Goal: Task Accomplishment & Management: Manage account settings

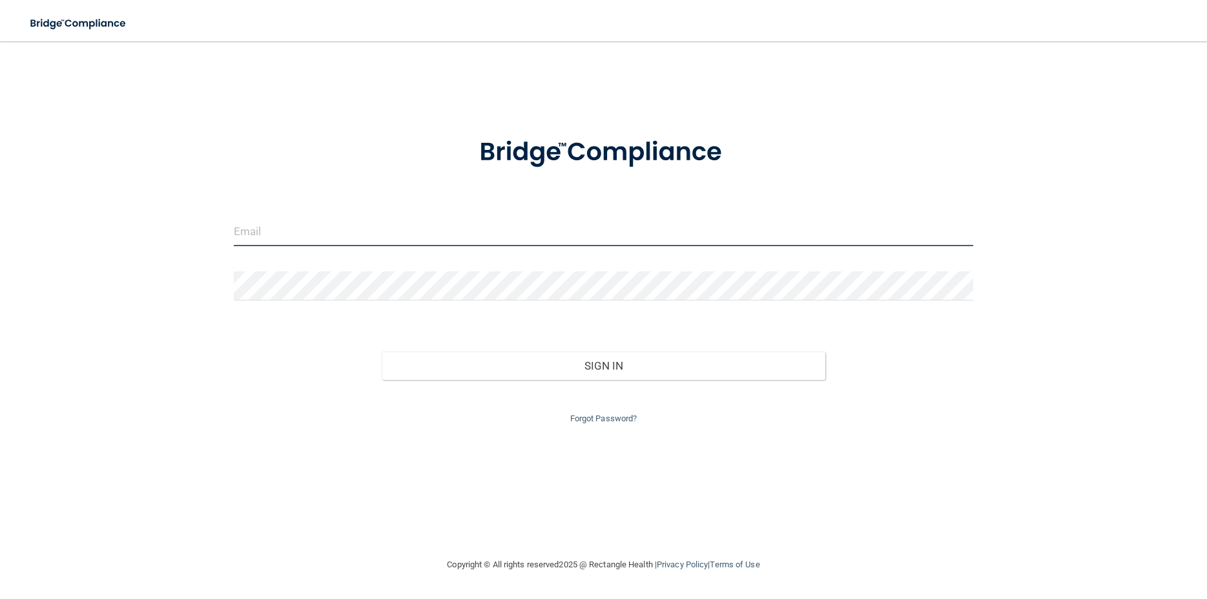
click at [292, 226] on input "email" at bounding box center [603, 231] width 739 height 29
type input "[EMAIL_ADDRESS][DOMAIN_NAME]"
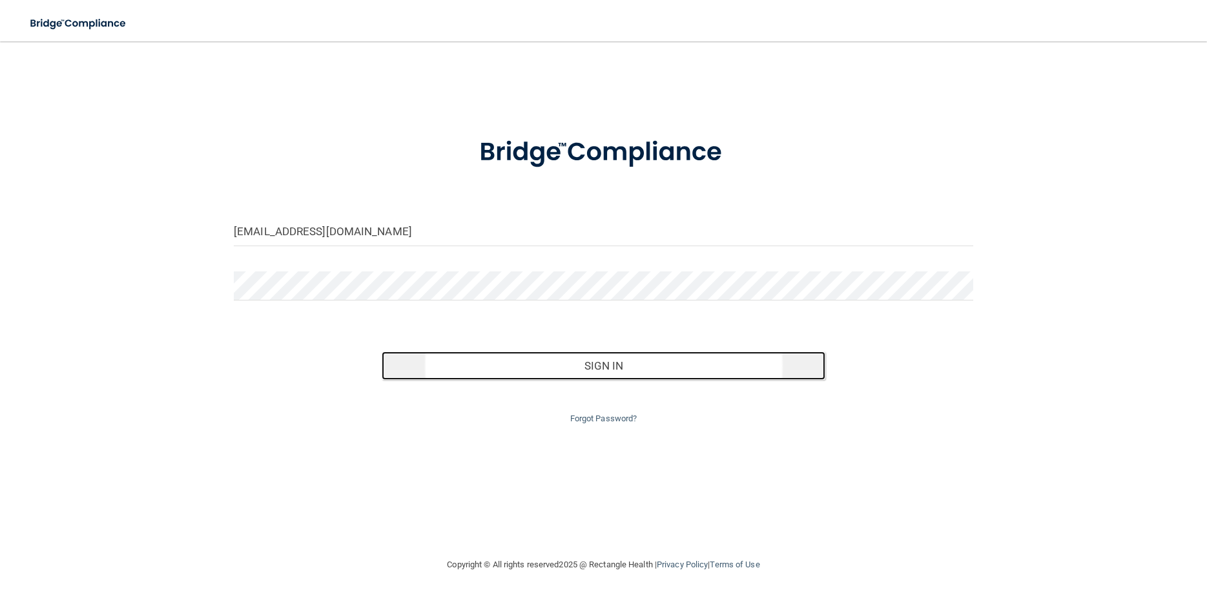
click at [628, 369] on button "Sign In" at bounding box center [604, 365] width 444 height 28
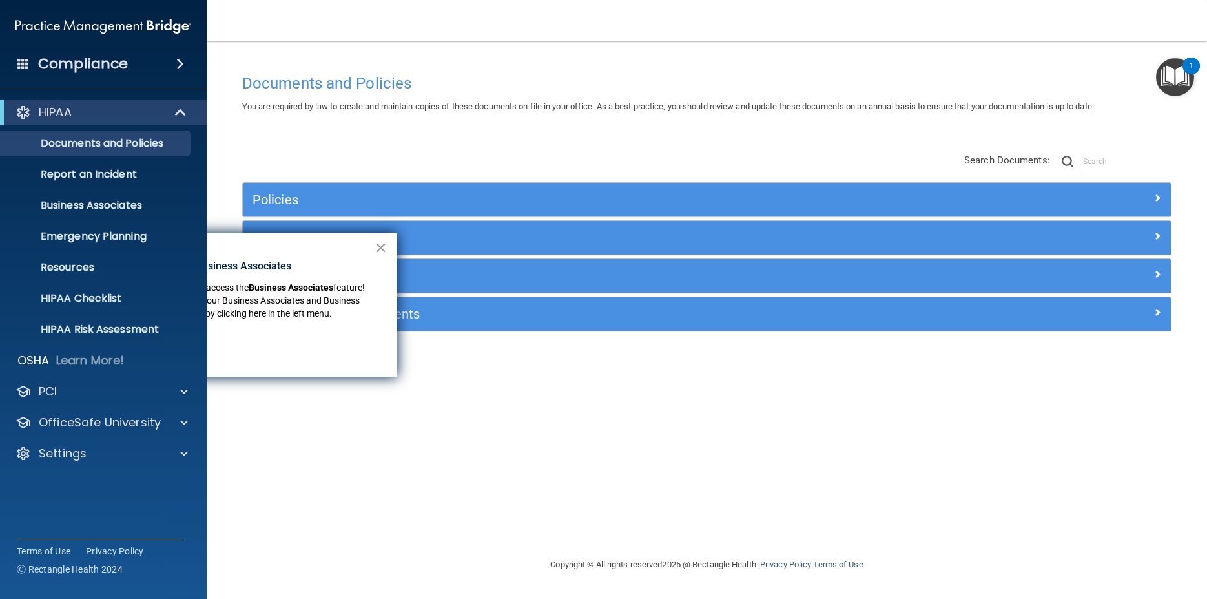
click at [383, 247] on button "×" at bounding box center [381, 247] width 12 height 21
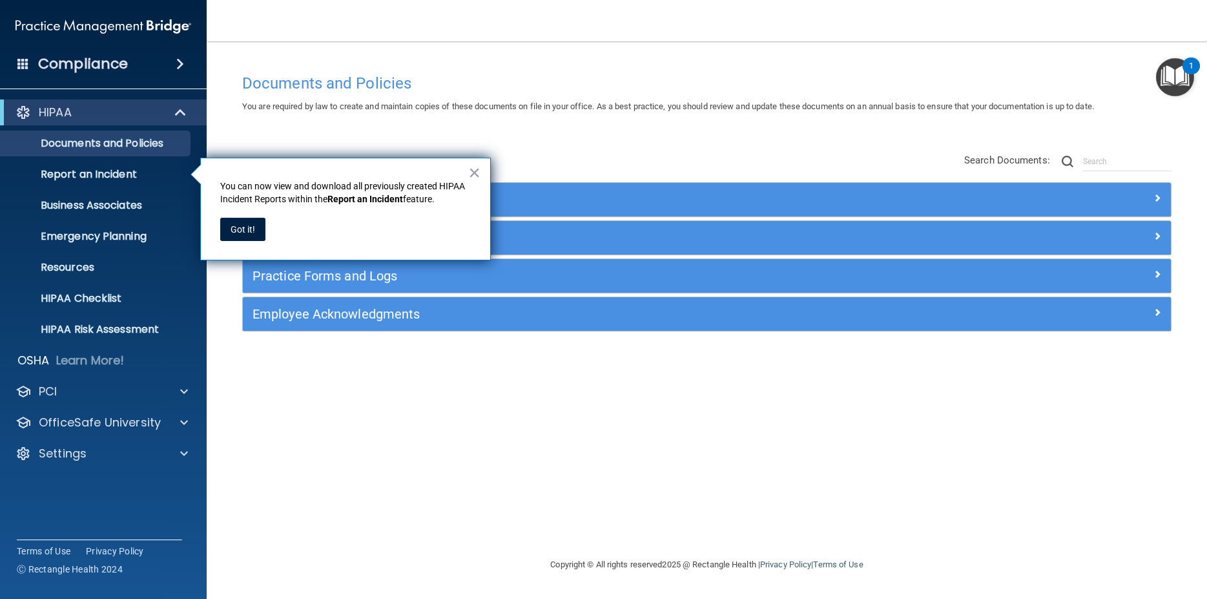
click at [565, 373] on div "Documents and Policies You are required by law to create and maintain copies of…" at bounding box center [706, 311] width 949 height 489
click at [90, 298] on p "HIPAA Checklist" at bounding box center [96, 298] width 176 height 13
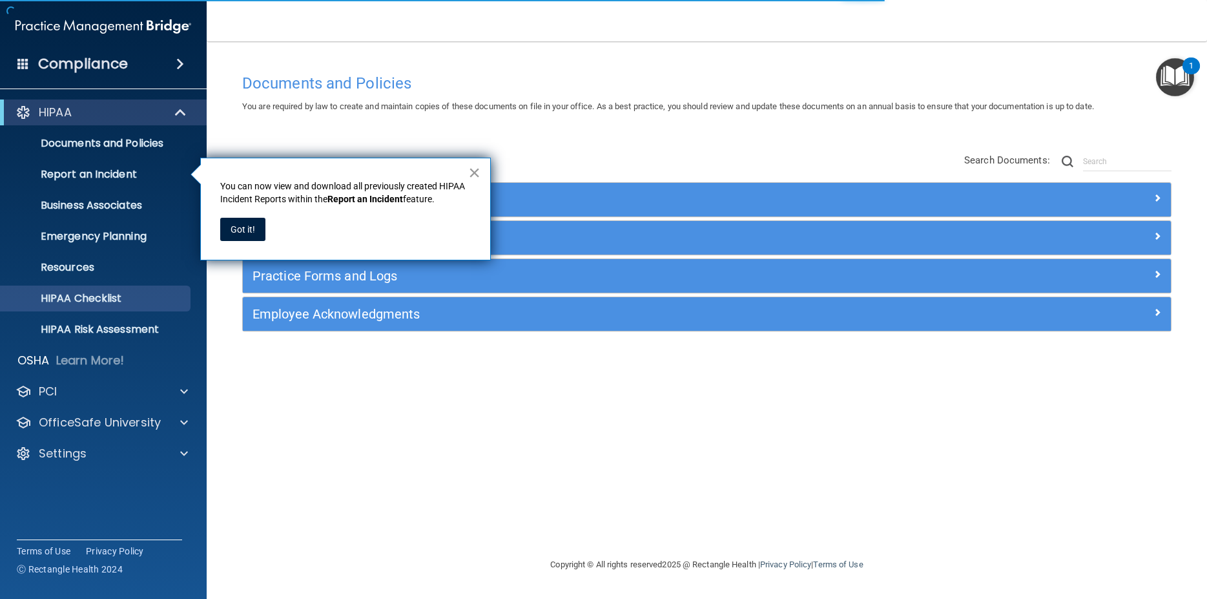
click at [477, 172] on button "×" at bounding box center [474, 172] width 12 height 21
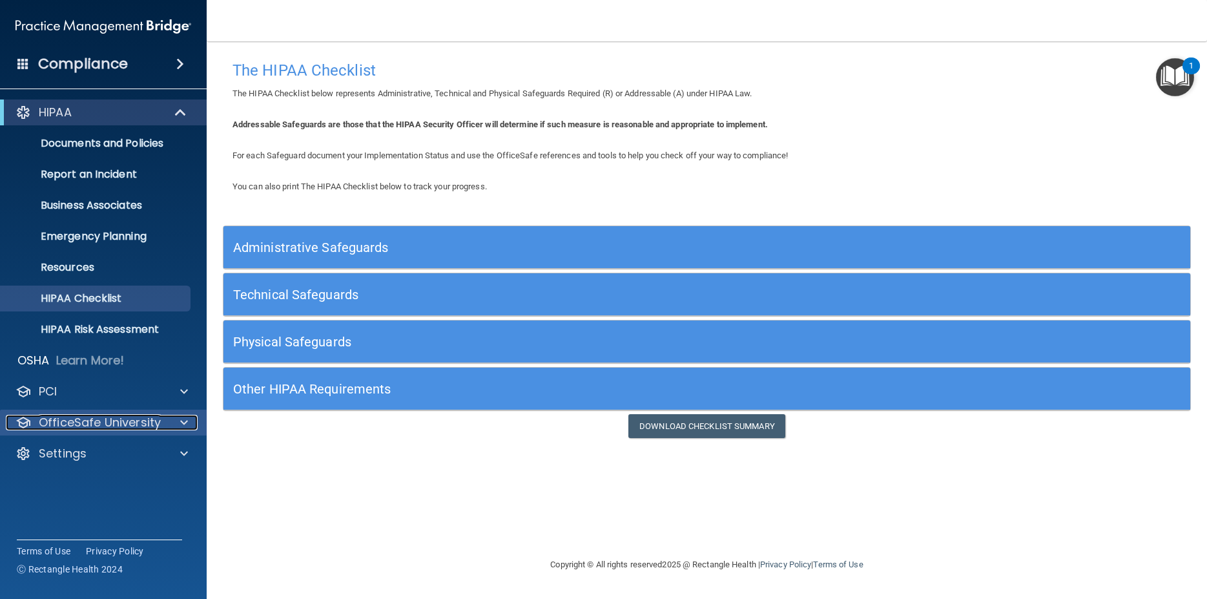
click at [189, 426] on div at bounding box center [182, 422] width 32 height 15
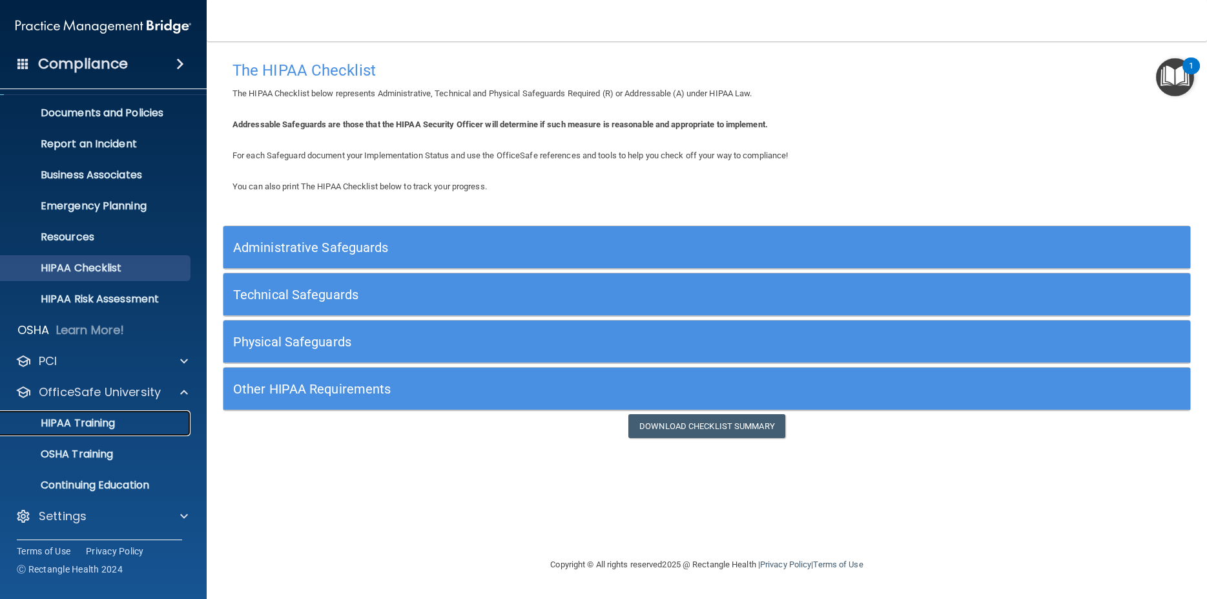
click at [115, 429] on p "HIPAA Training" at bounding box center [61, 423] width 107 height 13
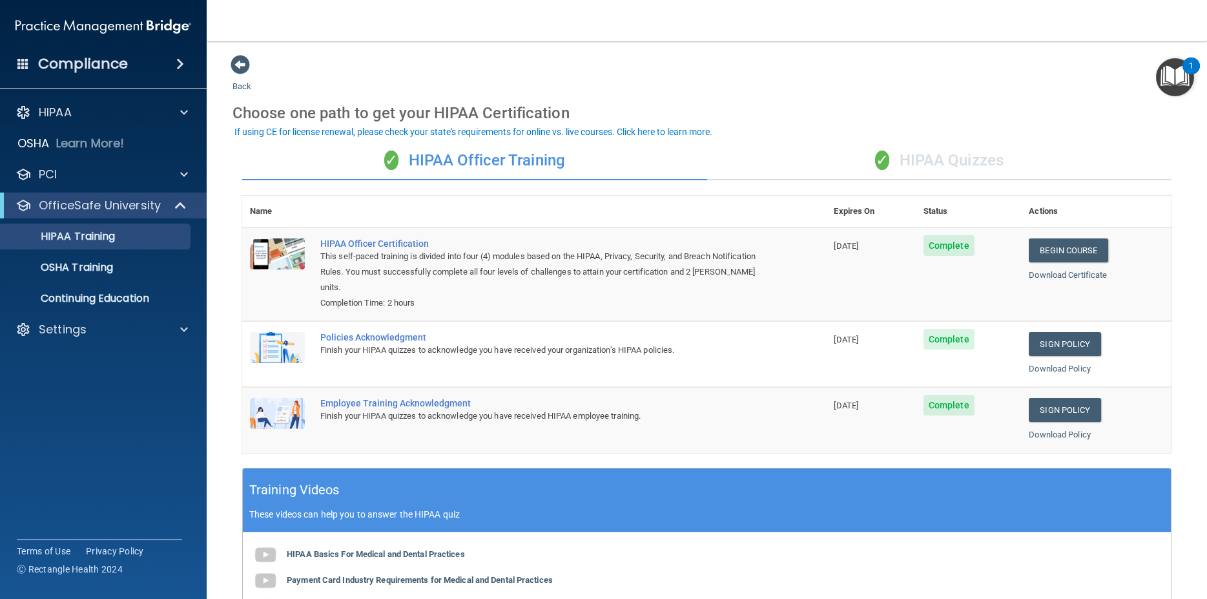
click at [918, 168] on div "✓ HIPAA Quizzes" at bounding box center [939, 160] width 465 height 39
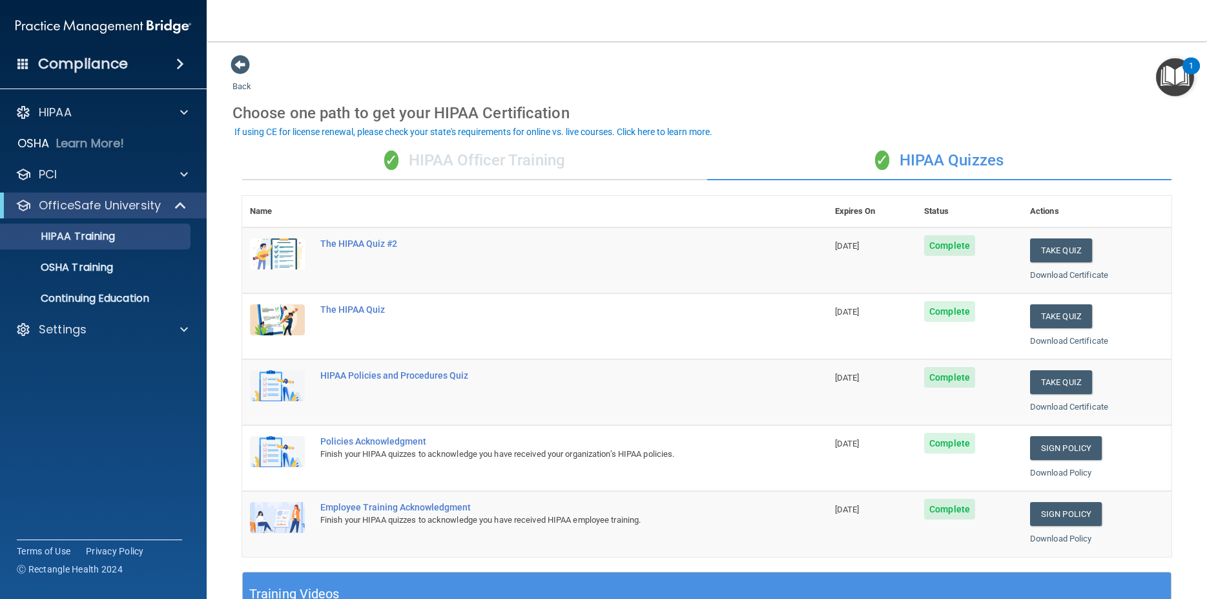
click at [444, 160] on div "✓ HIPAA Officer Training" at bounding box center [474, 160] width 465 height 39
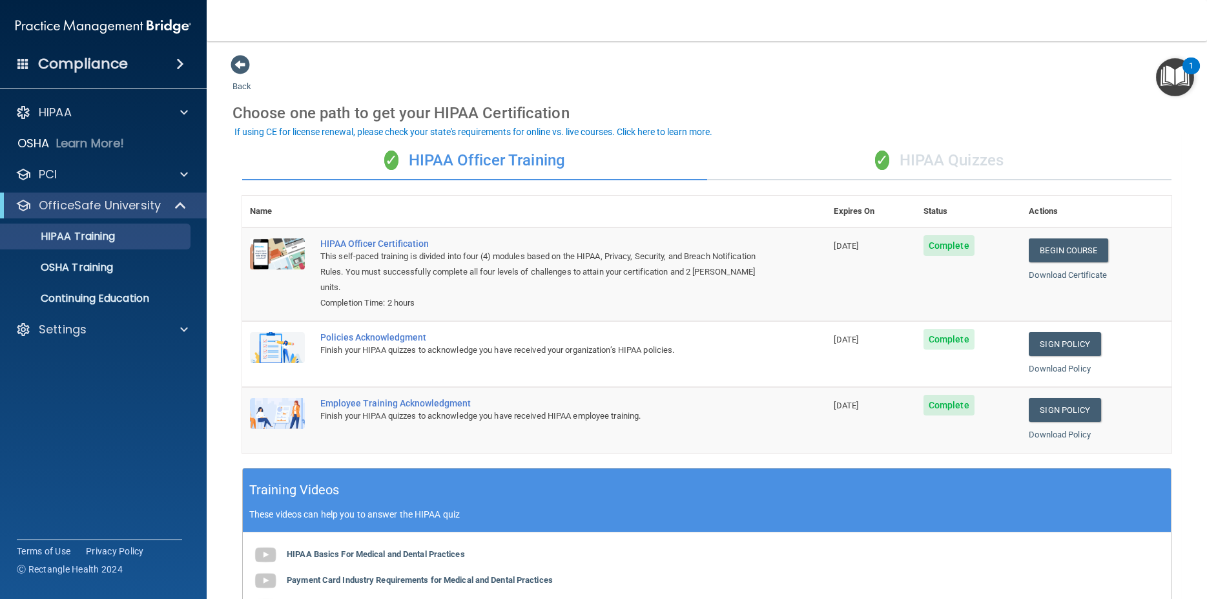
click at [971, 166] on div "✓ HIPAA Quizzes" at bounding box center [939, 160] width 465 height 39
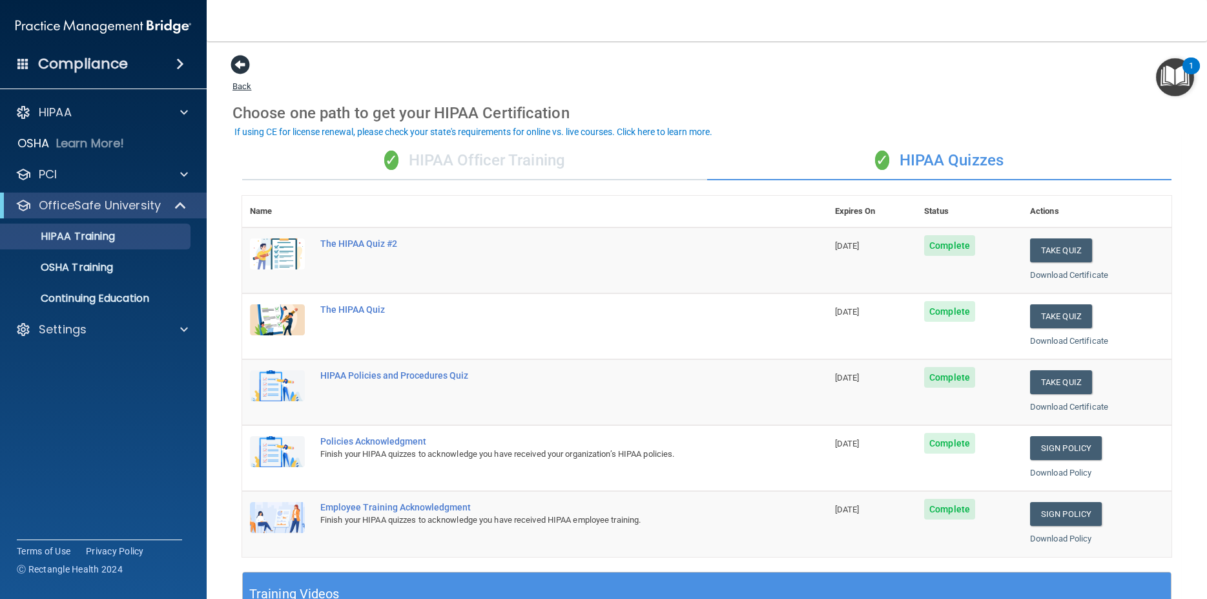
click at [231, 68] on span at bounding box center [240, 64] width 19 height 19
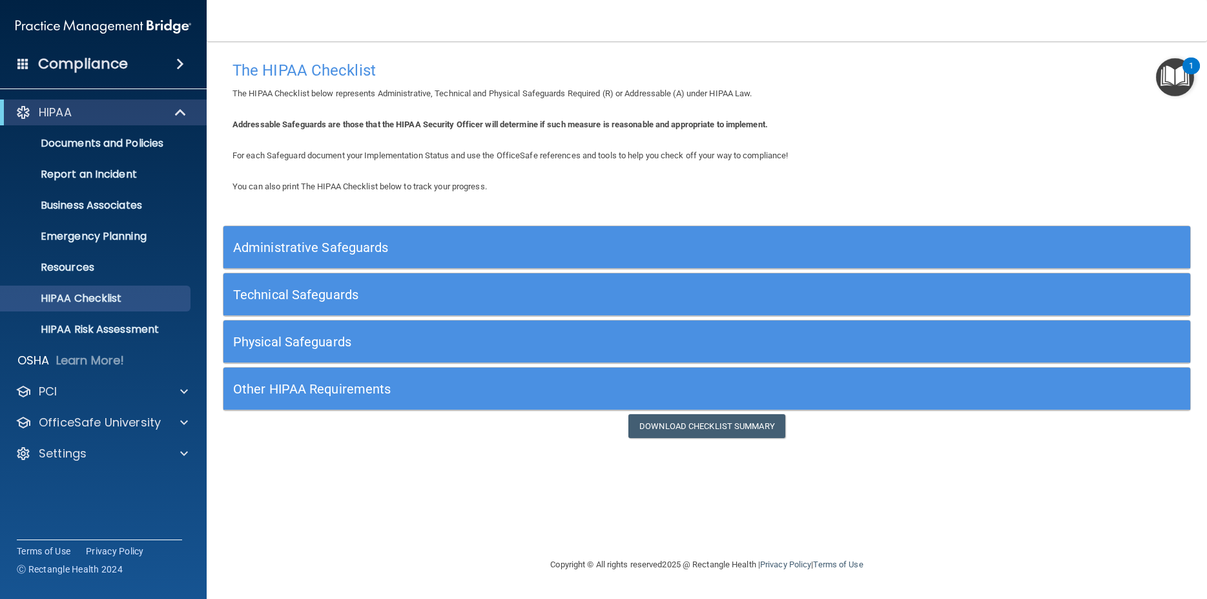
click at [410, 245] on h5 "Administrative Safeguards" at bounding box center [586, 247] width 706 height 14
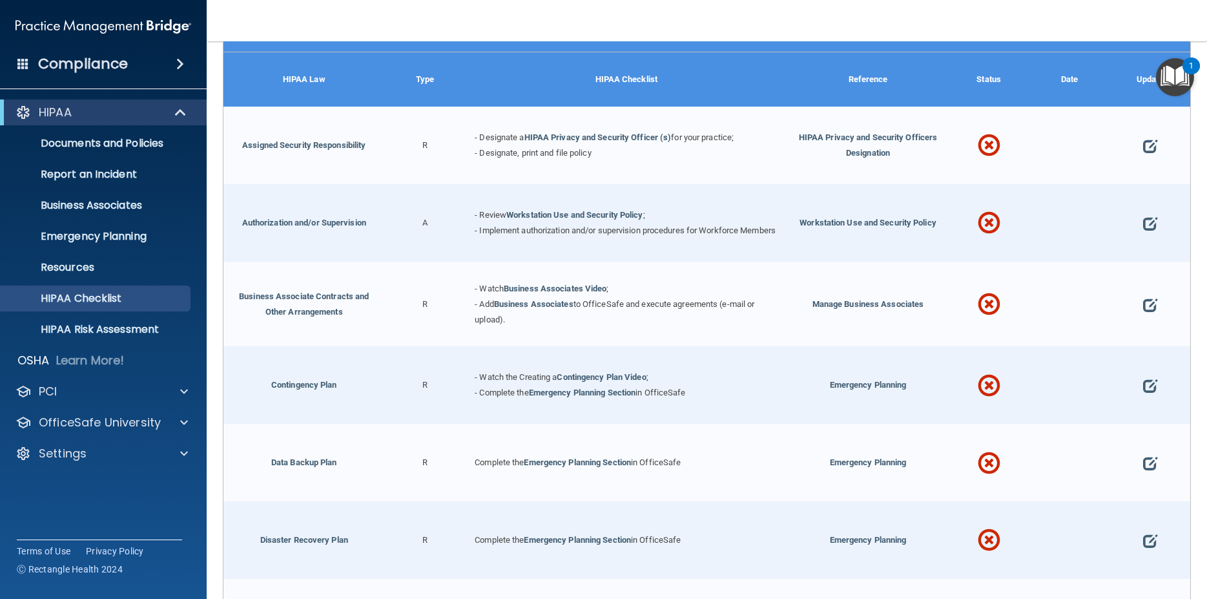
scroll to position [130, 0]
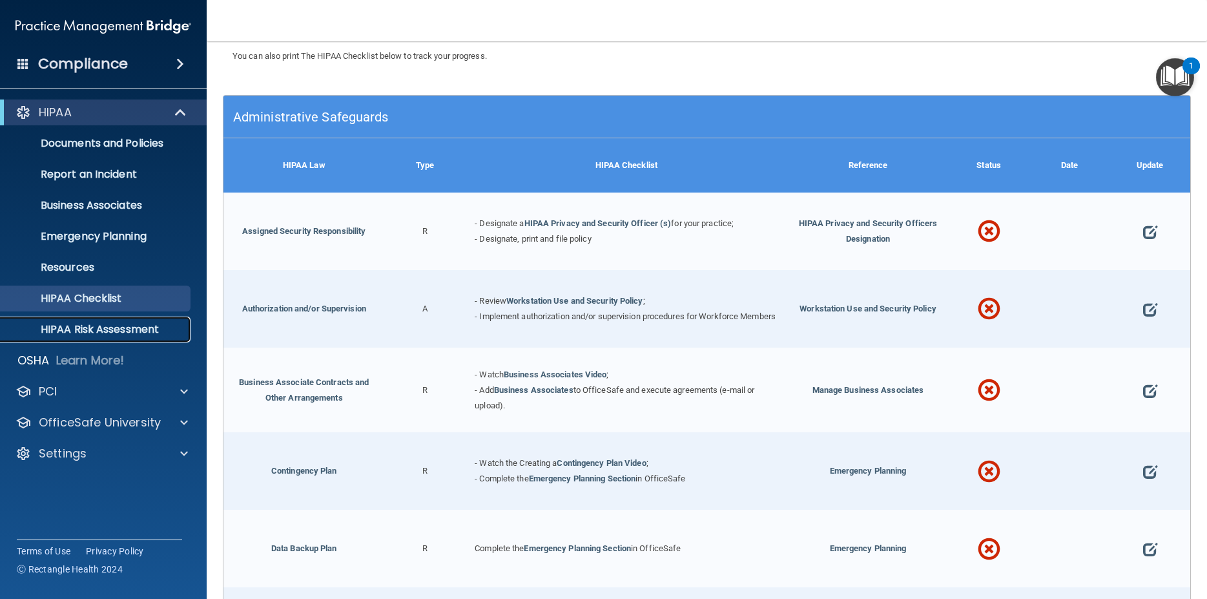
click at [74, 333] on p "HIPAA Risk Assessment" at bounding box center [96, 329] width 176 height 13
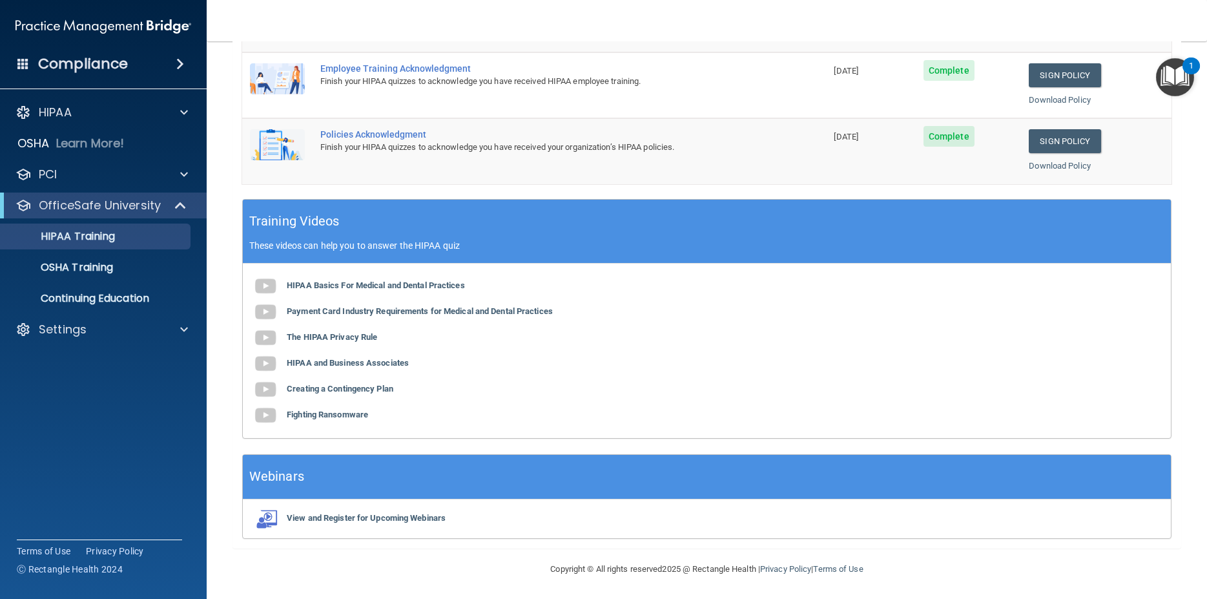
scroll to position [271, 0]
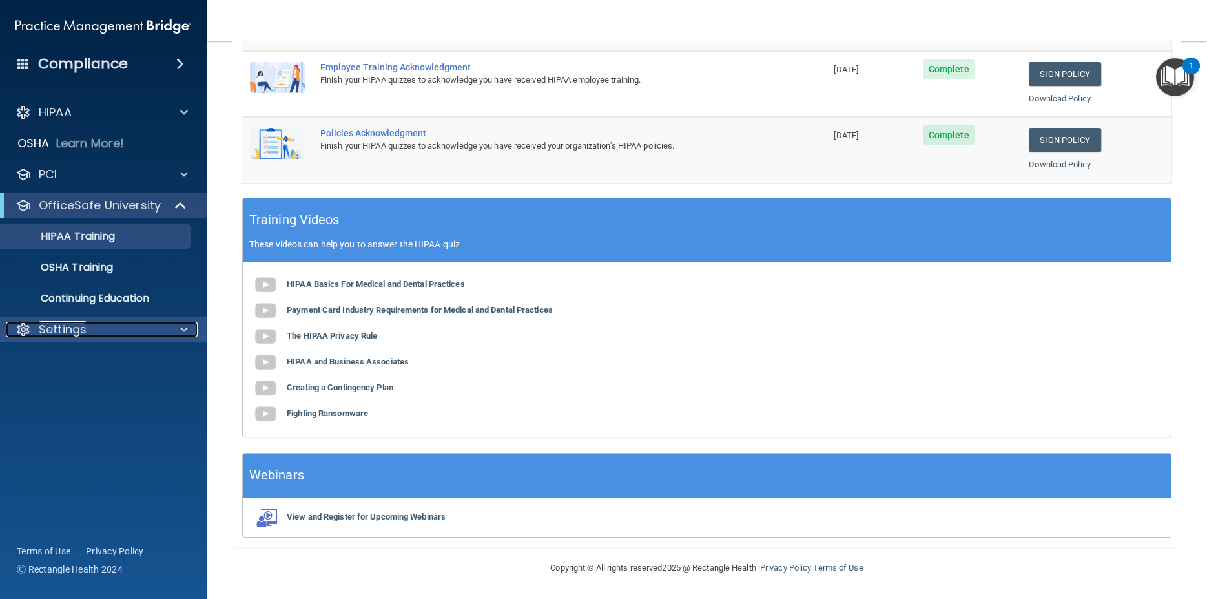
click at [181, 329] on span at bounding box center [184, 329] width 8 height 15
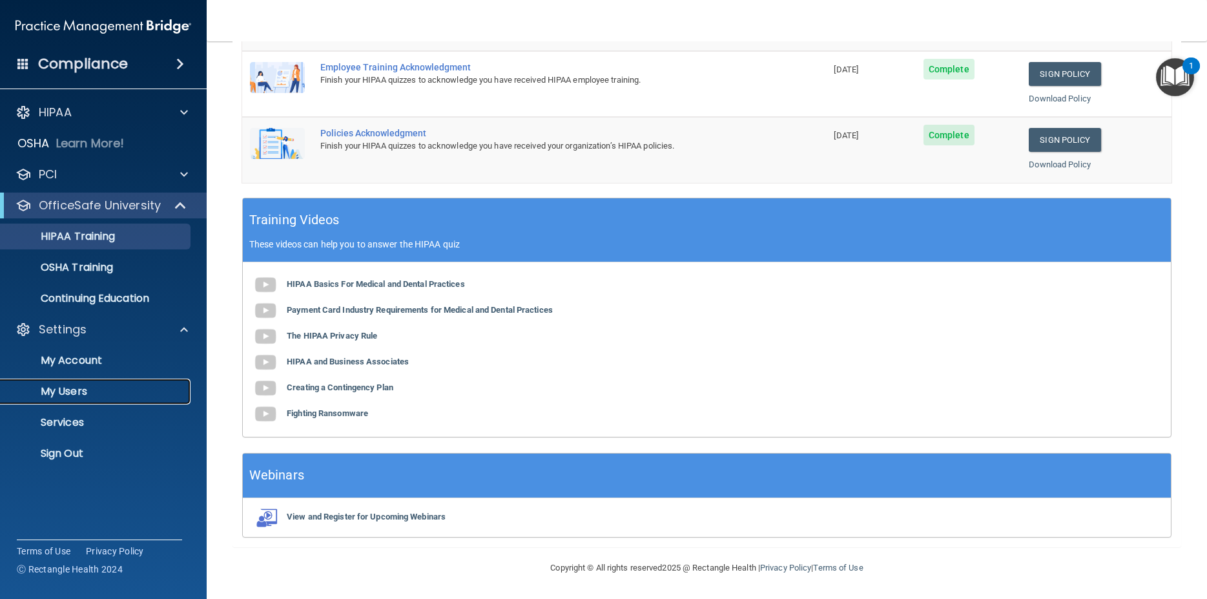
click at [58, 389] on p "My Users" at bounding box center [96, 391] width 176 height 13
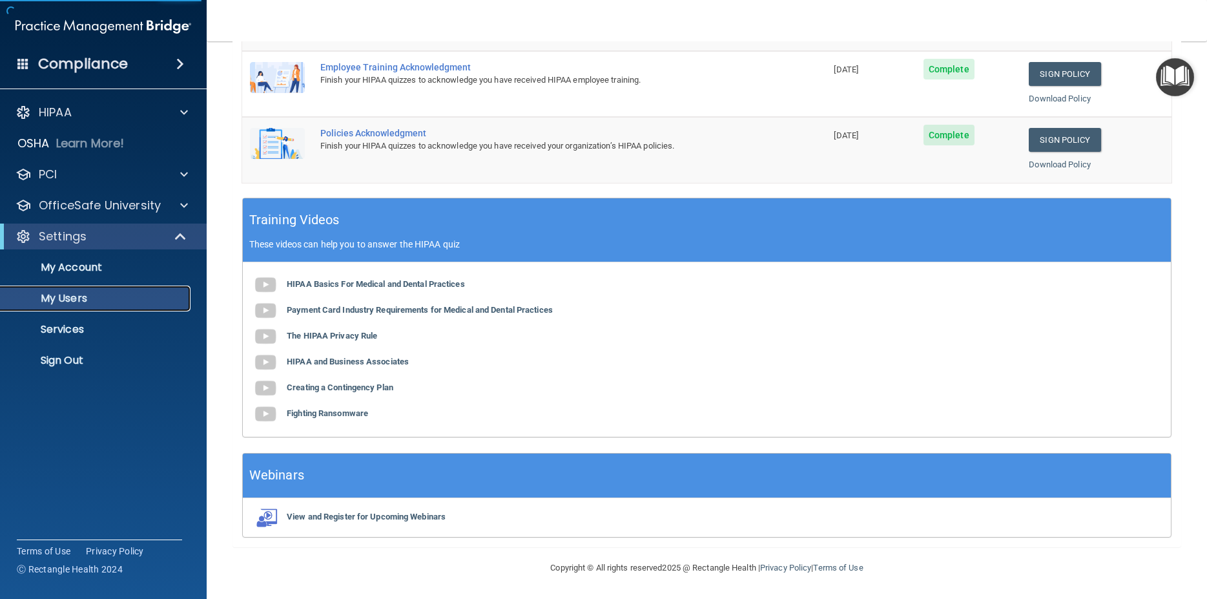
select select "20"
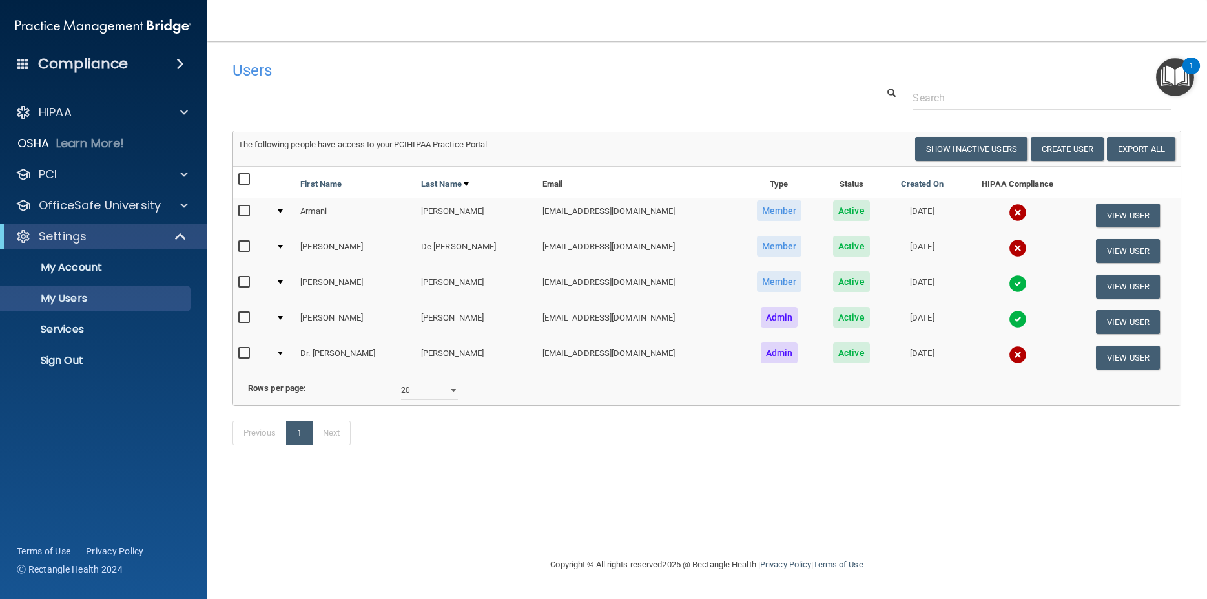
click at [1009, 251] on img at bounding box center [1018, 248] width 18 height 18
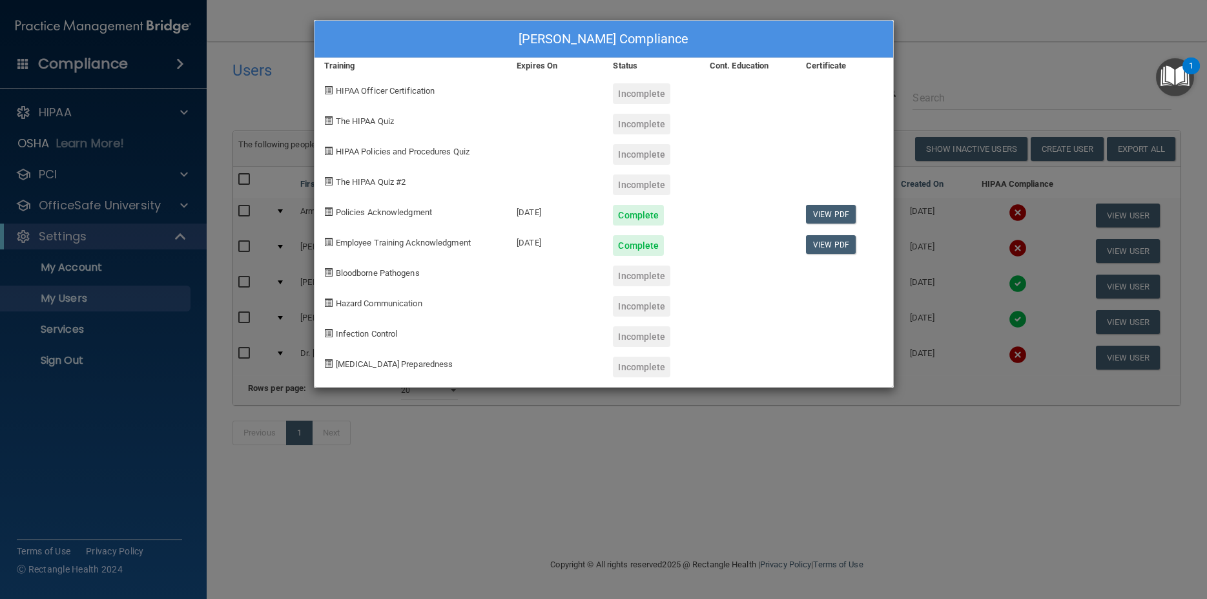
click at [446, 449] on div "Sherry De Marco's Compliance Training Expires On Status Cont. Education Certifi…" at bounding box center [603, 299] width 1207 height 599
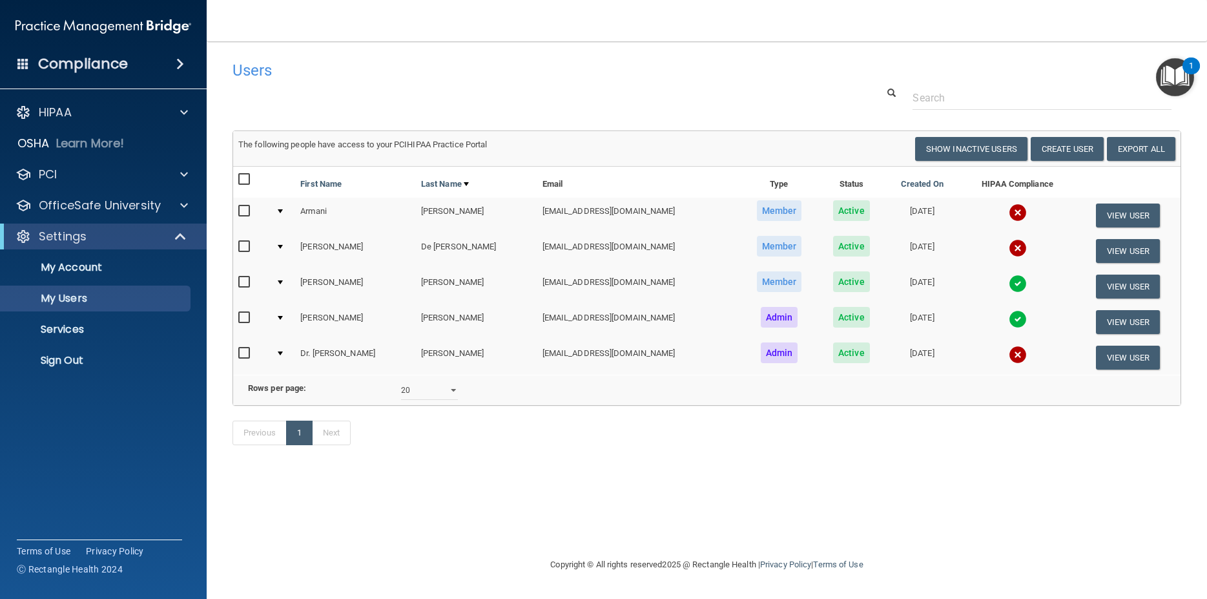
click at [283, 247] on div at bounding box center [280, 247] width 5 height 4
click at [249, 245] on input "checkbox" at bounding box center [245, 247] width 15 height 10
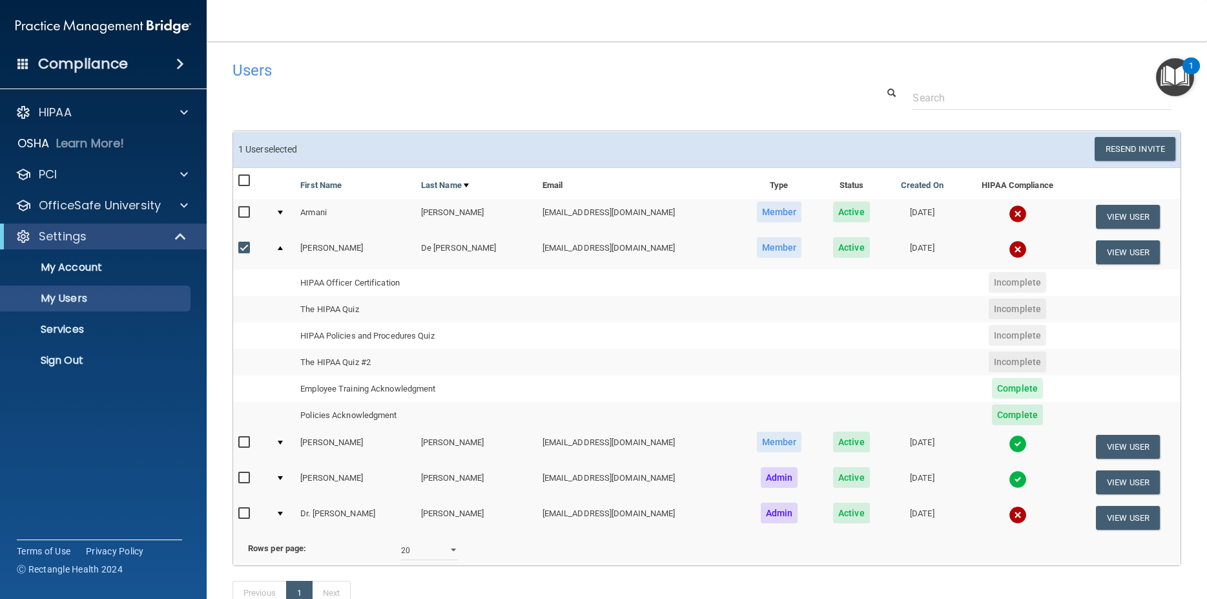
click at [249, 244] on input "checkbox" at bounding box center [245, 248] width 15 height 10
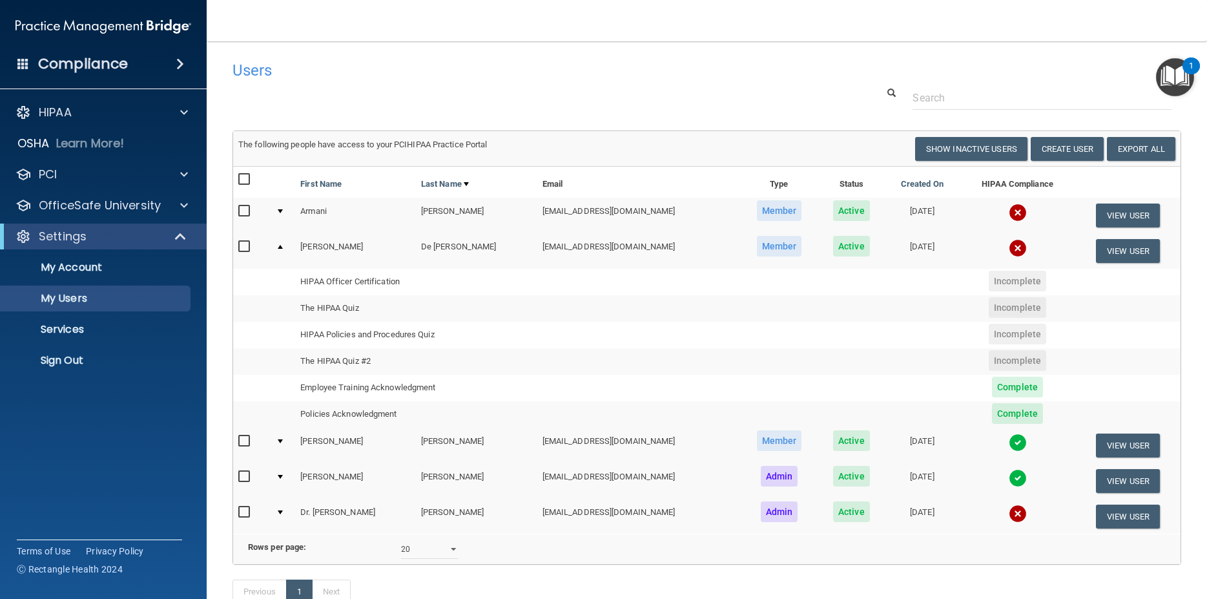
click at [240, 247] on input "checkbox" at bounding box center [245, 247] width 15 height 10
checkbox input "true"
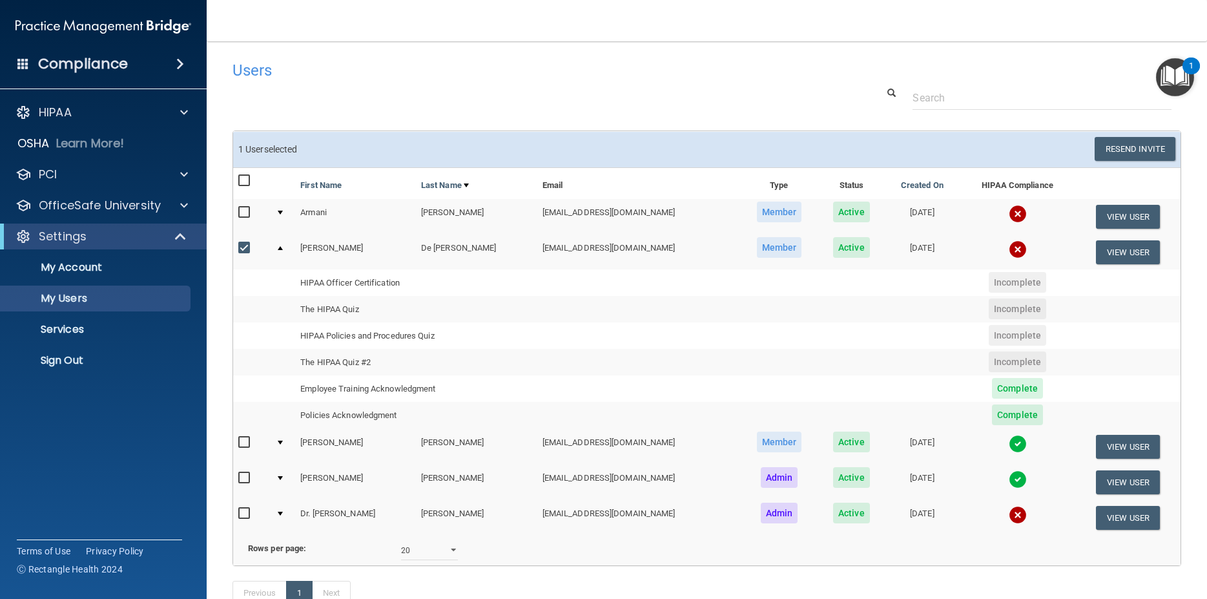
click at [242, 209] on input "checkbox" at bounding box center [245, 212] width 15 height 10
checkbox input "true"
click at [833, 205] on span "Active" at bounding box center [851, 211] width 37 height 21
click at [833, 213] on span "Active" at bounding box center [851, 211] width 37 height 21
click at [758, 215] on span "Member" at bounding box center [779, 211] width 45 height 21
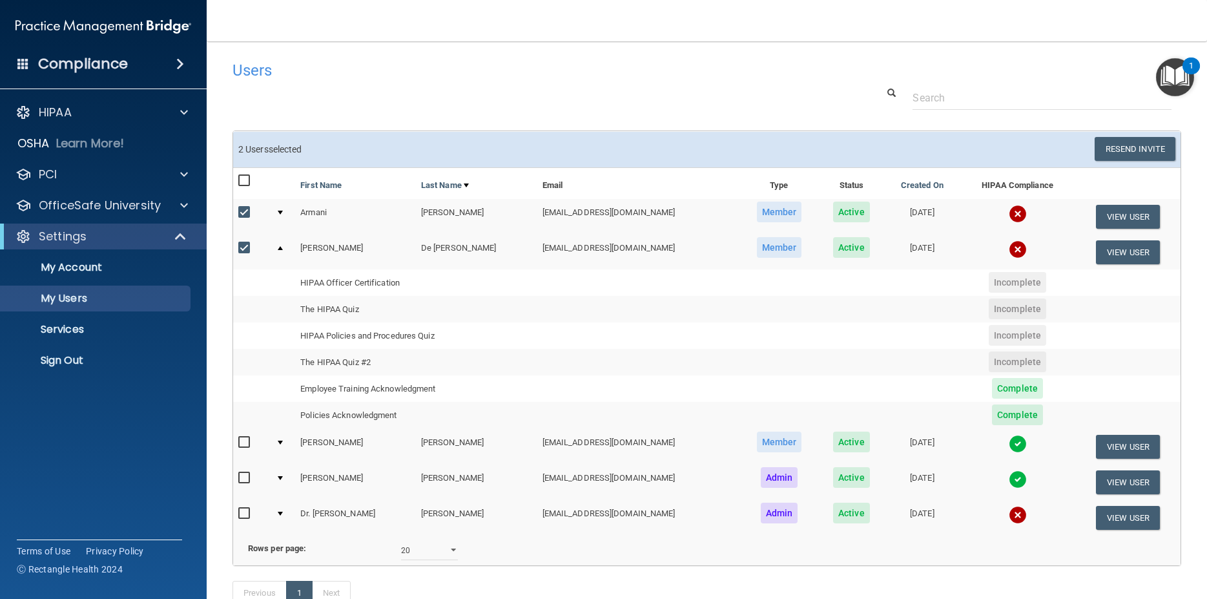
click at [283, 210] on td at bounding box center [283, 217] width 25 height 36
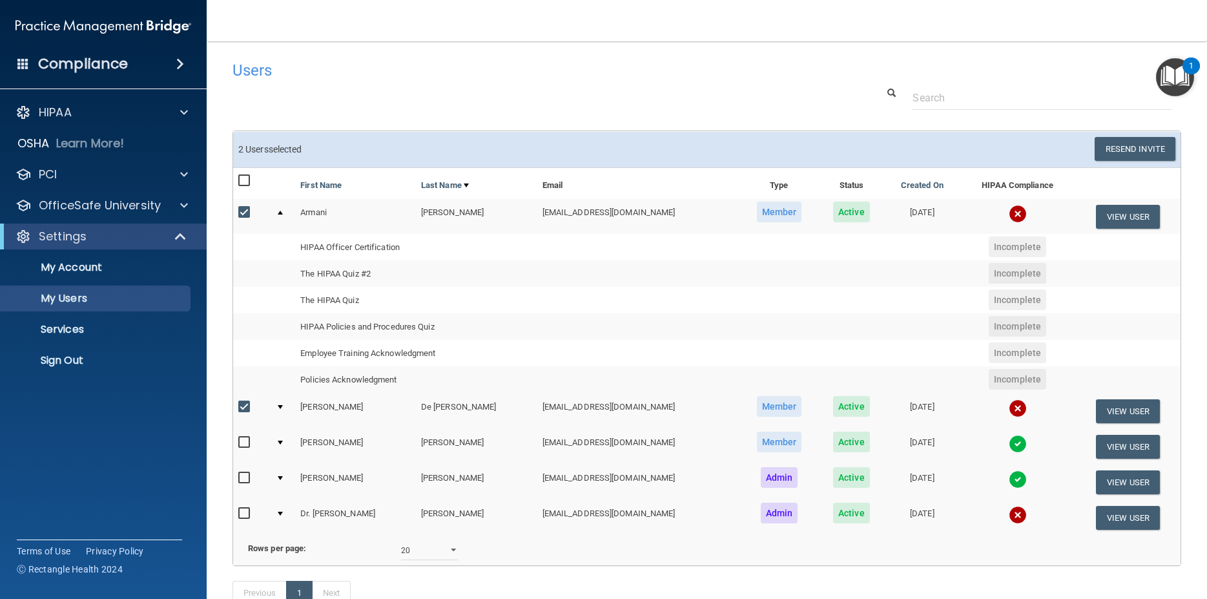
click at [280, 212] on div at bounding box center [280, 213] width 5 height 4
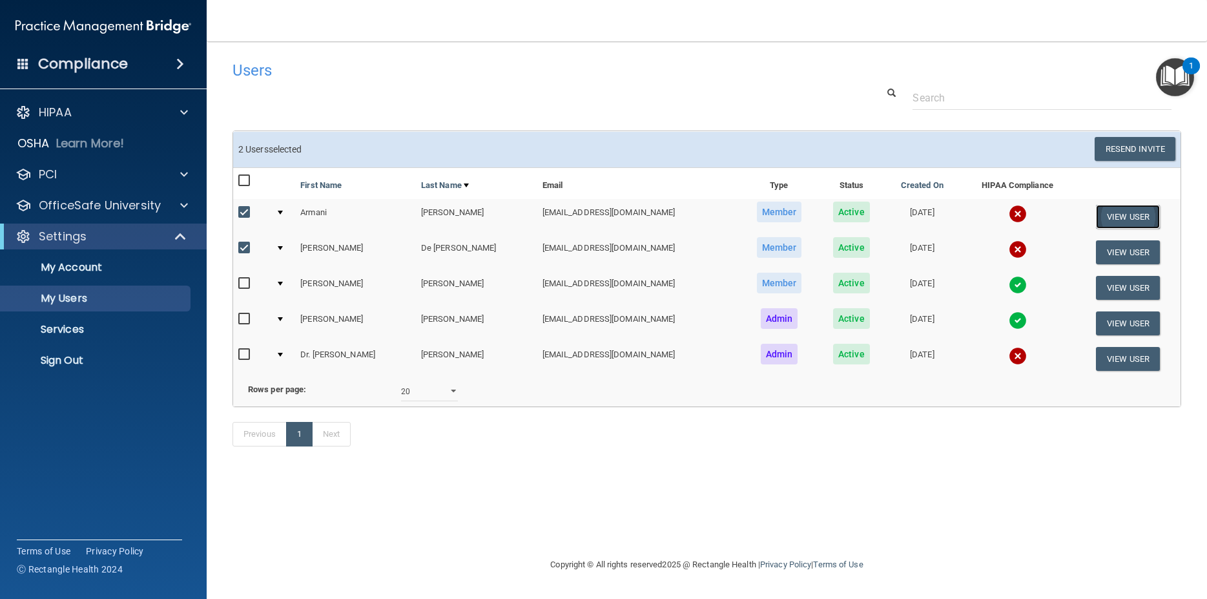
click at [1144, 213] on button "View User" at bounding box center [1128, 217] width 64 height 24
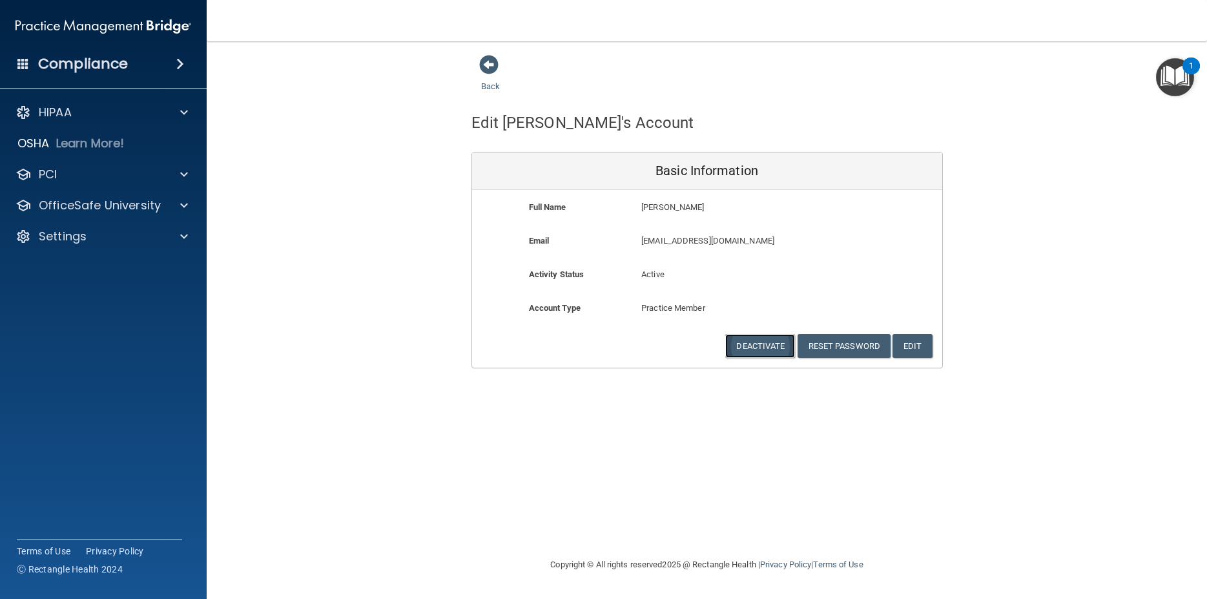
click at [747, 349] on button "Deactivate" at bounding box center [760, 346] width 70 height 24
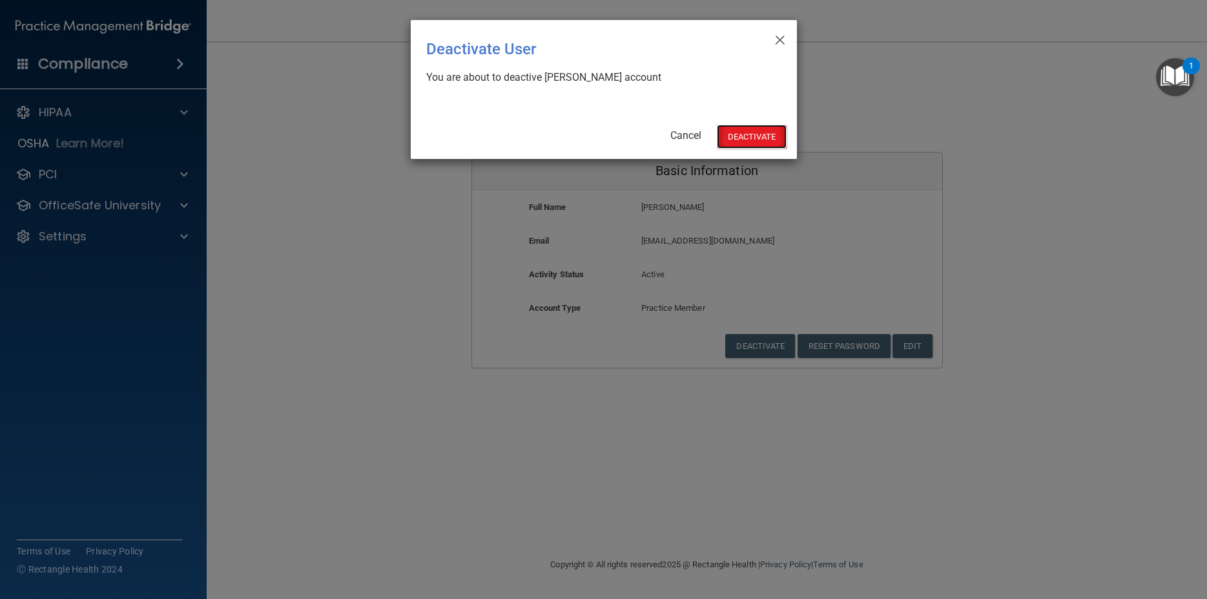
click at [778, 136] on button "Deactivate" at bounding box center [752, 137] width 70 height 24
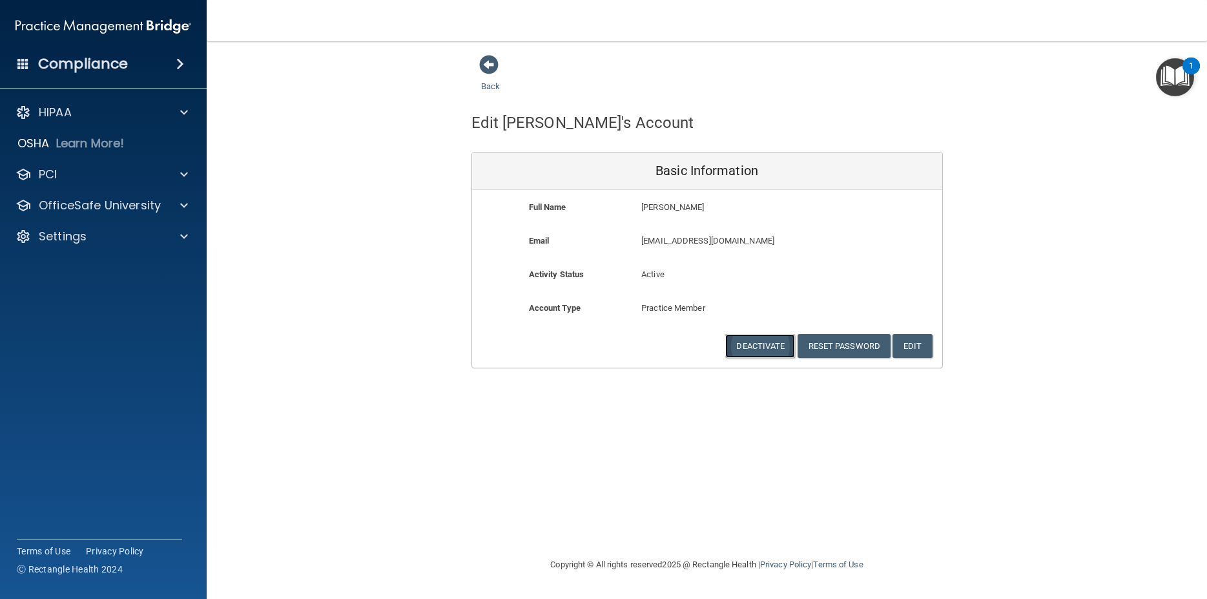
click at [757, 342] on button "Deactivate" at bounding box center [760, 346] width 70 height 24
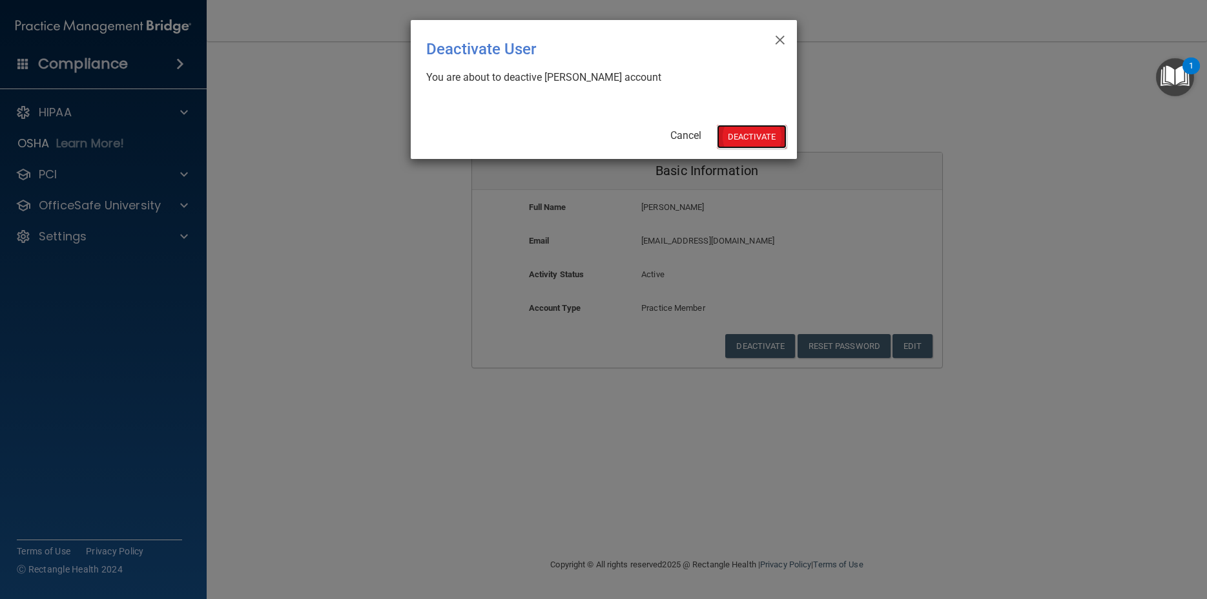
click at [761, 140] on button "Deactivate" at bounding box center [752, 137] width 70 height 24
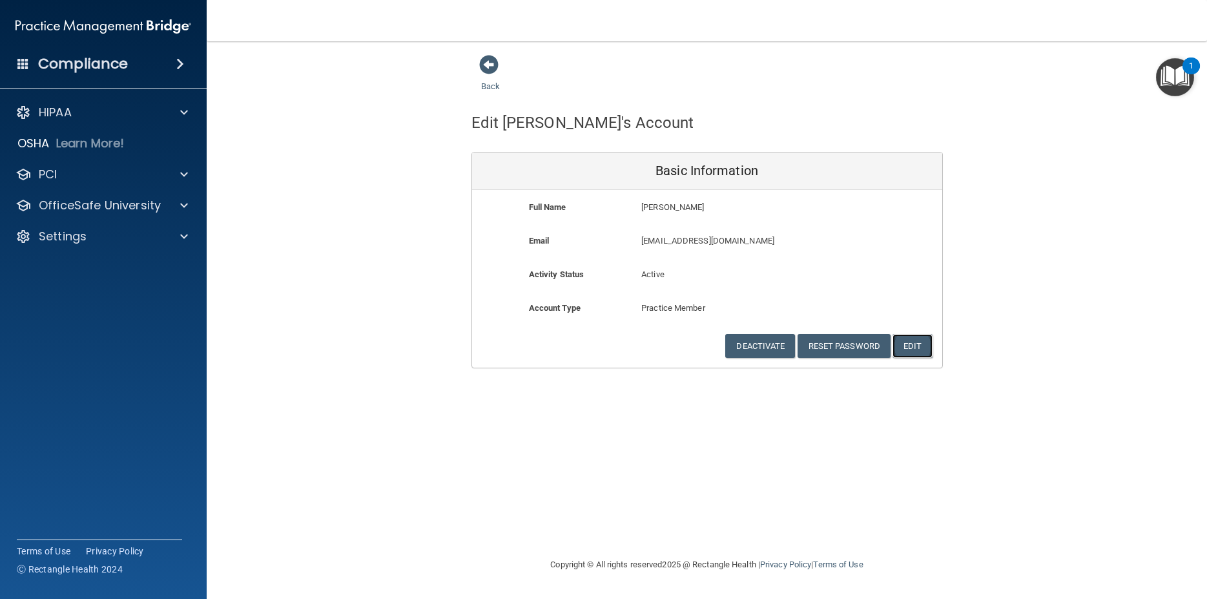
click at [927, 347] on button "Edit" at bounding box center [911, 346] width 39 height 24
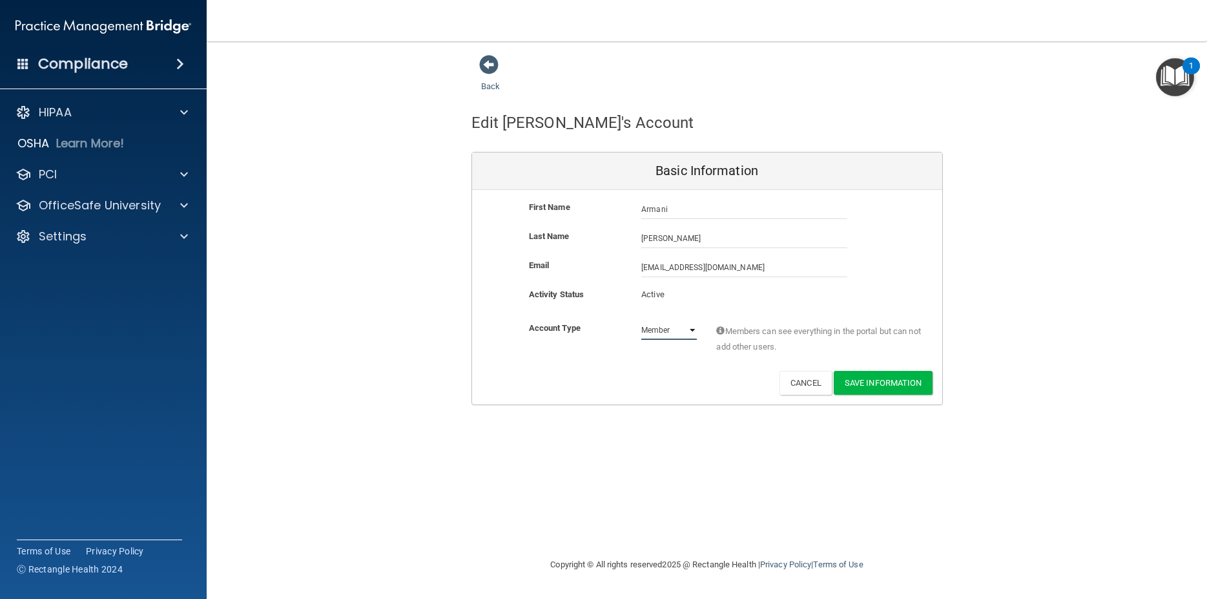
click at [696, 329] on select "Admin Member" at bounding box center [669, 329] width 56 height 19
click at [650, 295] on p "Active" at bounding box center [669, 294] width 56 height 15
click at [794, 380] on button "Cancel" at bounding box center [805, 383] width 52 height 24
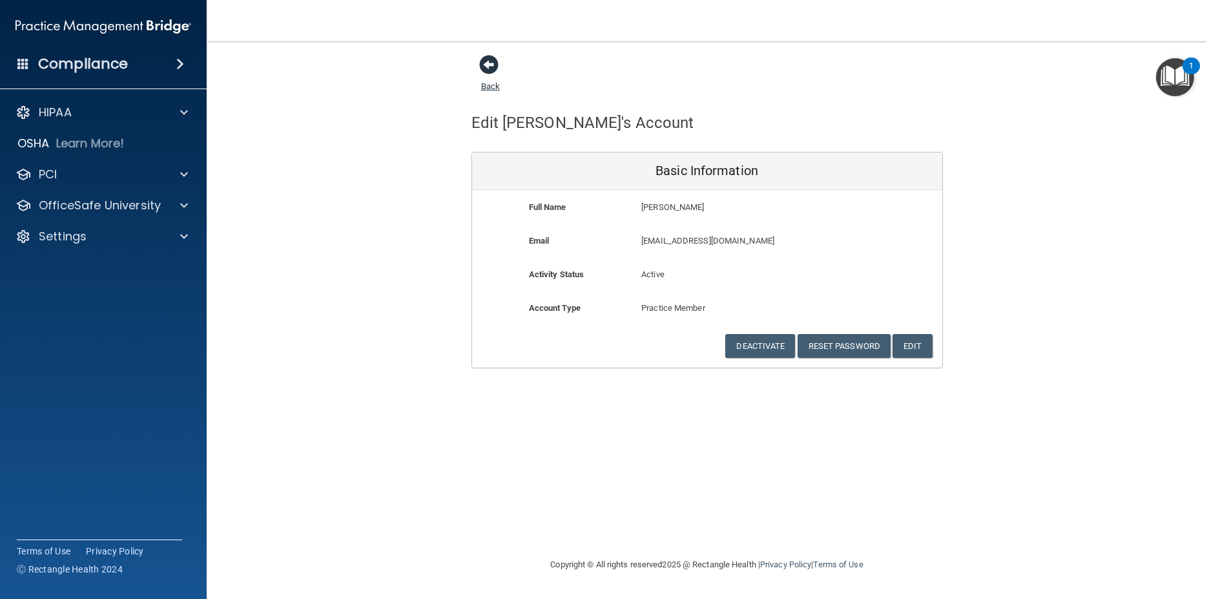
click at [488, 64] on span at bounding box center [488, 64] width 19 height 19
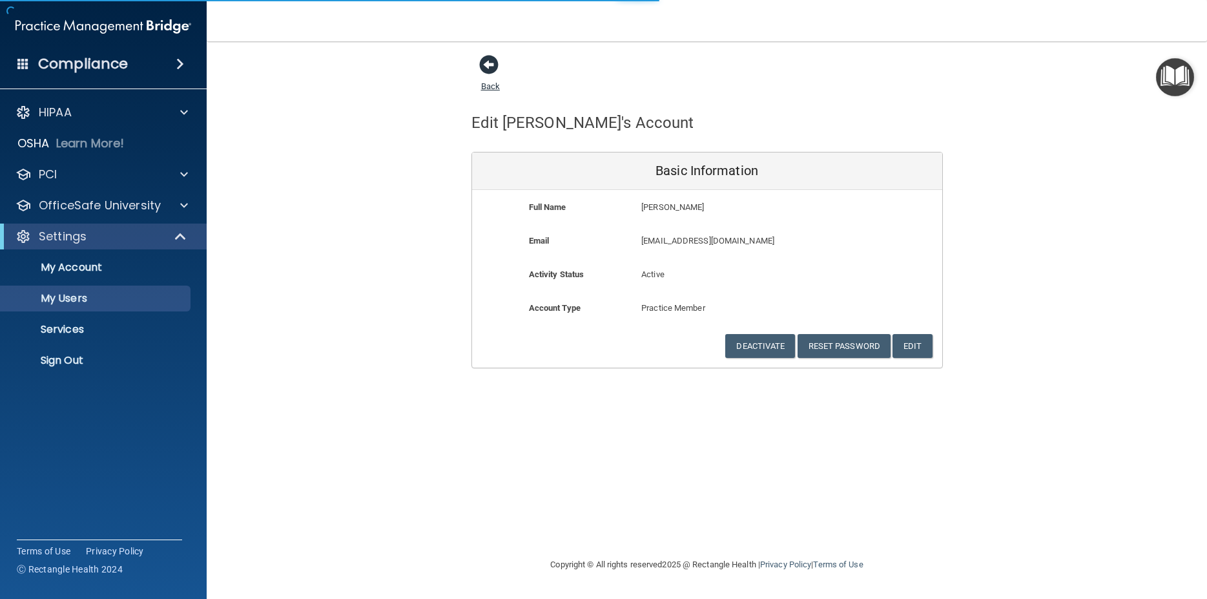
select select "20"
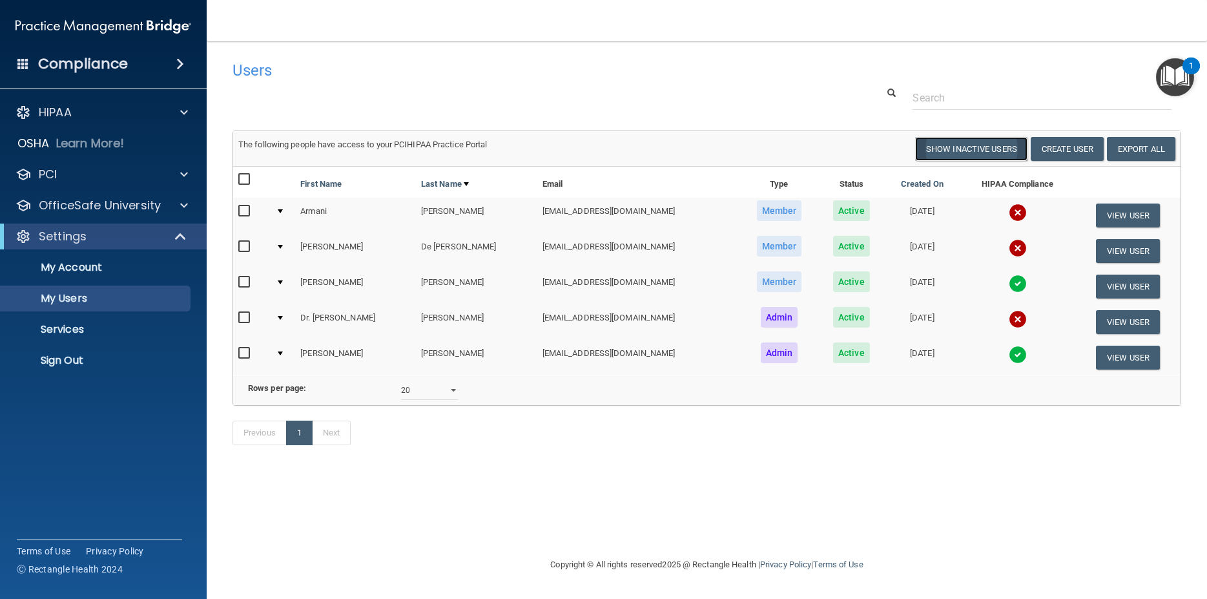
click at [972, 147] on button "Show Inactive Users" at bounding box center [971, 149] width 112 height 24
select select "20"
click at [972, 147] on button "Hide Inactive Users" at bounding box center [974, 149] width 107 height 24
select select "20"
click at [241, 210] on input "checkbox" at bounding box center [245, 211] width 15 height 10
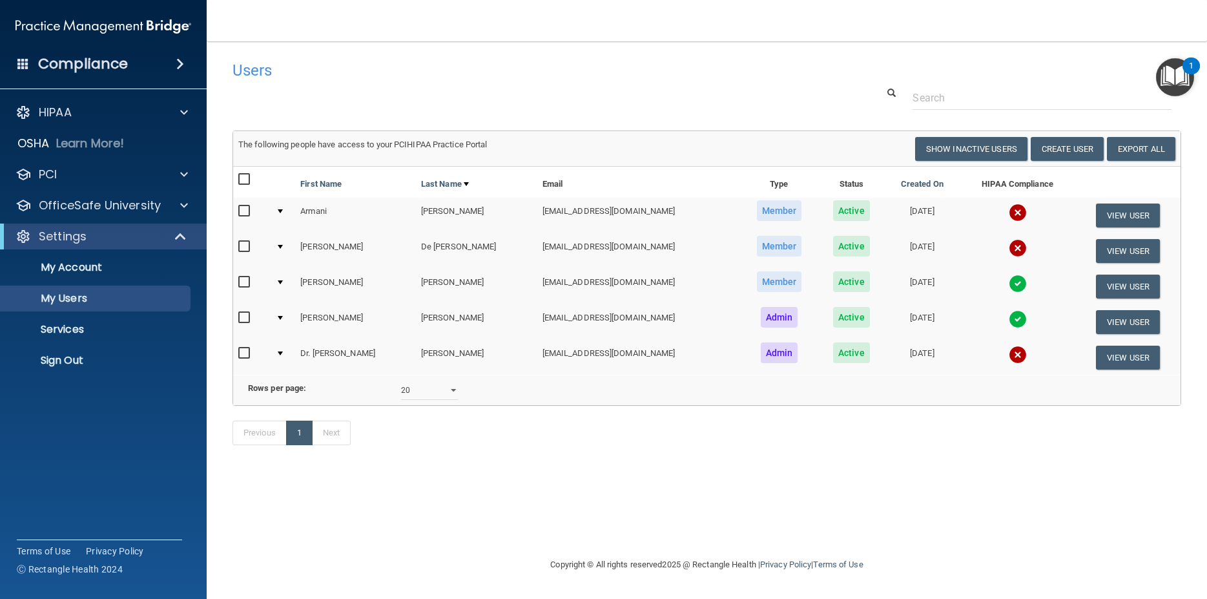
checkbox input "true"
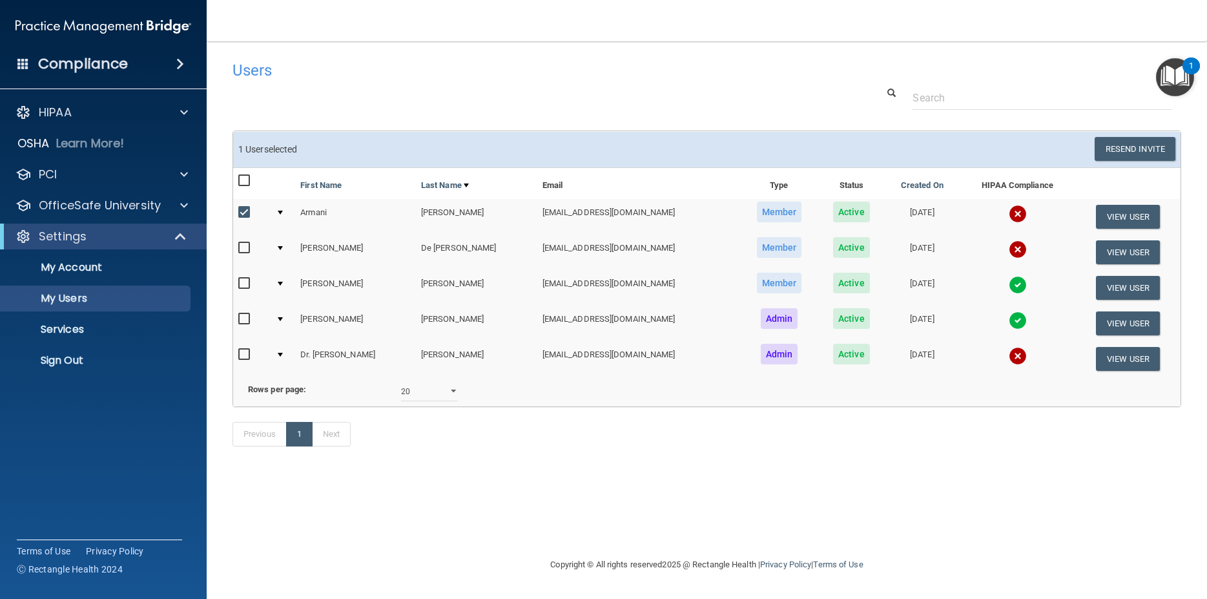
click at [278, 211] on td at bounding box center [283, 217] width 25 height 36
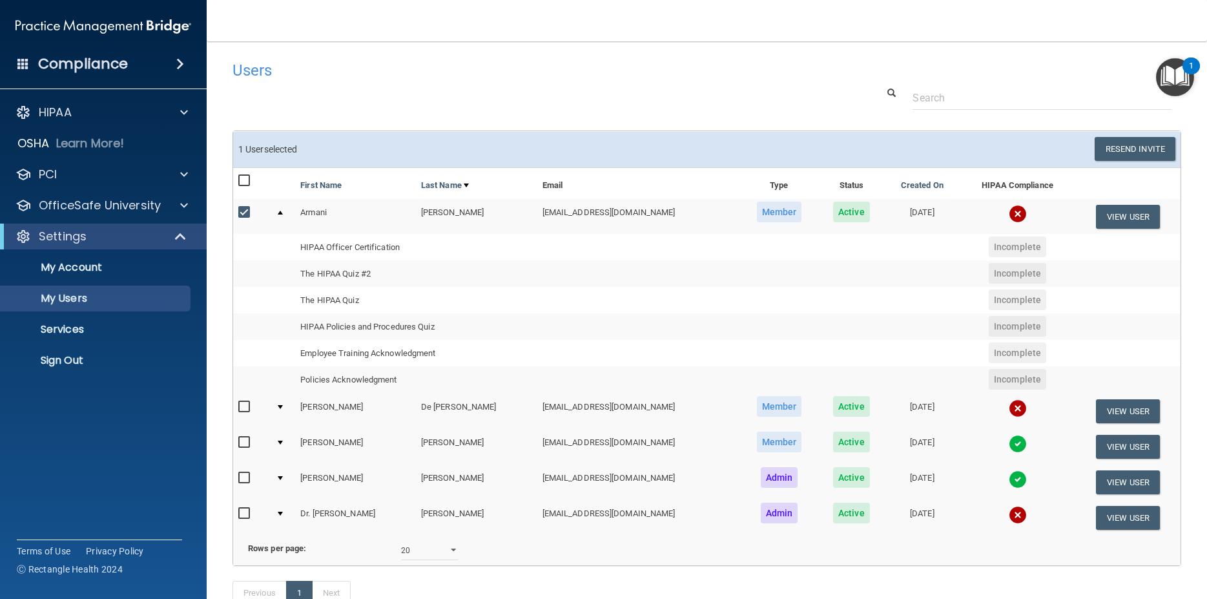
click at [260, 211] on div at bounding box center [251, 215] width 27 height 20
click at [1126, 219] on button "View User" at bounding box center [1128, 217] width 64 height 24
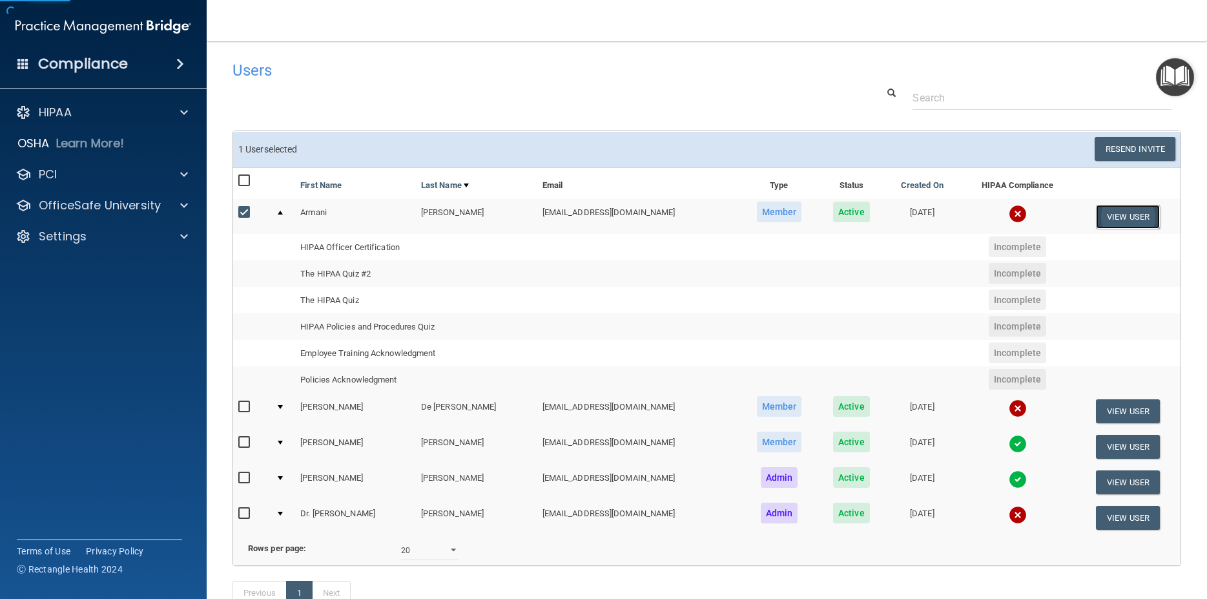
select select "practice_member"
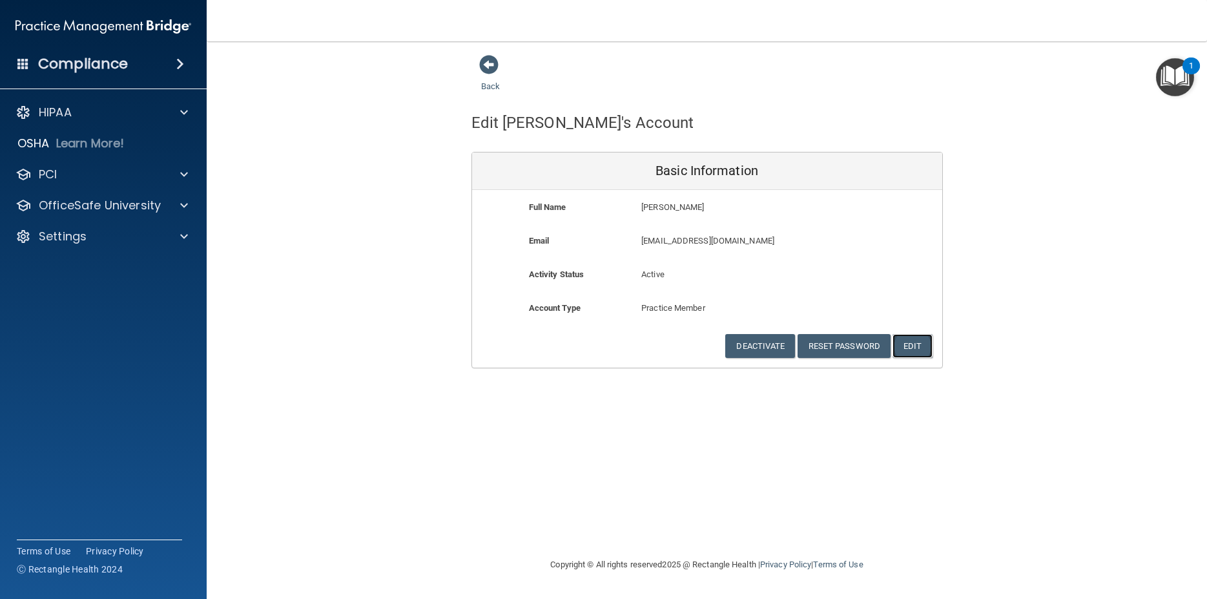
click at [910, 349] on button "Edit" at bounding box center [911, 346] width 39 height 24
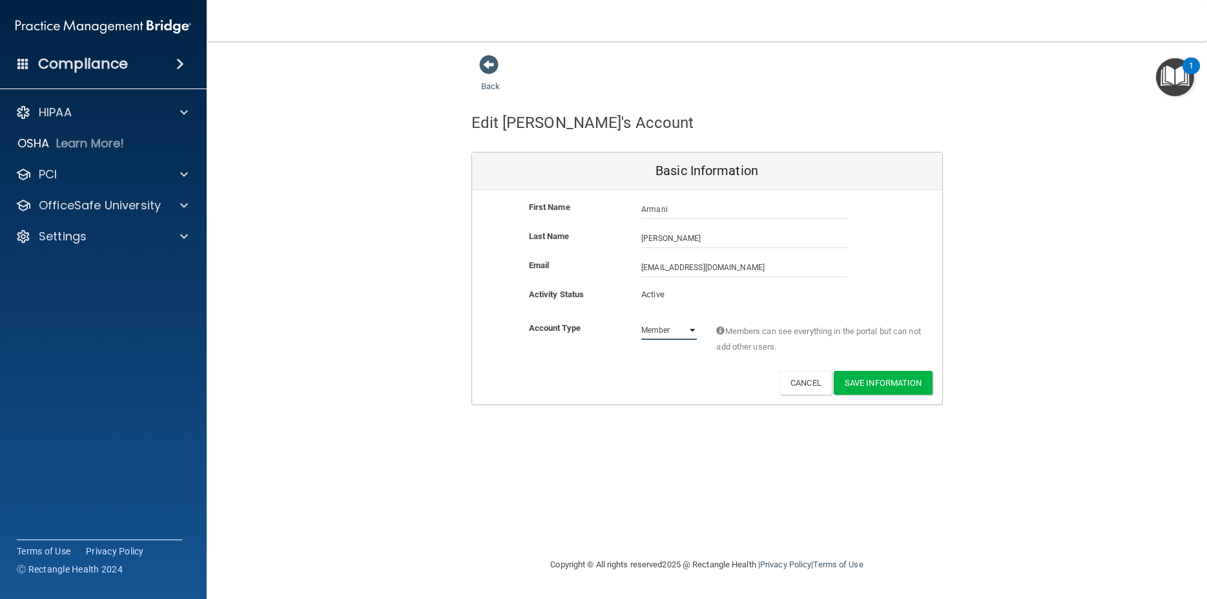
click at [641, 320] on select "Admin Member" at bounding box center [669, 329] width 56 height 19
click at [748, 309] on div "Activity Status Active Active" at bounding box center [707, 299] width 470 height 24
click at [796, 386] on button "Cancel" at bounding box center [805, 383] width 52 height 24
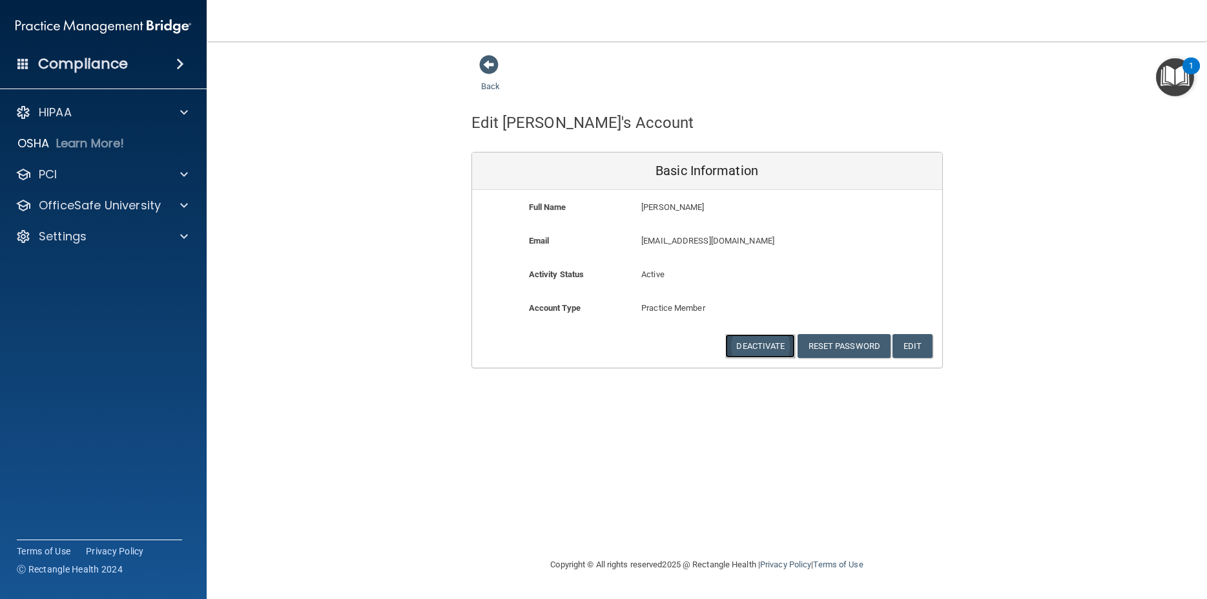
click at [768, 349] on button "Deactivate" at bounding box center [760, 346] width 70 height 24
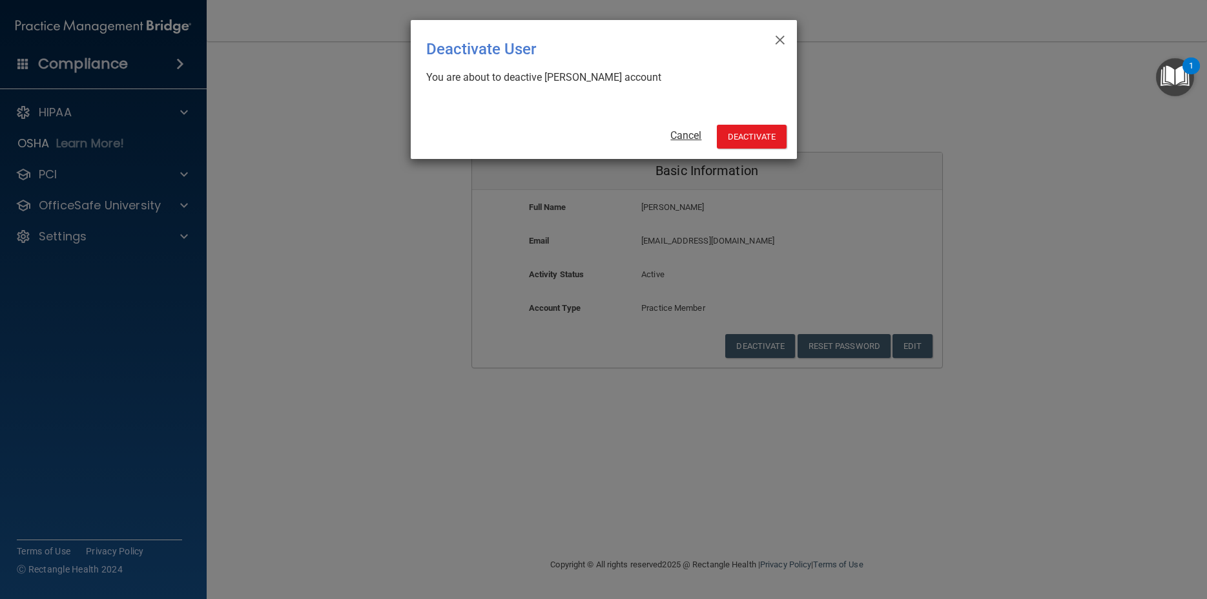
click at [699, 138] on link "Cancel" at bounding box center [685, 135] width 31 height 12
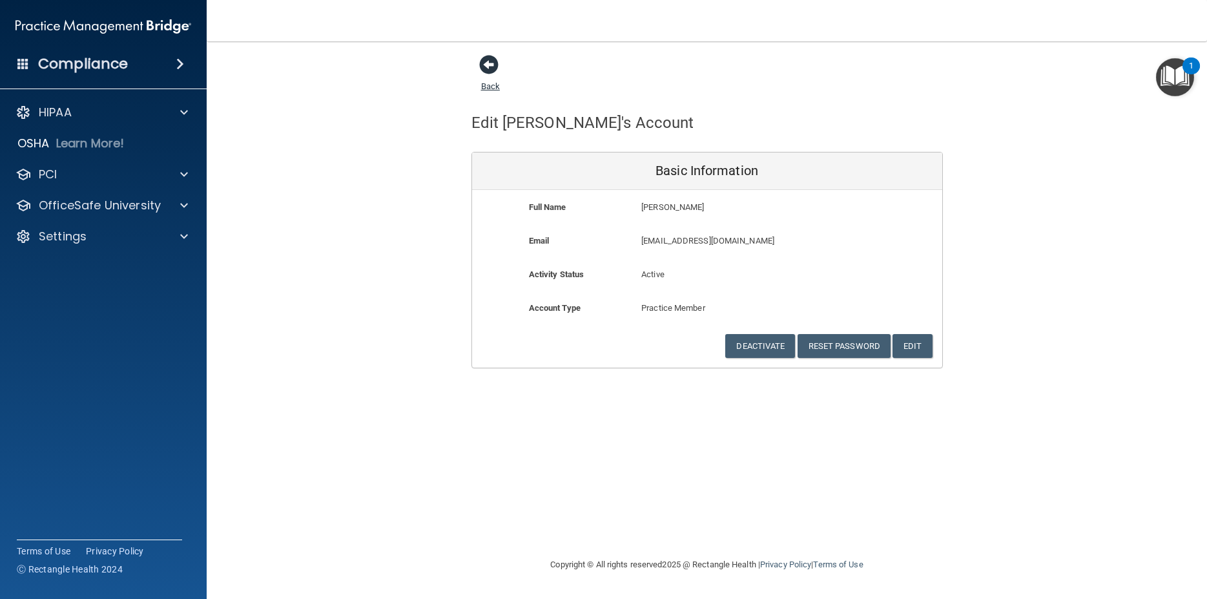
click at [489, 63] on span at bounding box center [488, 64] width 19 height 19
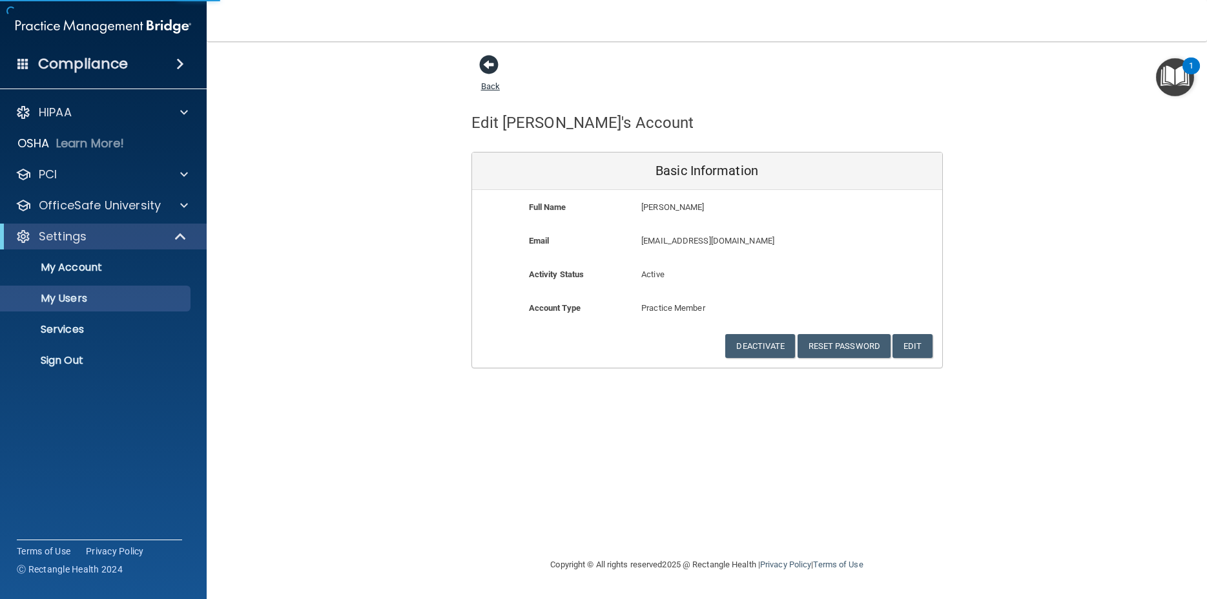
select select "20"
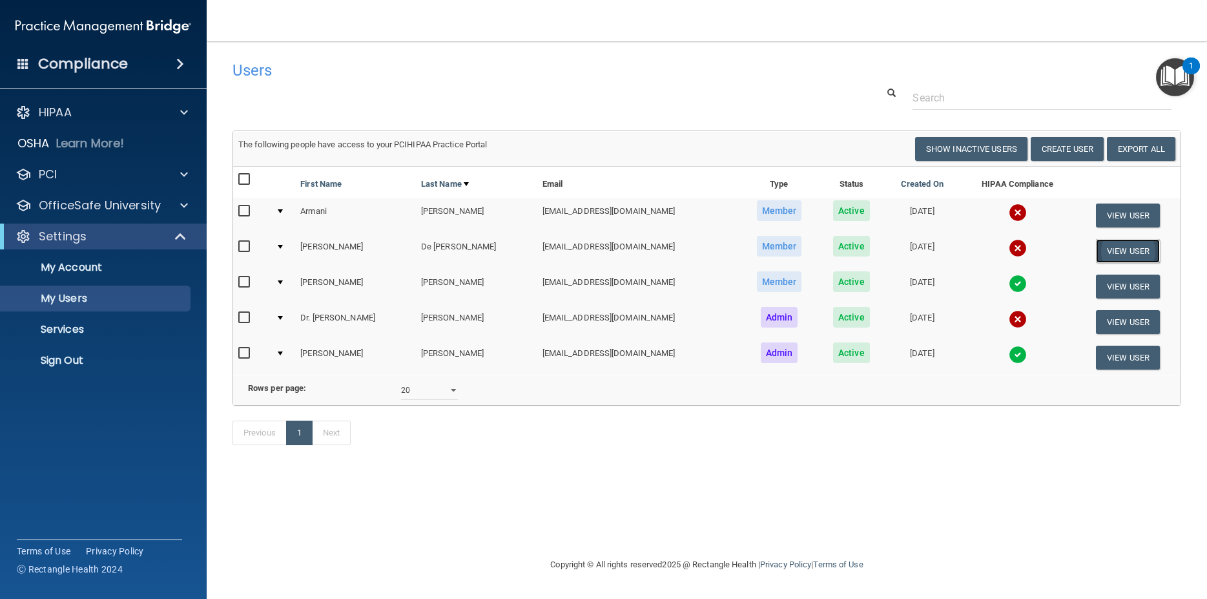
click at [1131, 248] on button "View User" at bounding box center [1128, 251] width 64 height 24
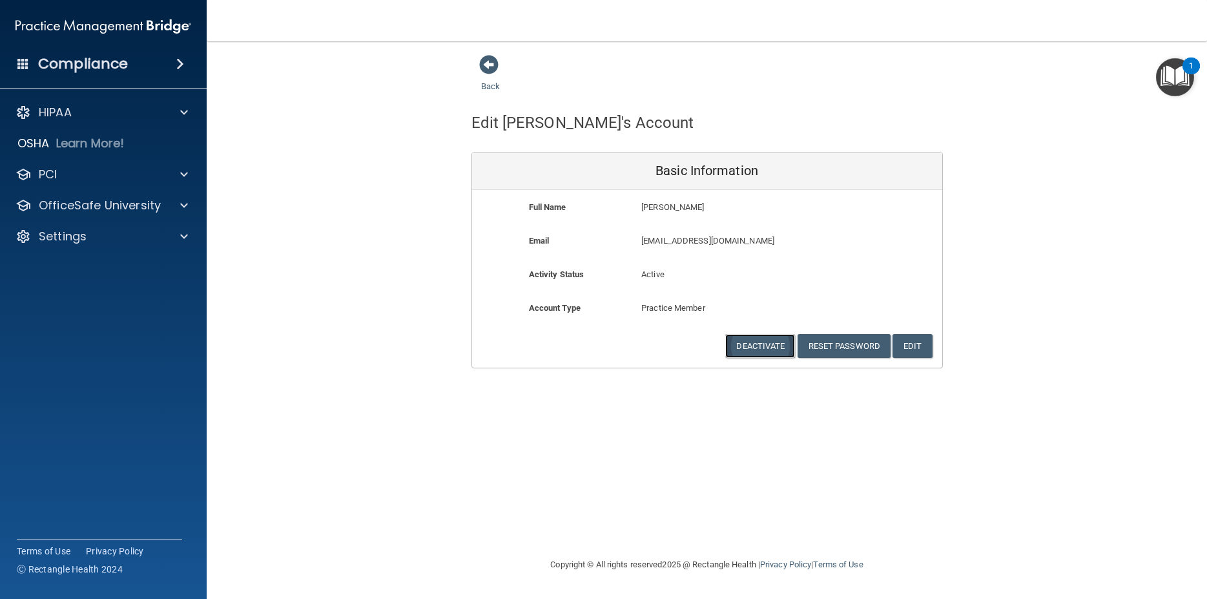
click at [773, 348] on button "Deactivate" at bounding box center [760, 346] width 70 height 24
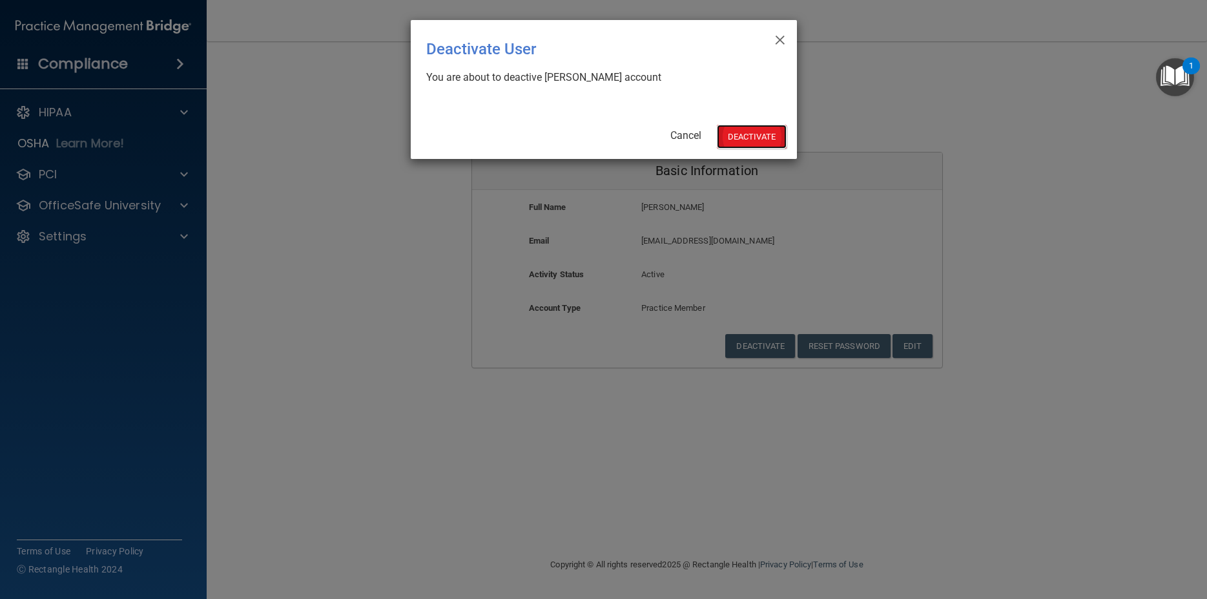
click at [782, 141] on button "Deactivate" at bounding box center [752, 137] width 70 height 24
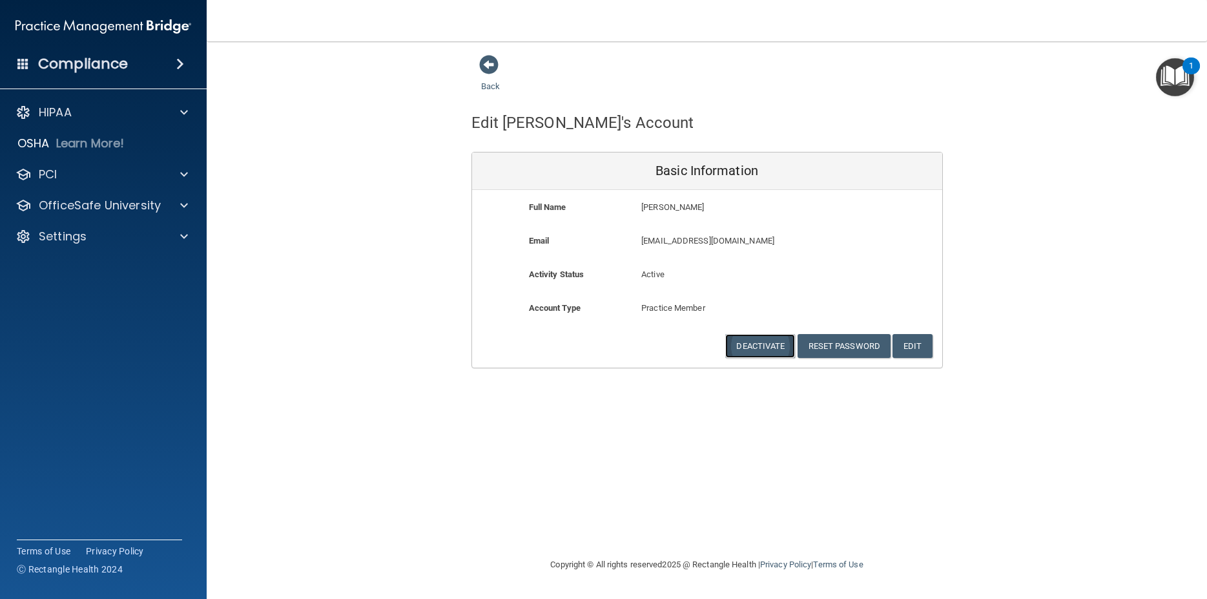
click at [747, 345] on button "Deactivate" at bounding box center [760, 346] width 70 height 24
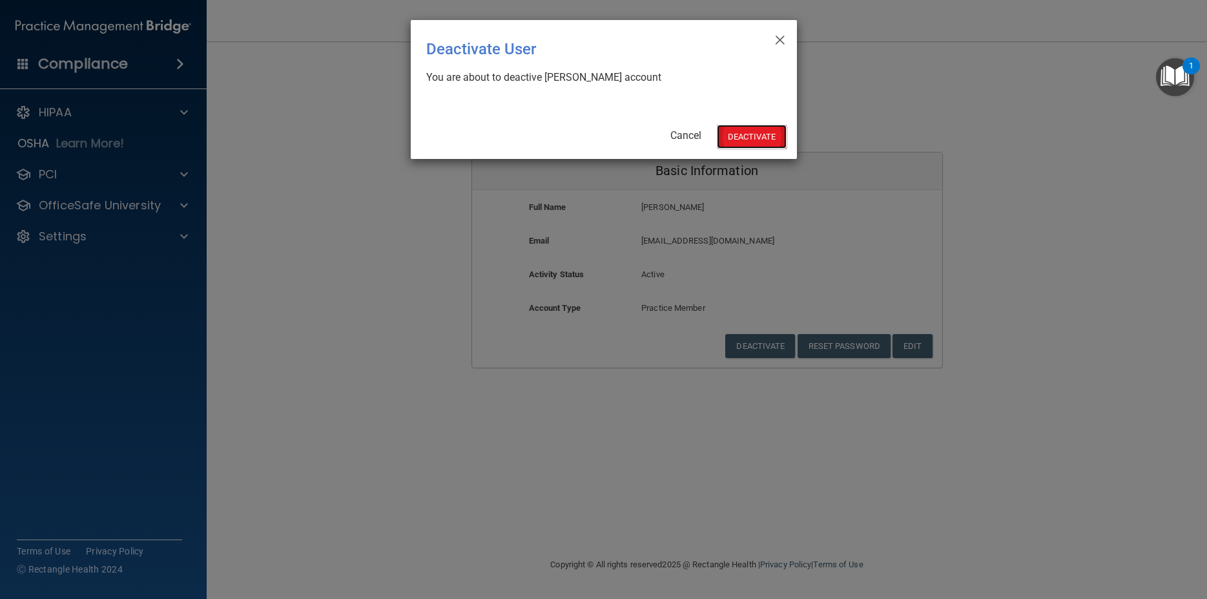
click at [747, 139] on button "Deactivate" at bounding box center [752, 137] width 70 height 24
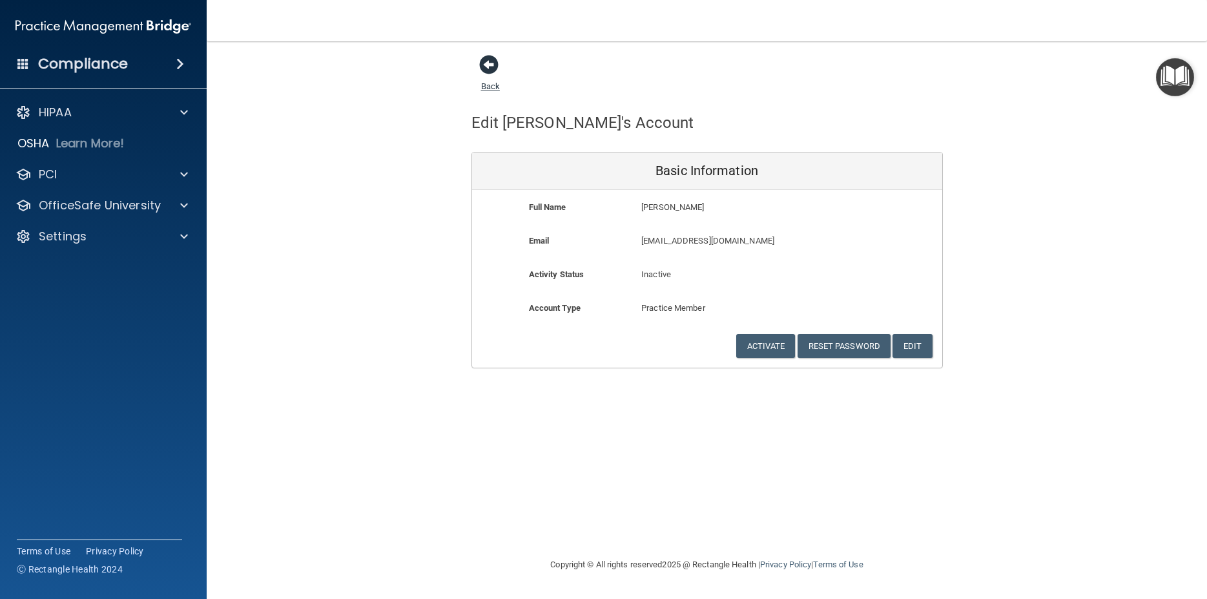
click at [495, 65] on span at bounding box center [488, 64] width 19 height 19
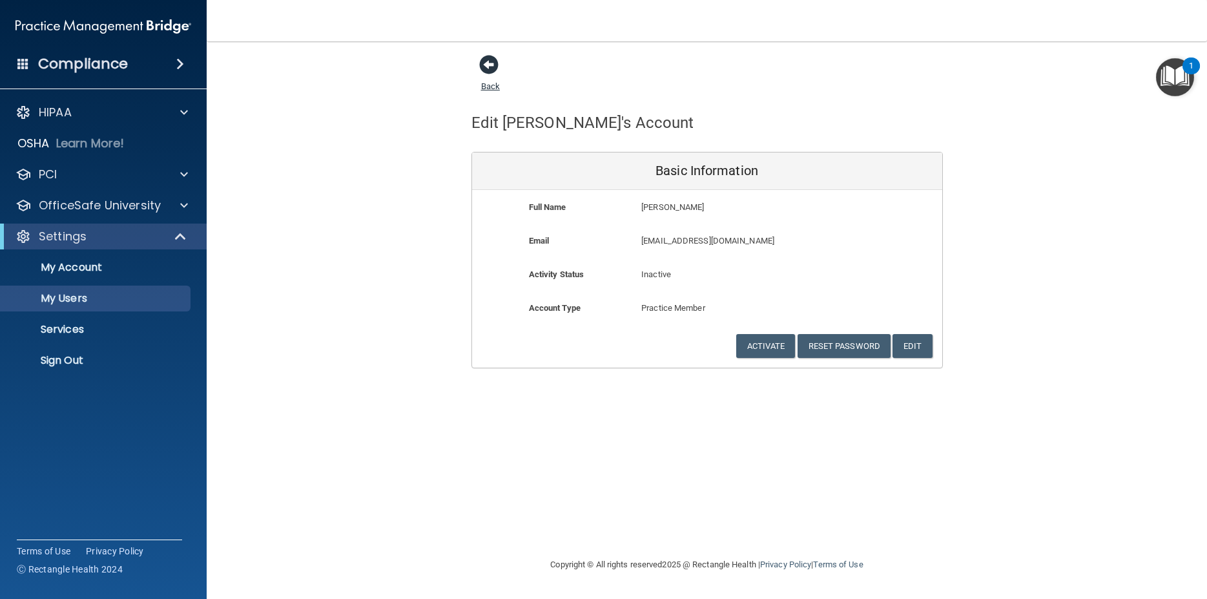
select select "20"
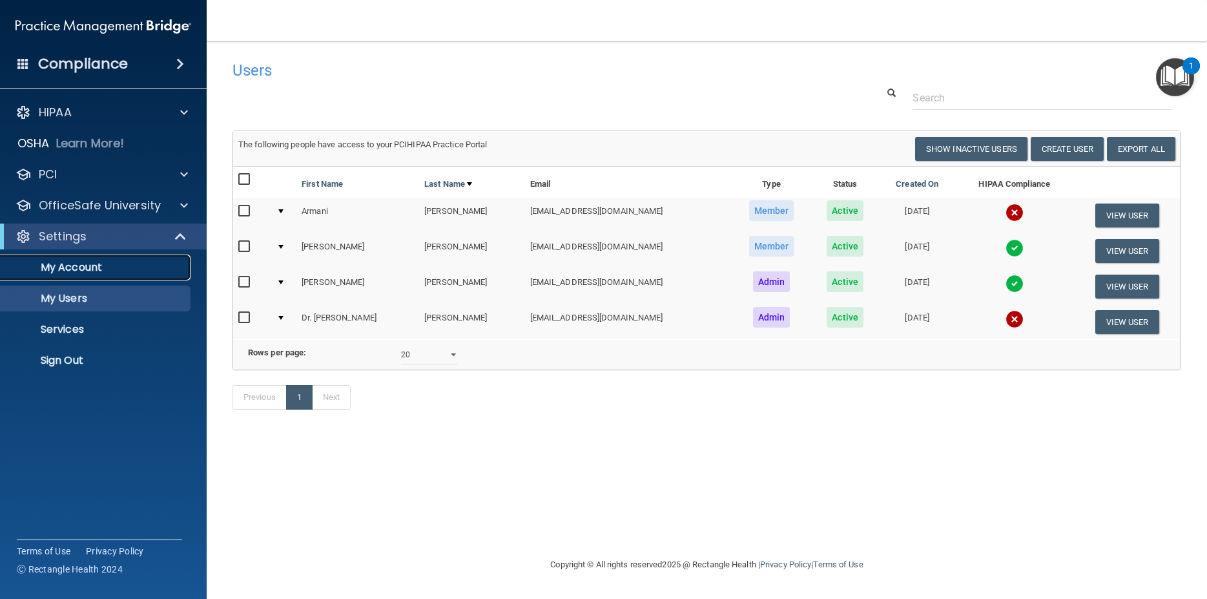
click at [81, 264] on p "My Account" at bounding box center [96, 267] width 176 height 13
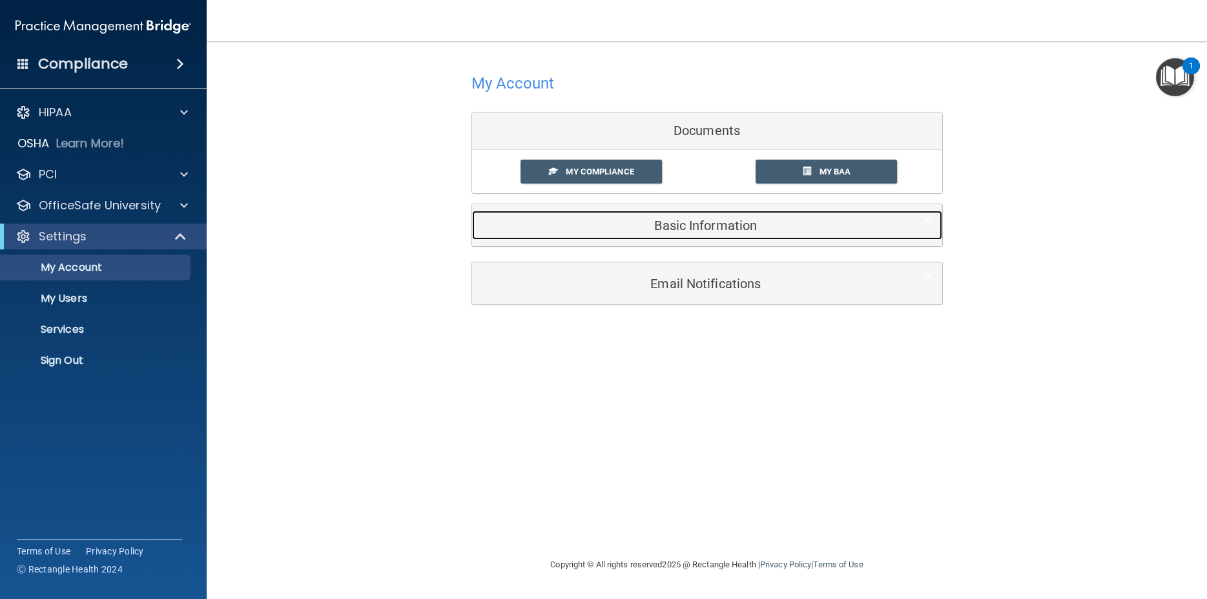
click at [650, 230] on h5 "Basic Information" at bounding box center [687, 225] width 411 height 14
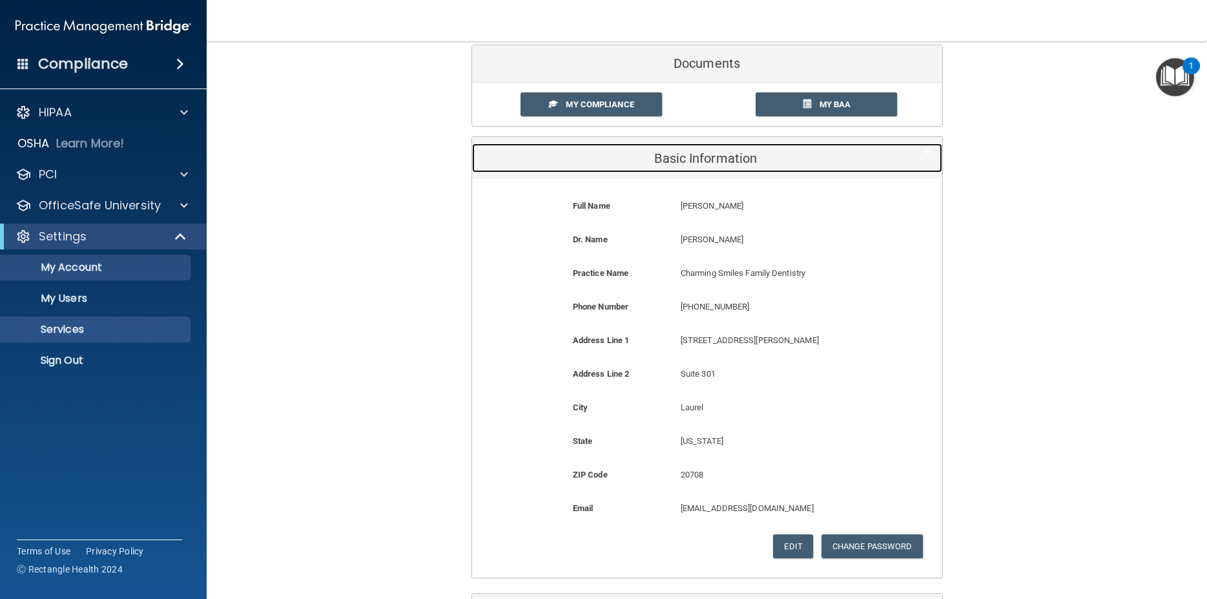
scroll to position [55, 0]
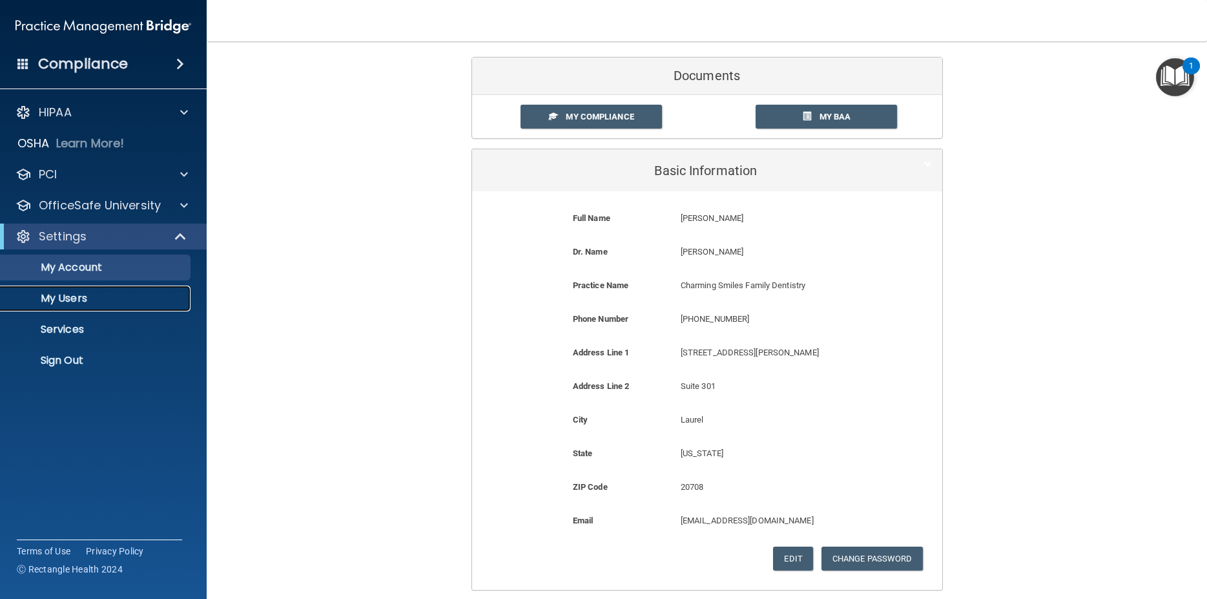
click at [77, 304] on p "My Users" at bounding box center [96, 298] width 176 height 13
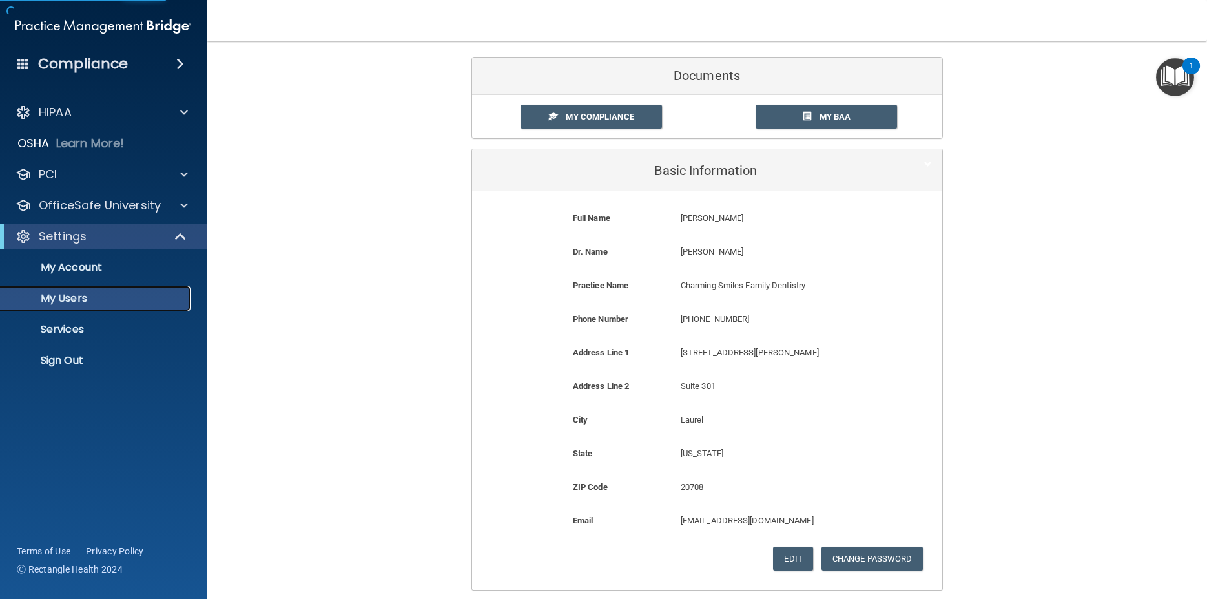
select select "20"
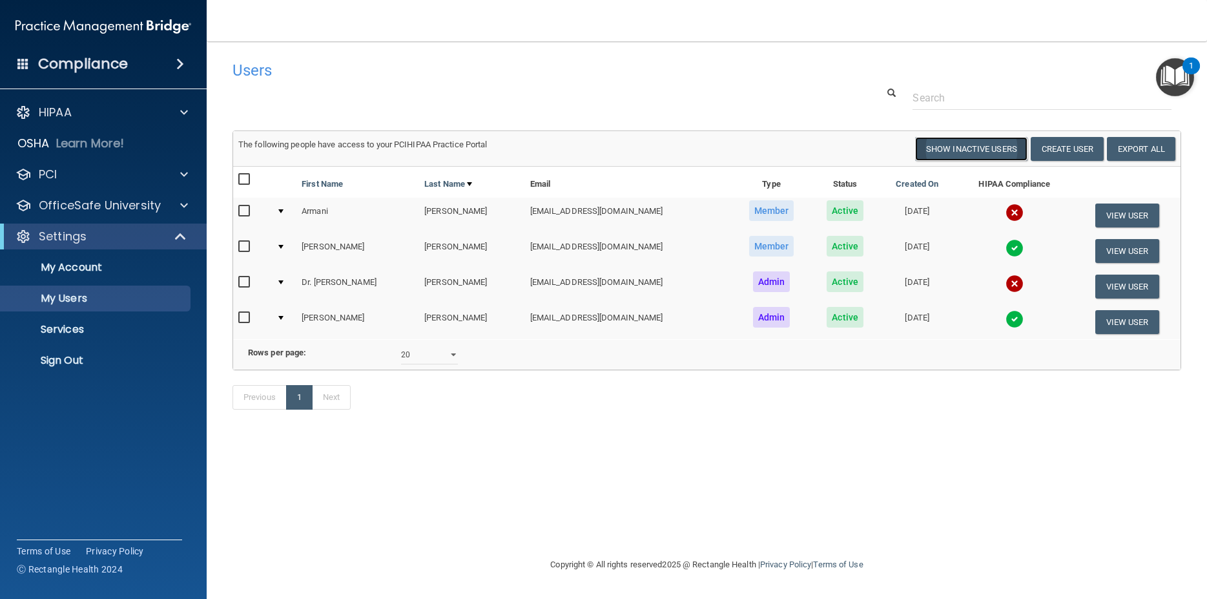
click at [997, 144] on button "Show Inactive Users" at bounding box center [971, 149] width 112 height 24
select select "20"
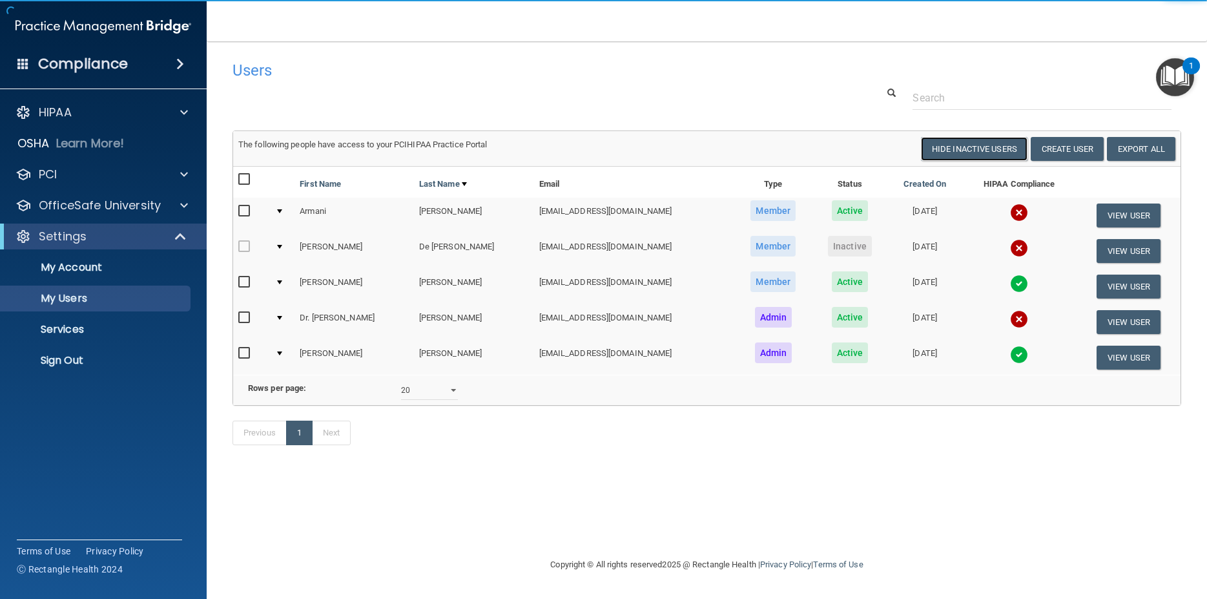
click at [997, 144] on button "Hide Inactive Users" at bounding box center [974, 149] width 107 height 24
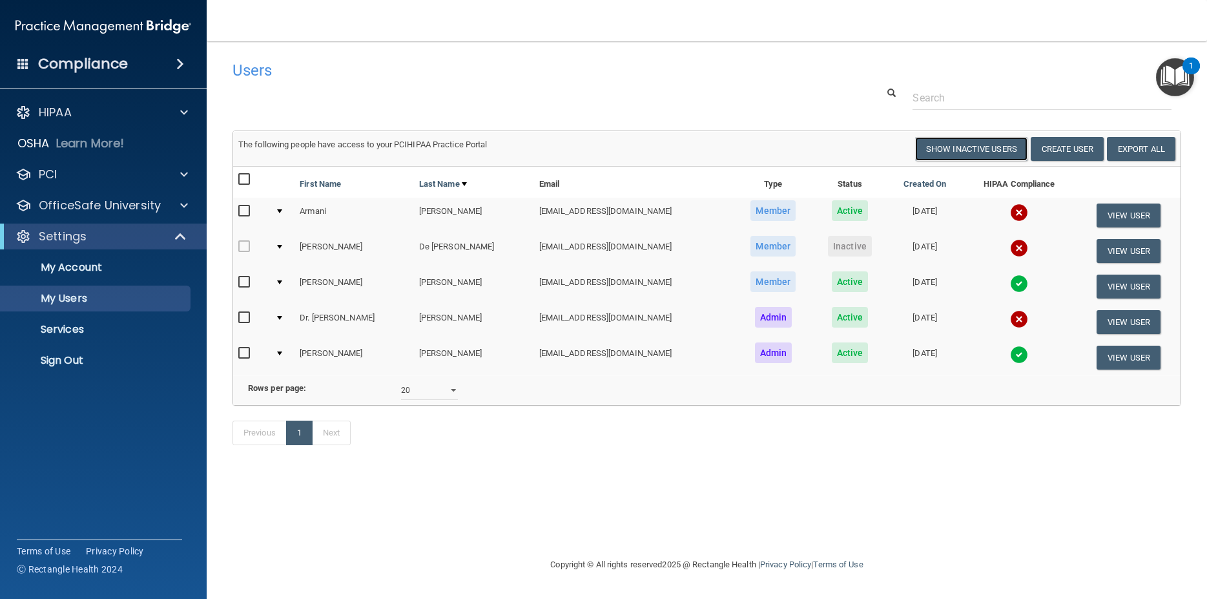
select select "20"
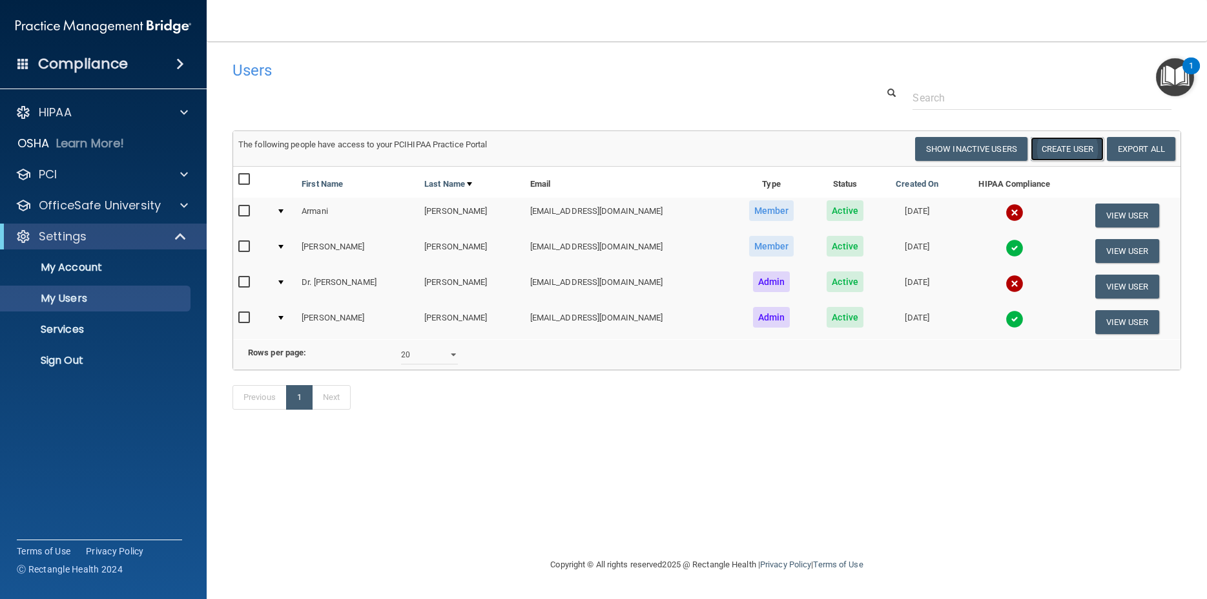
click at [1075, 146] on button "Create User" at bounding box center [1067, 149] width 73 height 24
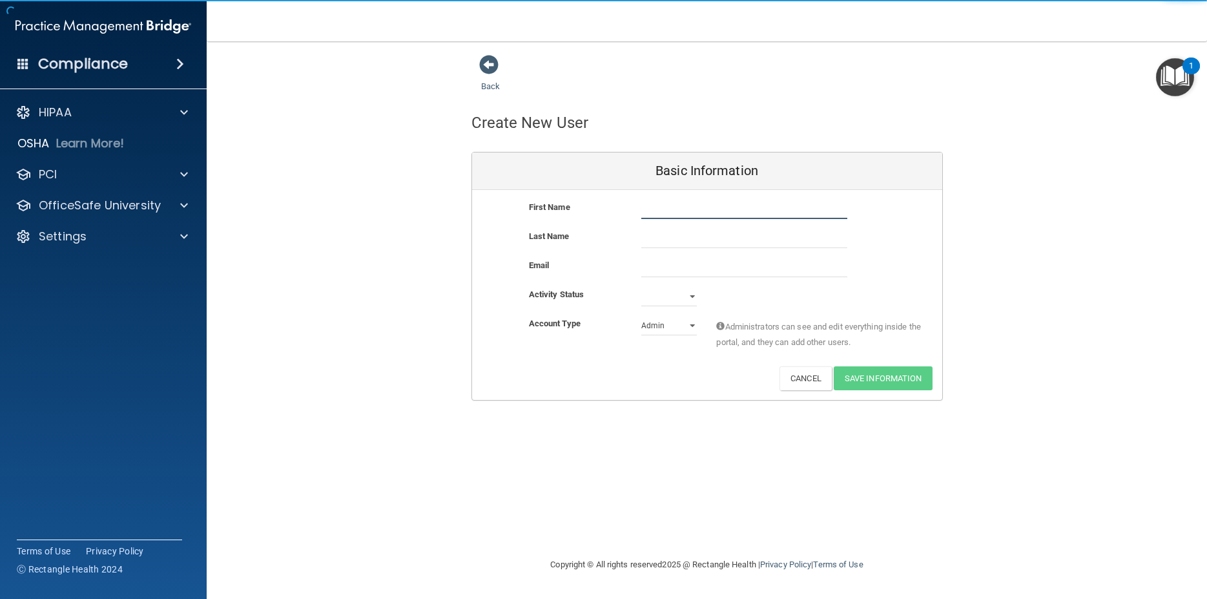
click at [678, 213] on input "text" at bounding box center [744, 209] width 206 height 19
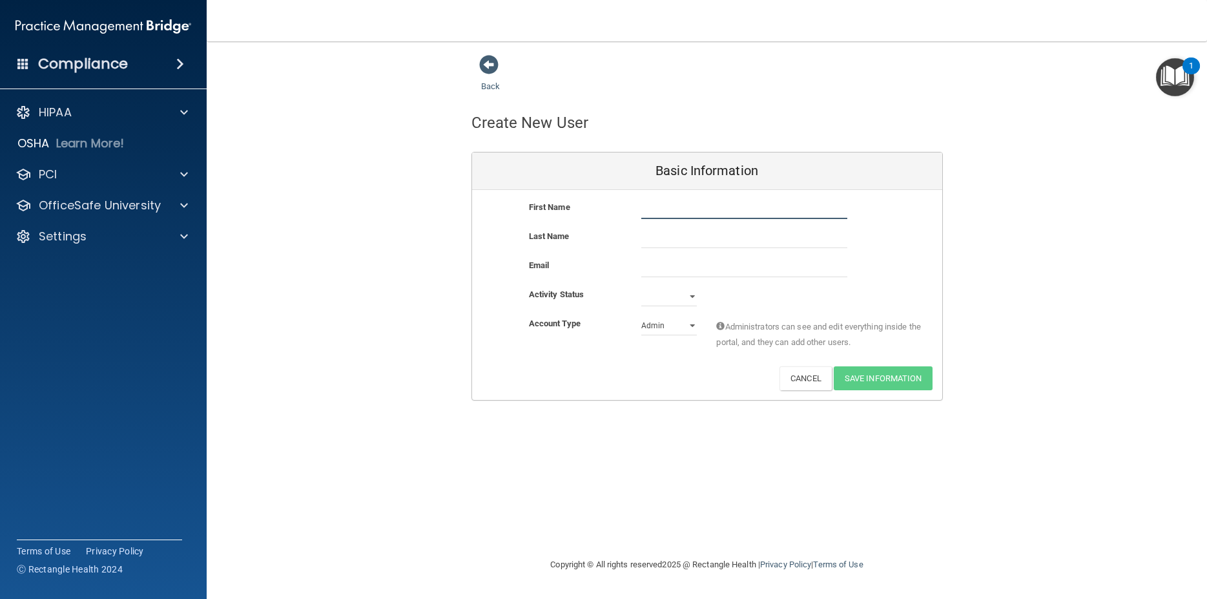
paste input "Faiza Asif"
drag, startPoint x: 687, startPoint y: 211, endPoint x: 663, endPoint y: 207, distance: 25.0
click at [663, 207] on input "Faiza Asif" at bounding box center [744, 209] width 206 height 19
type input "Faiza"
click at [651, 240] on input "text" at bounding box center [744, 238] width 206 height 19
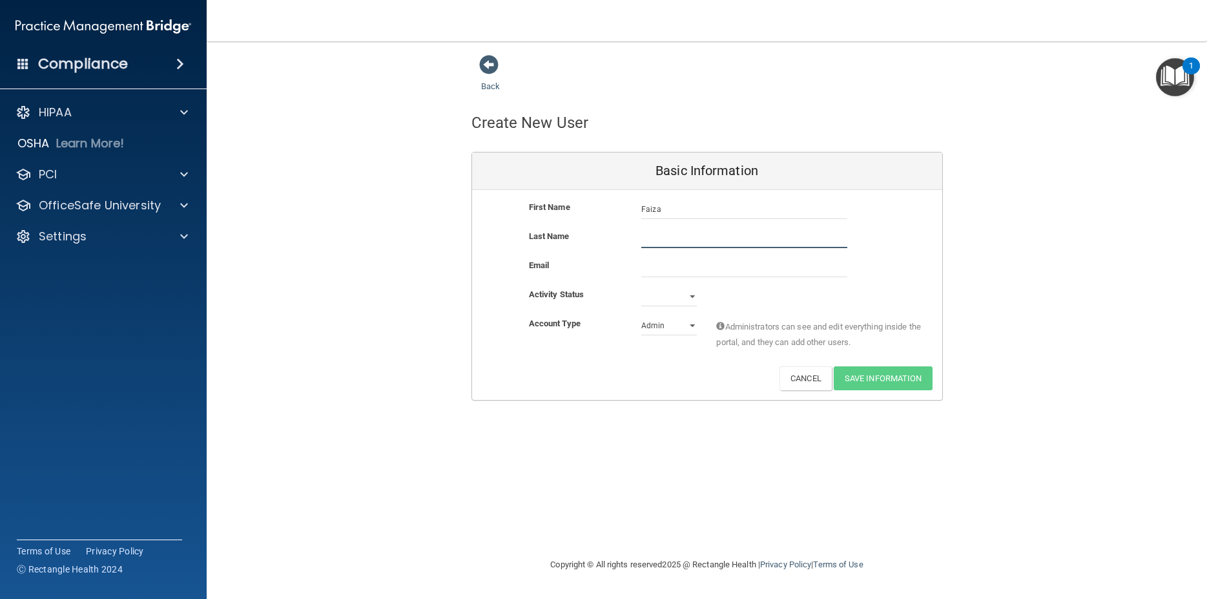
paste input "Asif"
type input "Asif"
click at [655, 268] on input "email" at bounding box center [744, 267] width 206 height 19
paste input "faiza.asif915@gmail.com"
type input "faiza.asif915@gmail.com"
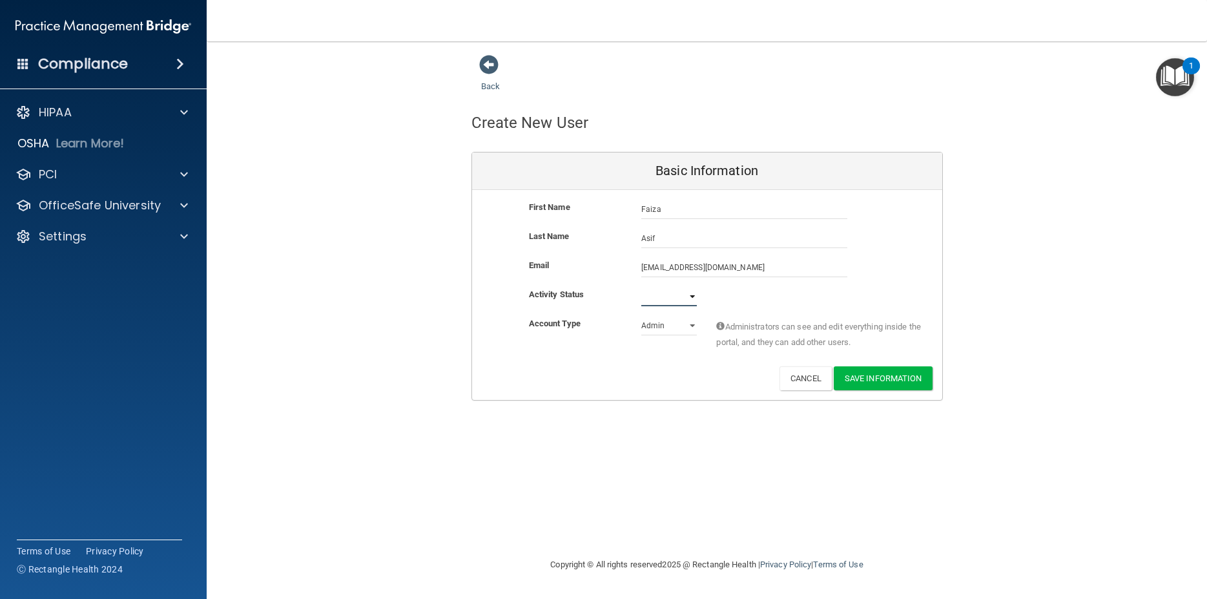
select select "active"
click option "Active" at bounding box center [0, 0] width 0 height 0
click at [641, 316] on select "Admin Member" at bounding box center [669, 325] width 56 height 19
select select "practice_member"
click option "Member" at bounding box center [0, 0] width 0 height 0
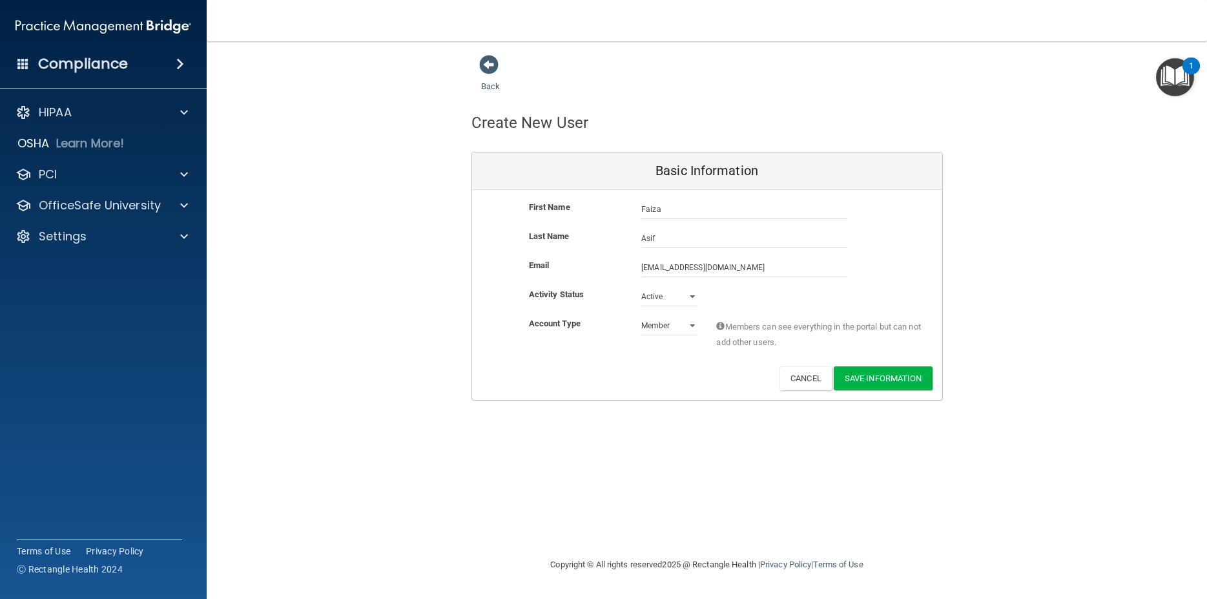
click at [705, 427] on div "Back Create New User Basic Information First Name Faiza Asif Faiza Last Name As…" at bounding box center [706, 298] width 949 height 489
click at [916, 376] on button "Save Information" at bounding box center [883, 378] width 99 height 24
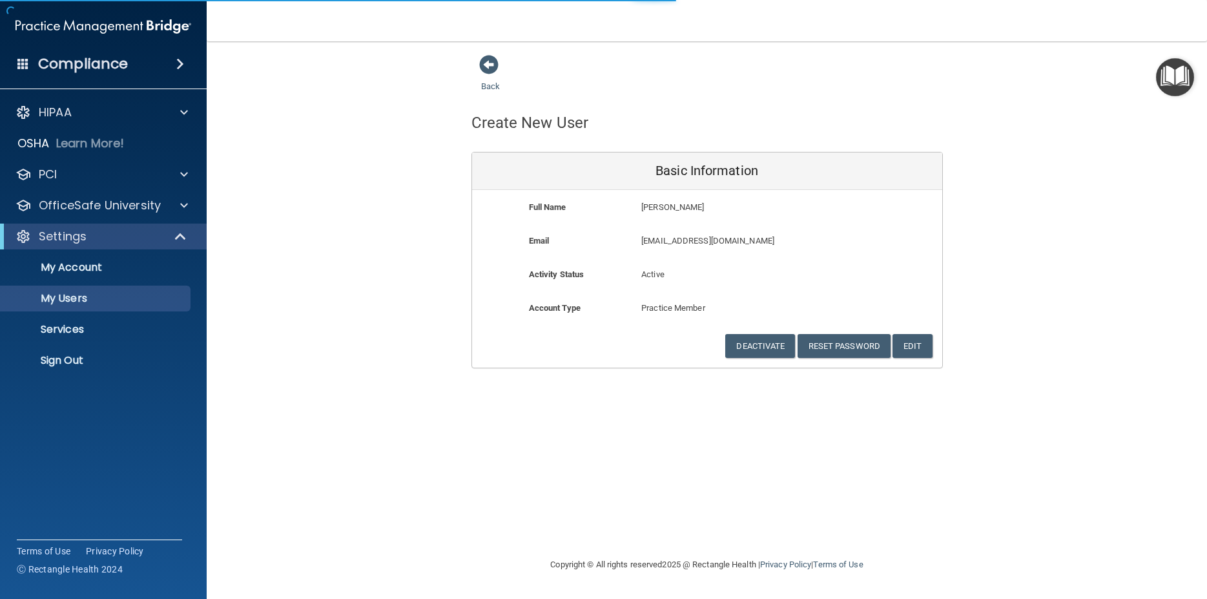
select select "20"
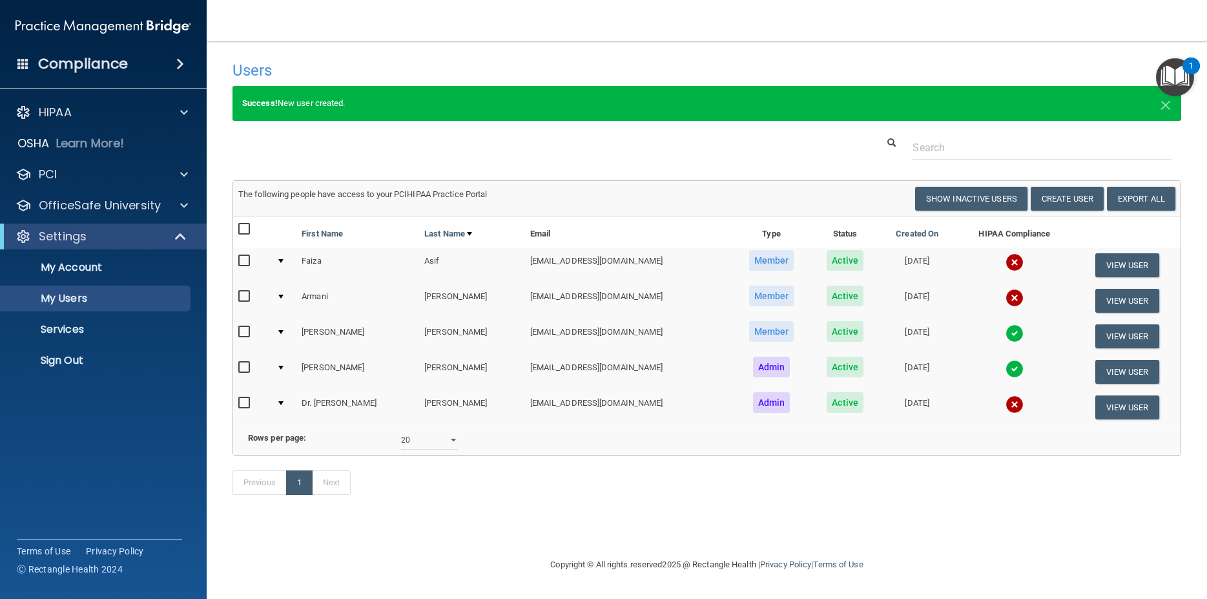
click at [247, 262] on input "checkbox" at bounding box center [245, 261] width 15 height 10
checkbox input "true"
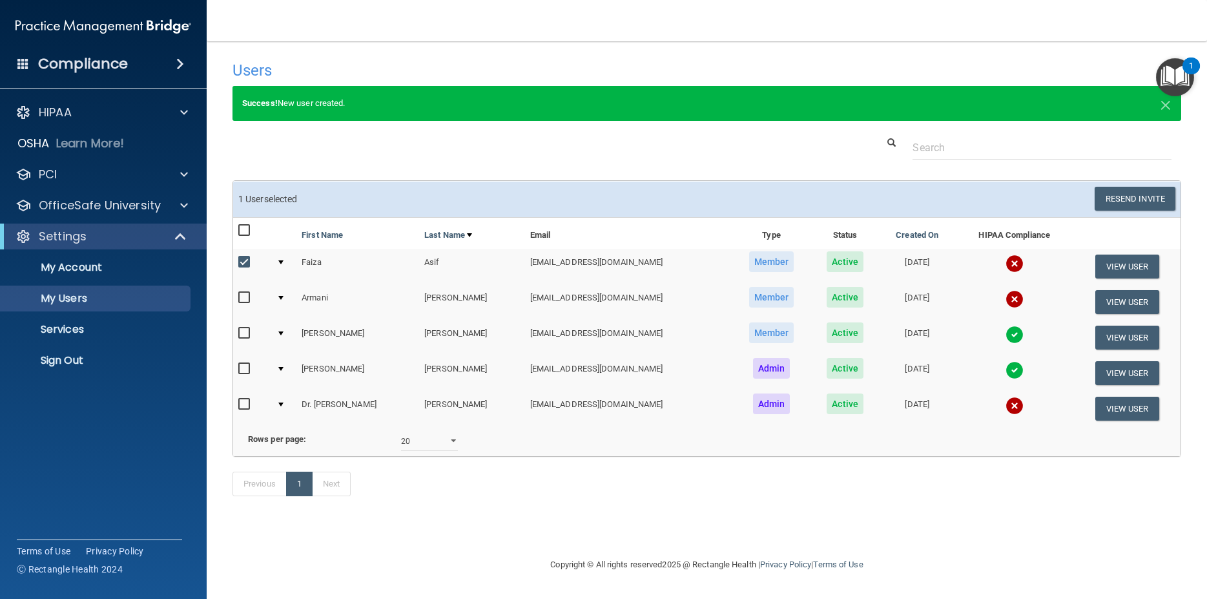
click at [283, 262] on div at bounding box center [280, 262] width 5 height 4
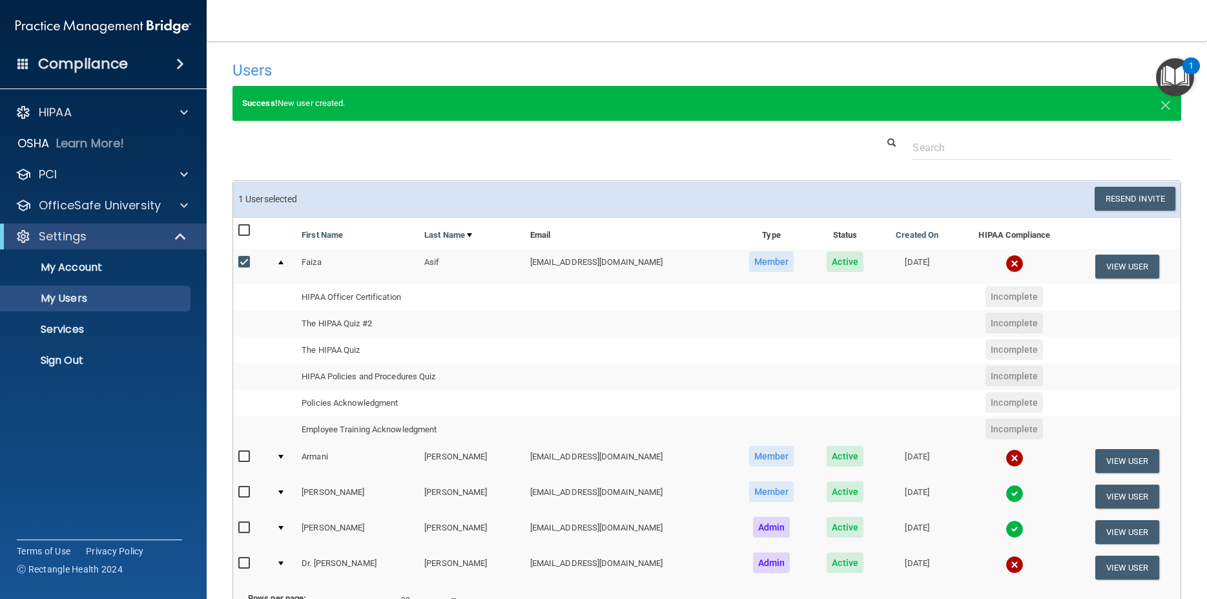
click at [278, 530] on td at bounding box center [283, 532] width 25 height 36
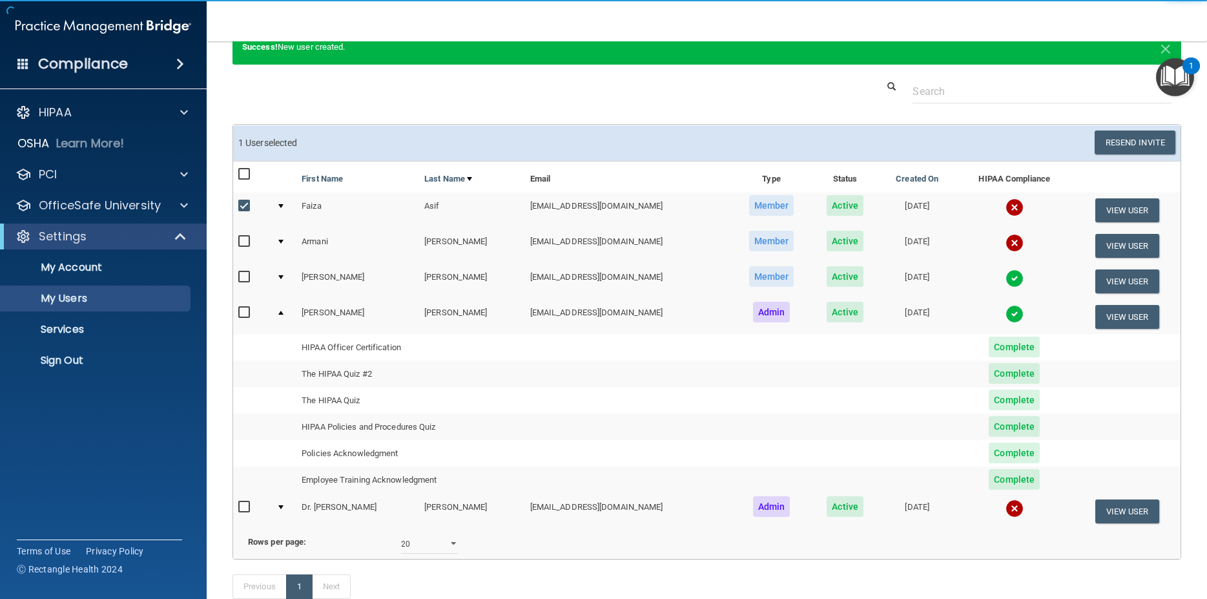
scroll to position [149, 0]
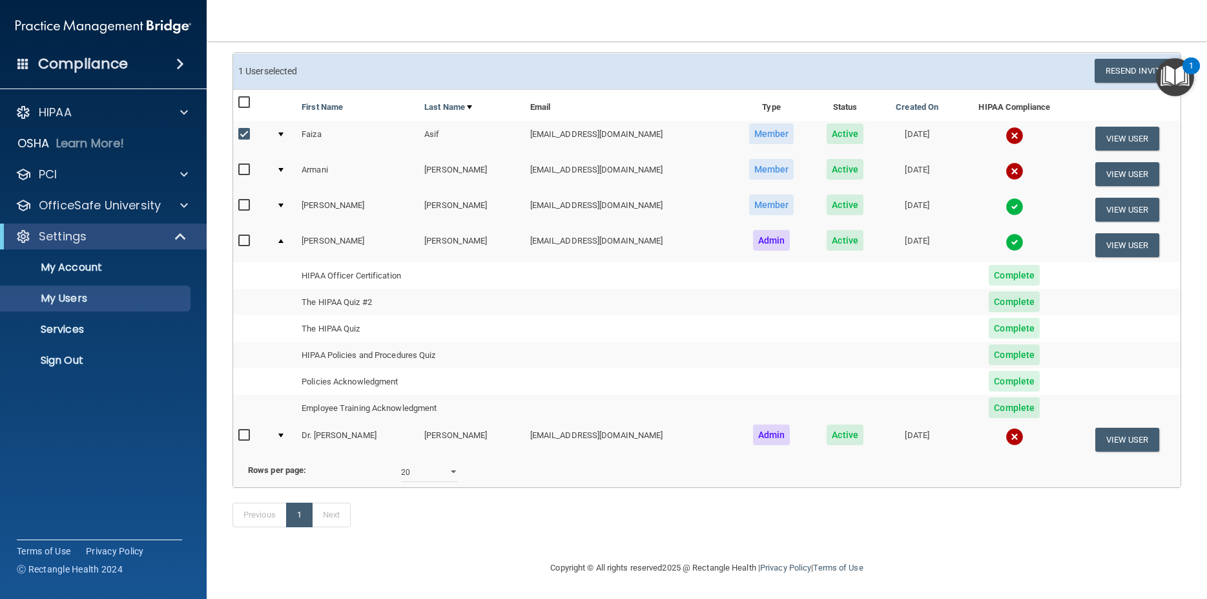
click at [280, 203] on div at bounding box center [280, 205] width 5 height 4
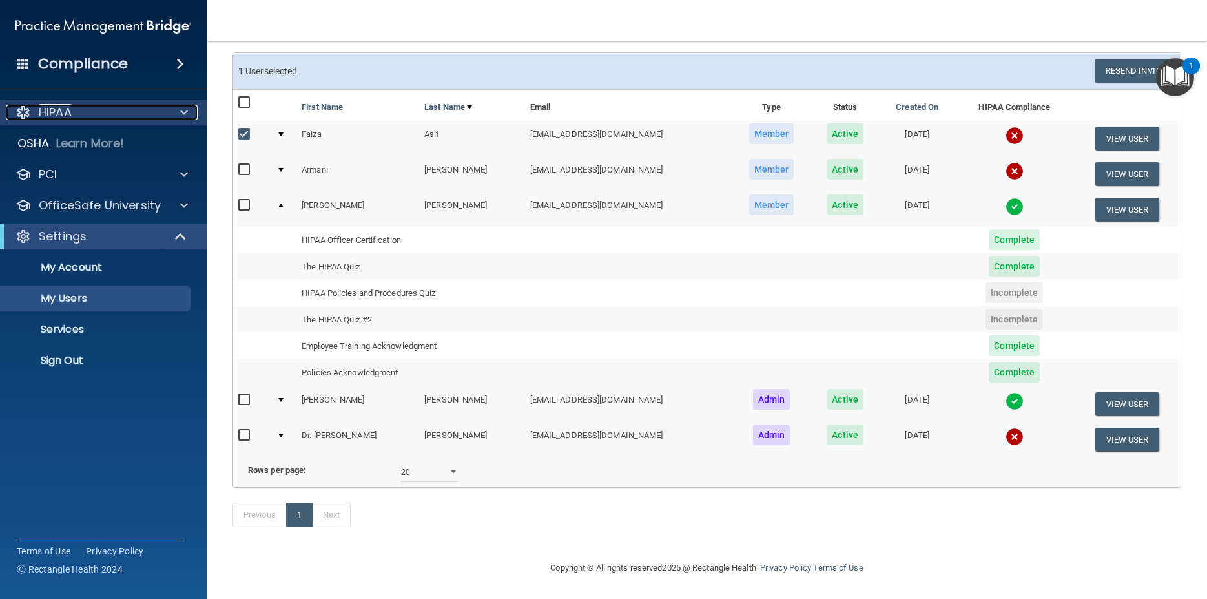
click at [185, 117] on span at bounding box center [184, 112] width 8 height 15
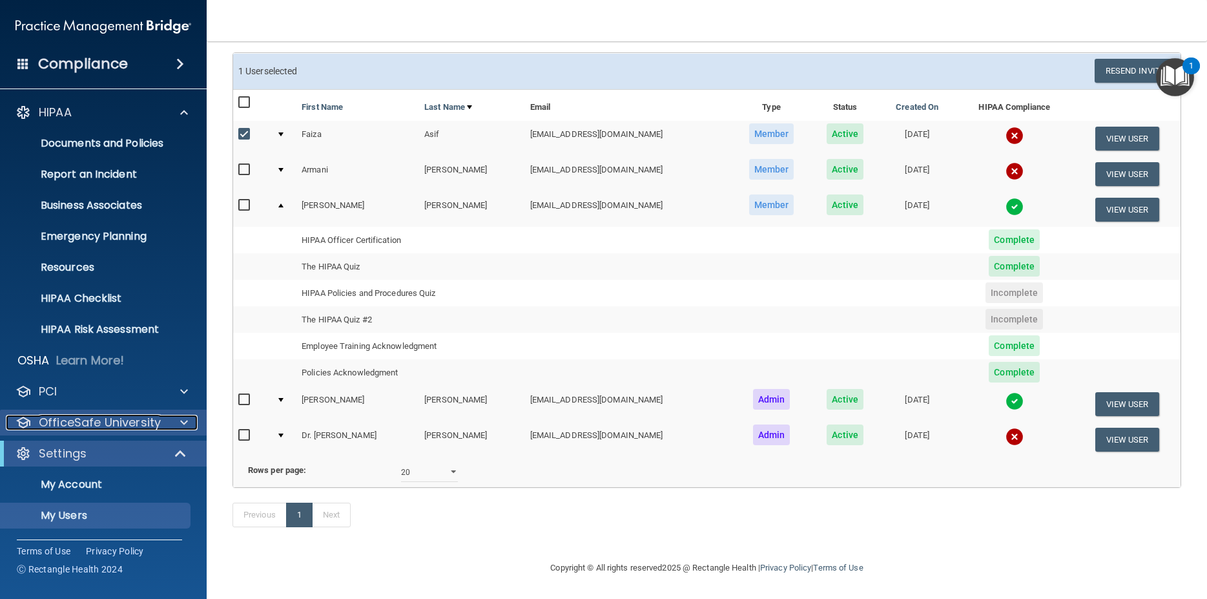
click at [189, 421] on div at bounding box center [182, 422] width 32 height 15
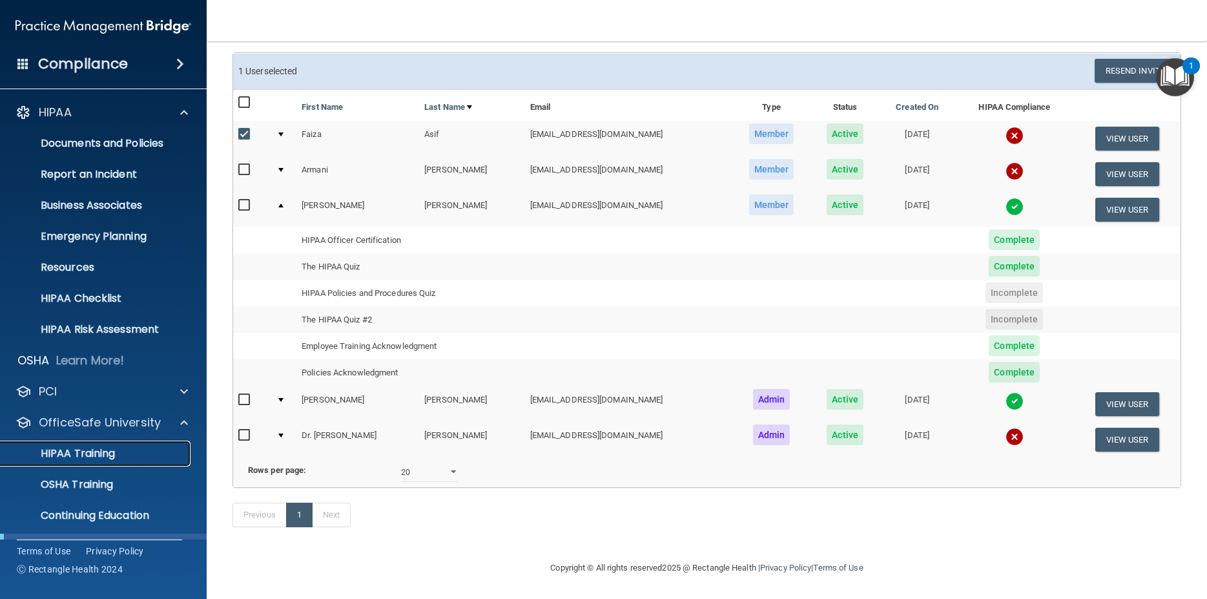
click at [91, 446] on link "HIPAA Training" at bounding box center [88, 453] width 203 height 26
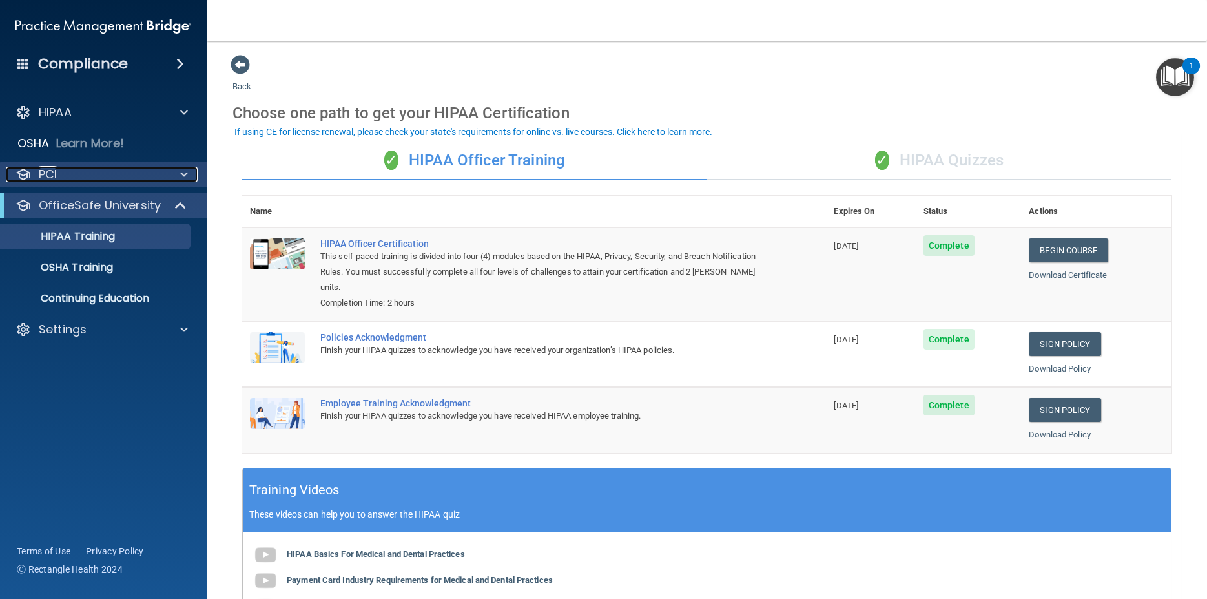
click at [182, 179] on span at bounding box center [184, 174] width 8 height 15
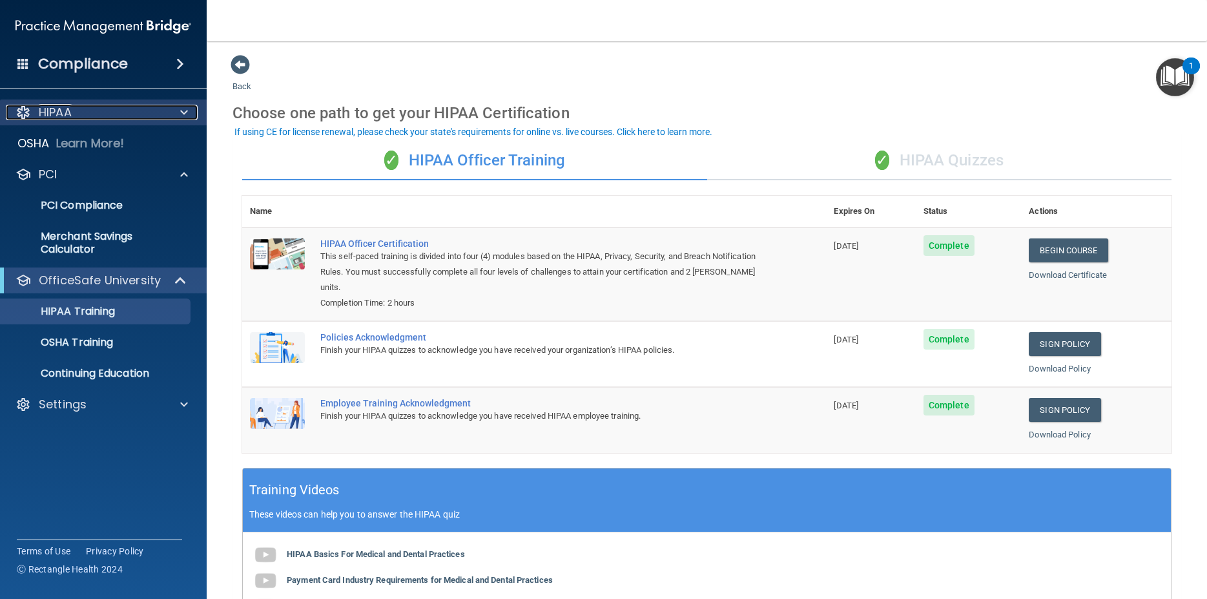
click at [167, 116] on div at bounding box center [182, 112] width 32 height 15
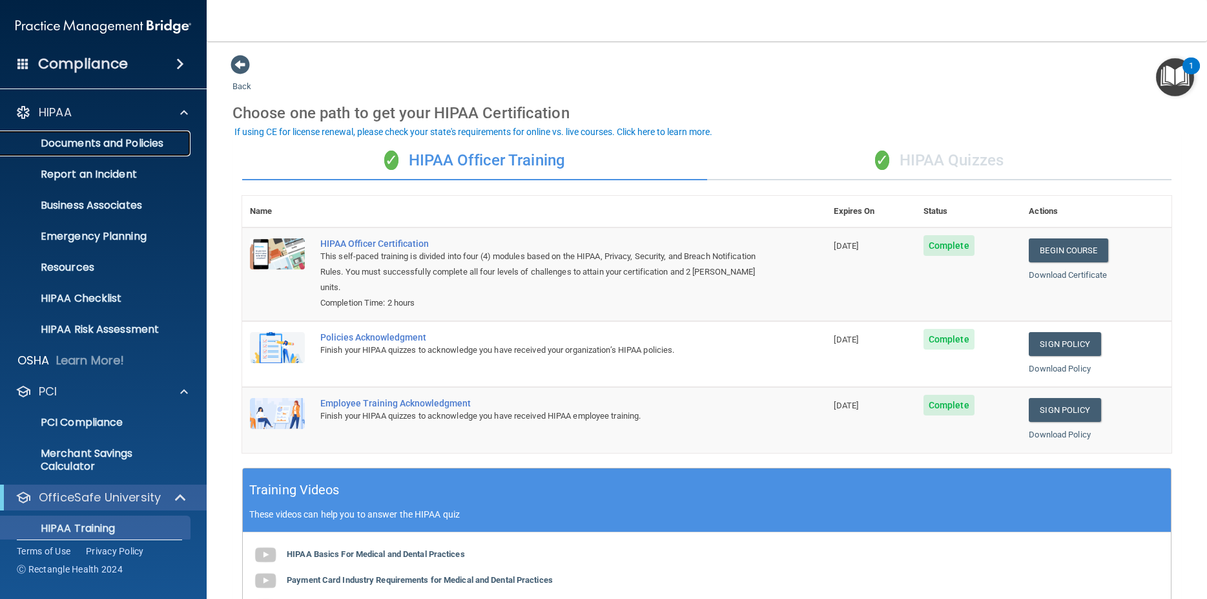
click at [155, 147] on p "Documents and Policies" at bounding box center [96, 143] width 176 height 13
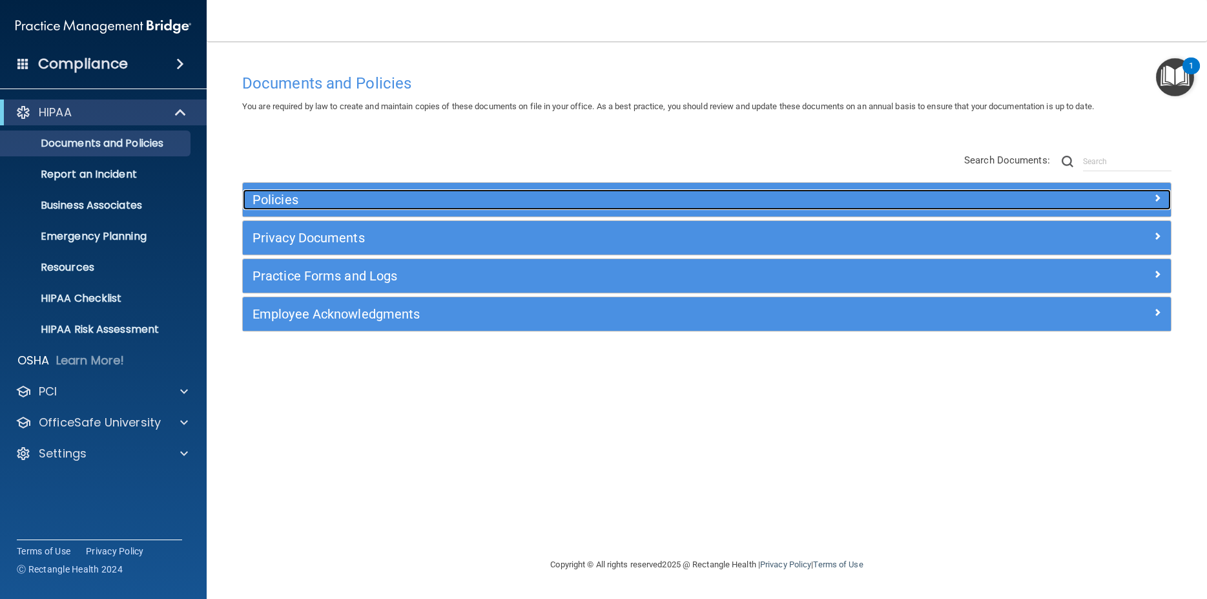
click at [291, 203] on h5 "Policies" at bounding box center [590, 199] width 677 height 14
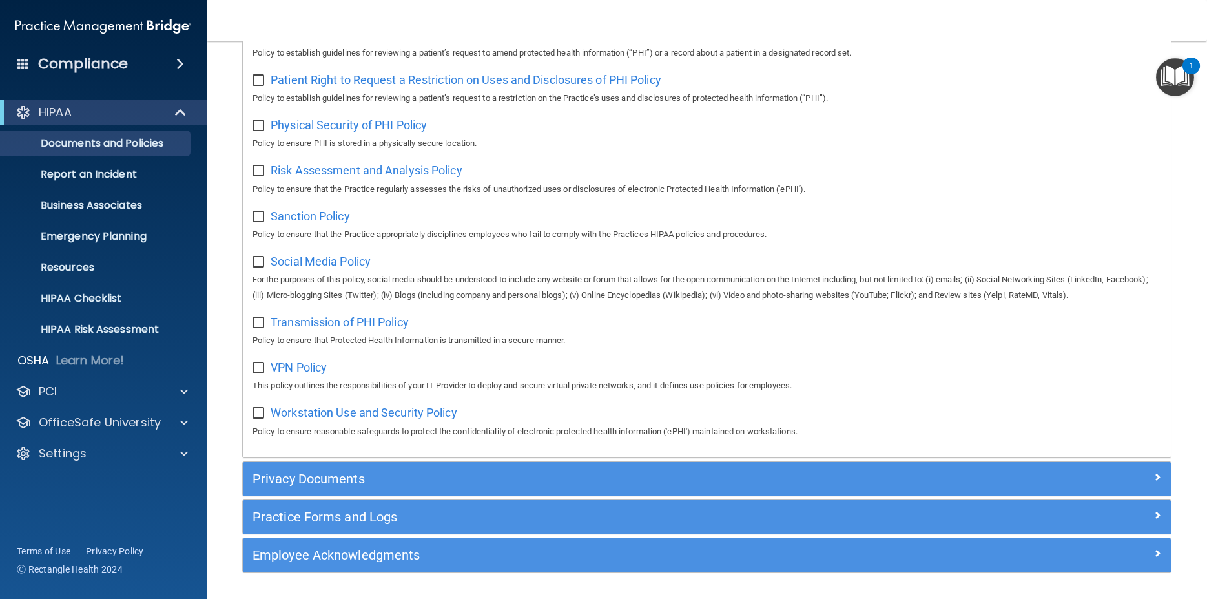
scroll to position [845, 0]
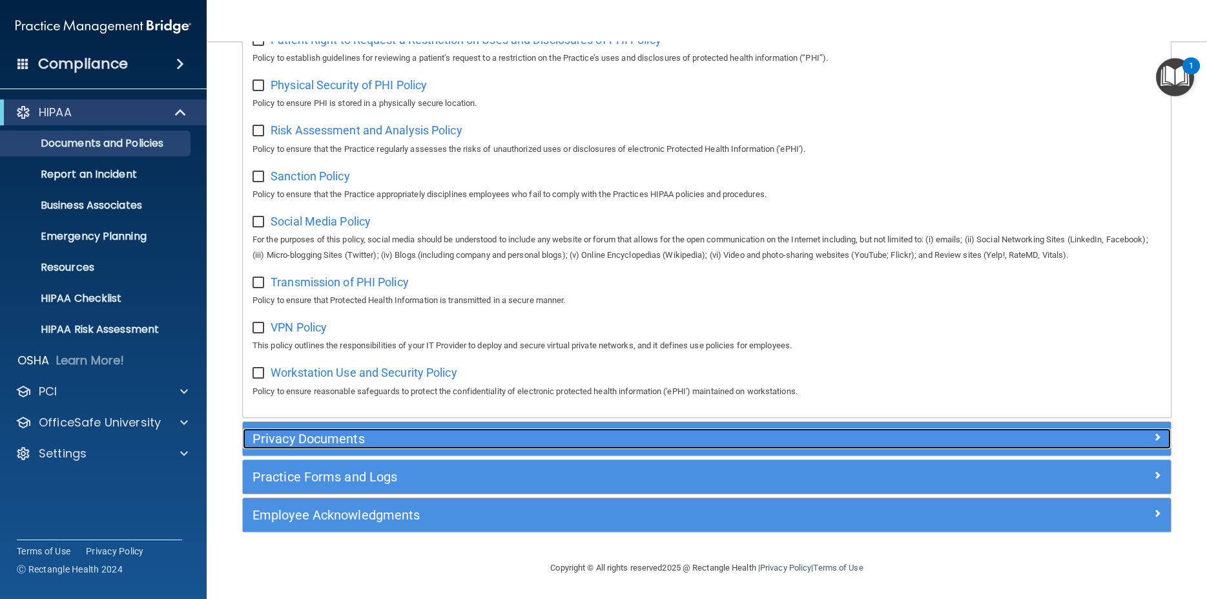
click at [378, 443] on h5 "Privacy Documents" at bounding box center [590, 438] width 677 height 14
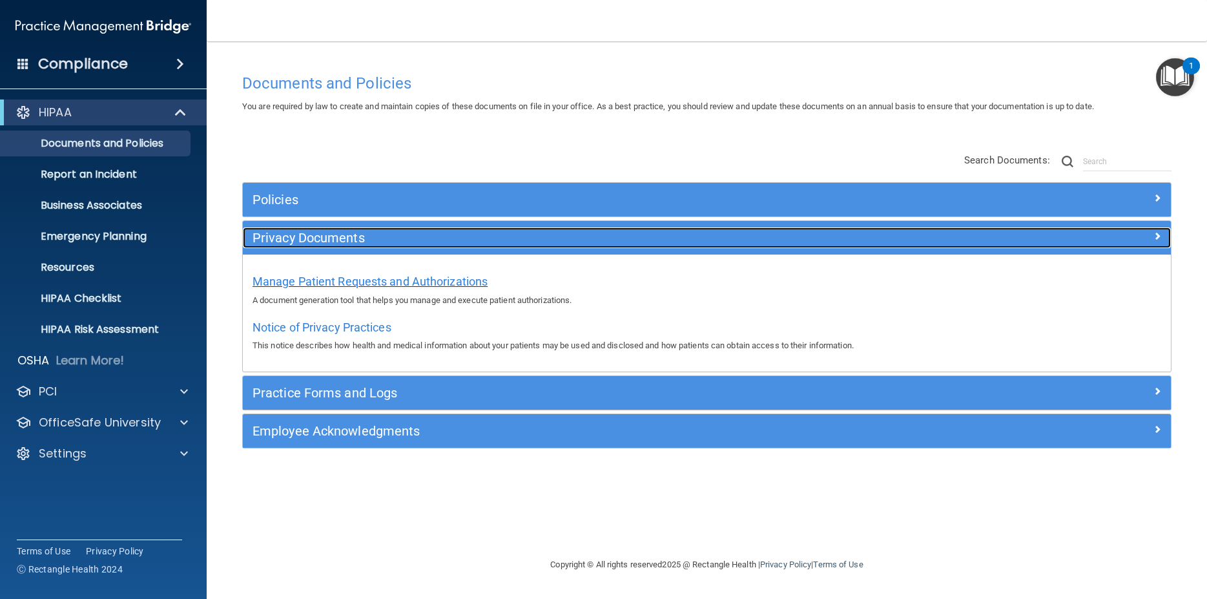
scroll to position [0, 0]
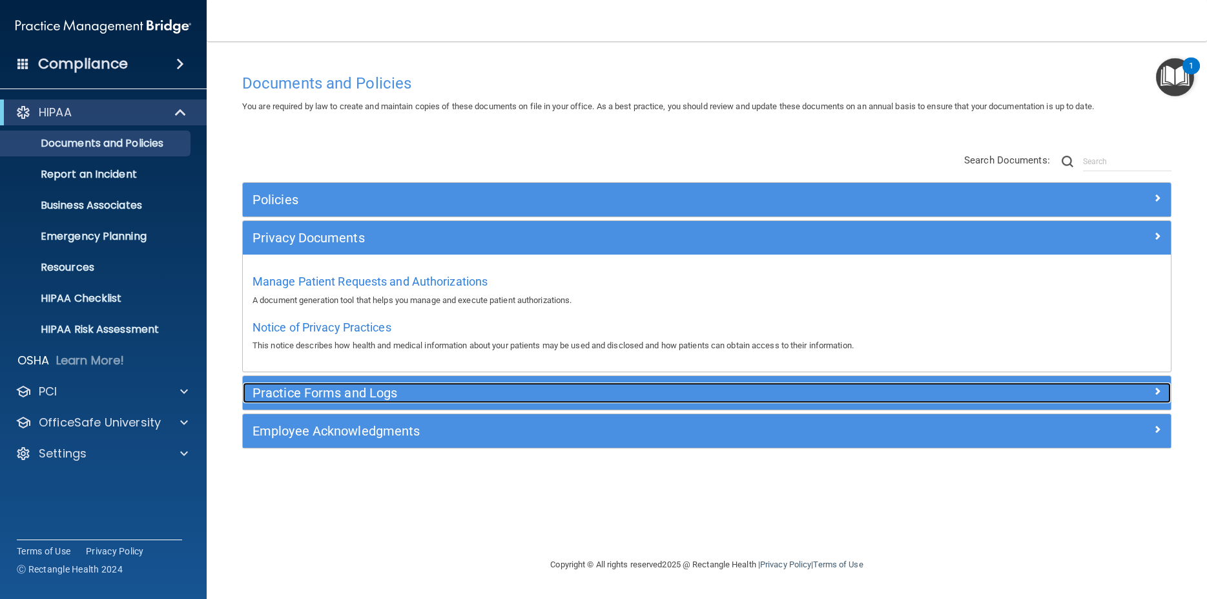
click at [353, 397] on h5 "Practice Forms and Logs" at bounding box center [590, 393] width 677 height 14
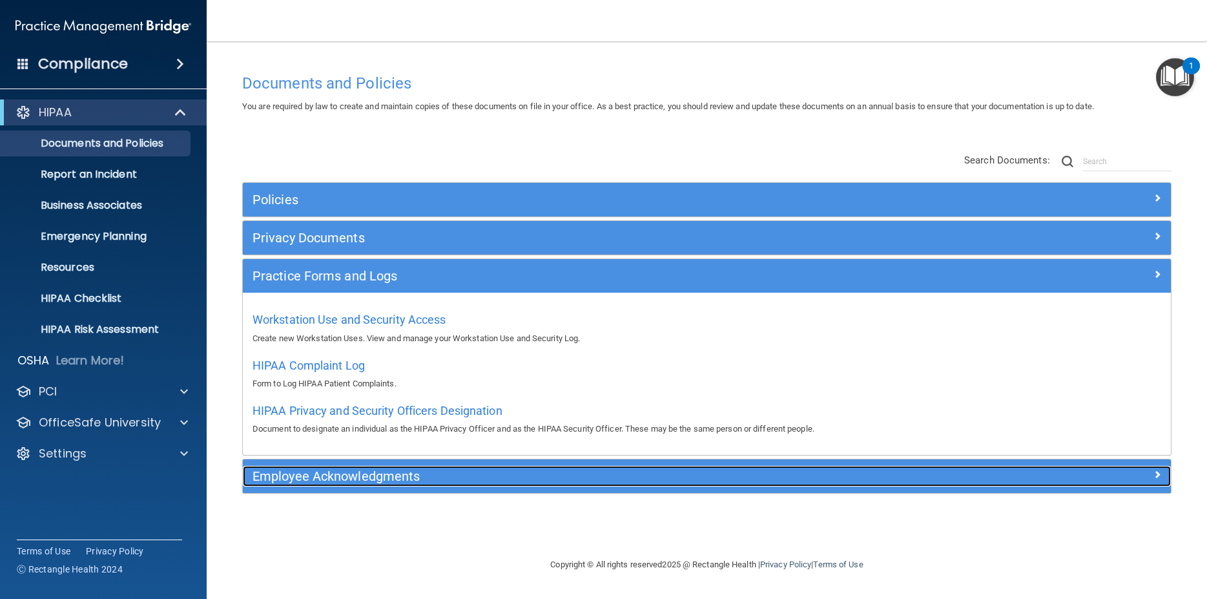
click at [351, 475] on h5 "Employee Acknowledgments" at bounding box center [590, 476] width 677 height 14
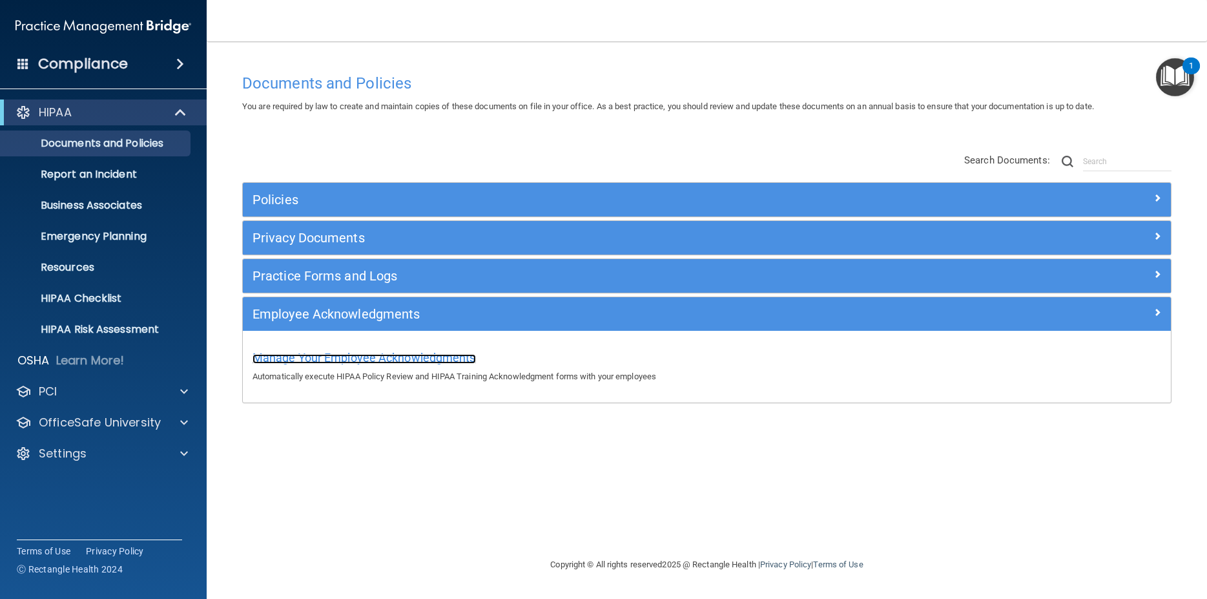
click at [349, 359] on span "Manage Your Employee Acknowledgments" at bounding box center [363, 358] width 223 height 14
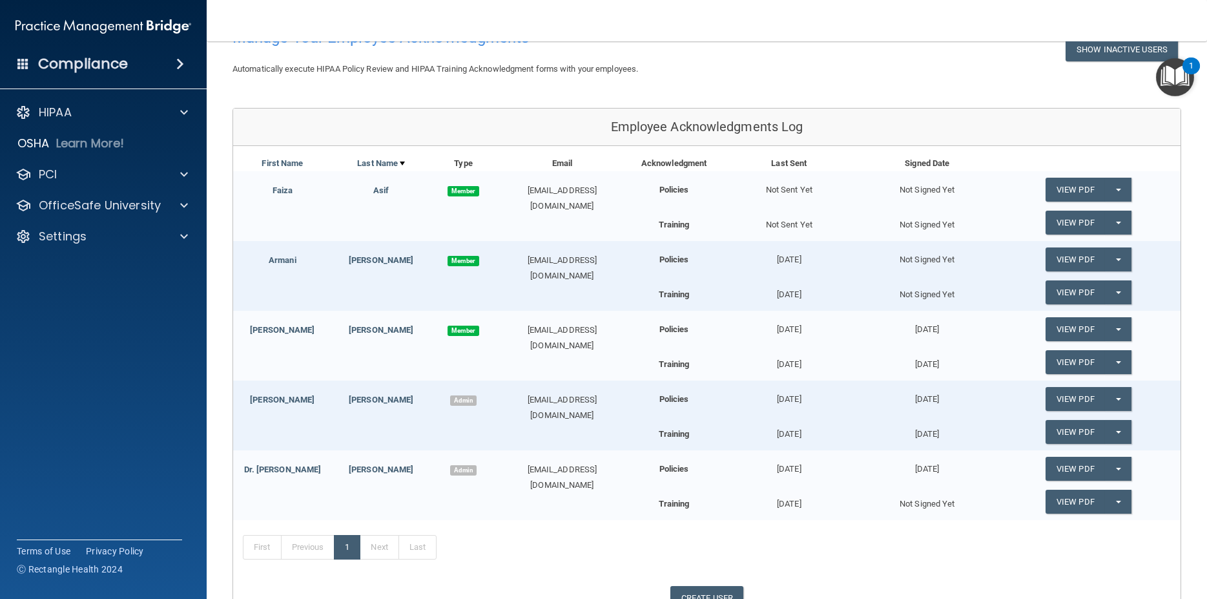
scroll to position [116, 0]
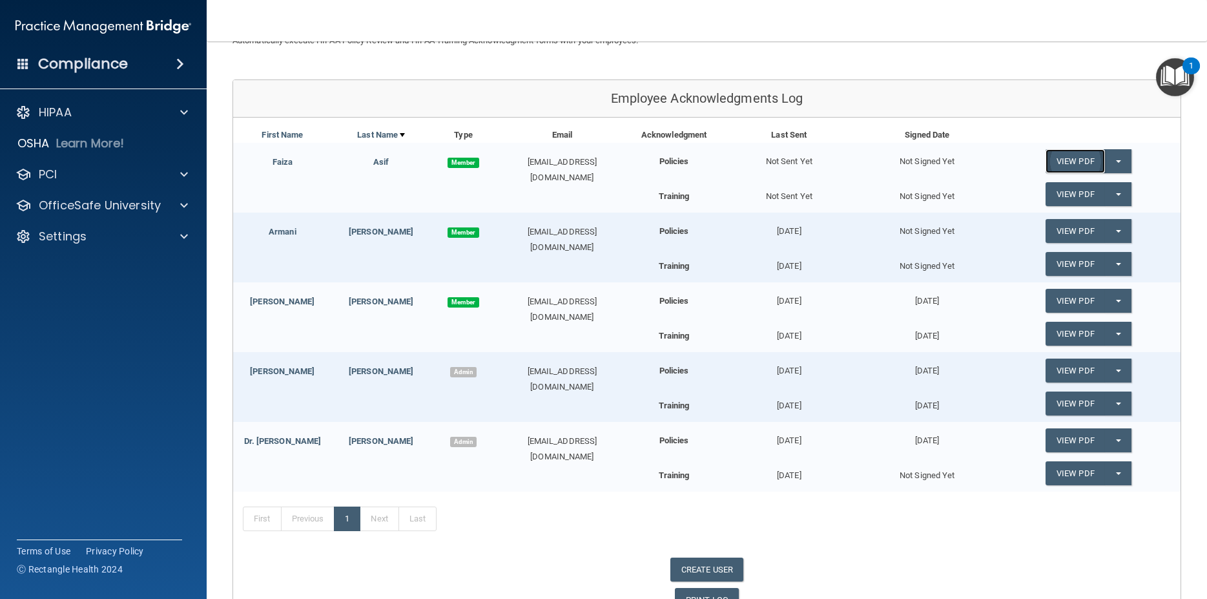
click at [1076, 156] on link "View PDF" at bounding box center [1074, 161] width 59 height 24
click at [1115, 192] on button "Split button!" at bounding box center [1118, 194] width 26 height 24
click at [1097, 221] on link "Send Acknowledgment PDF" at bounding box center [1109, 220] width 129 height 19
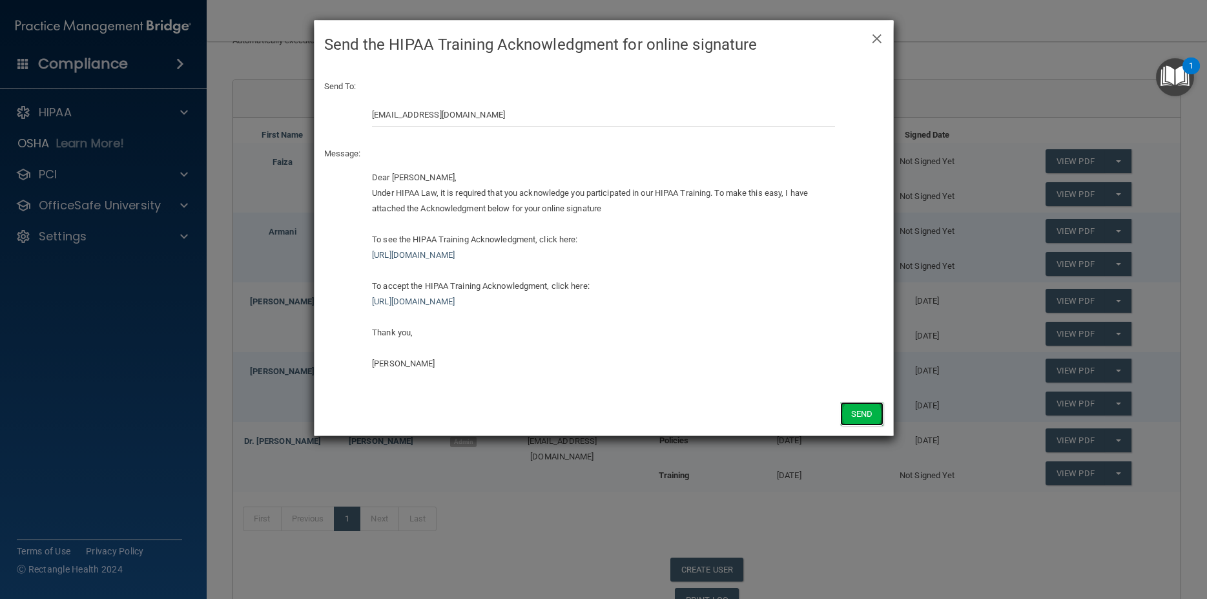
click at [860, 412] on button "Send" at bounding box center [861, 414] width 43 height 24
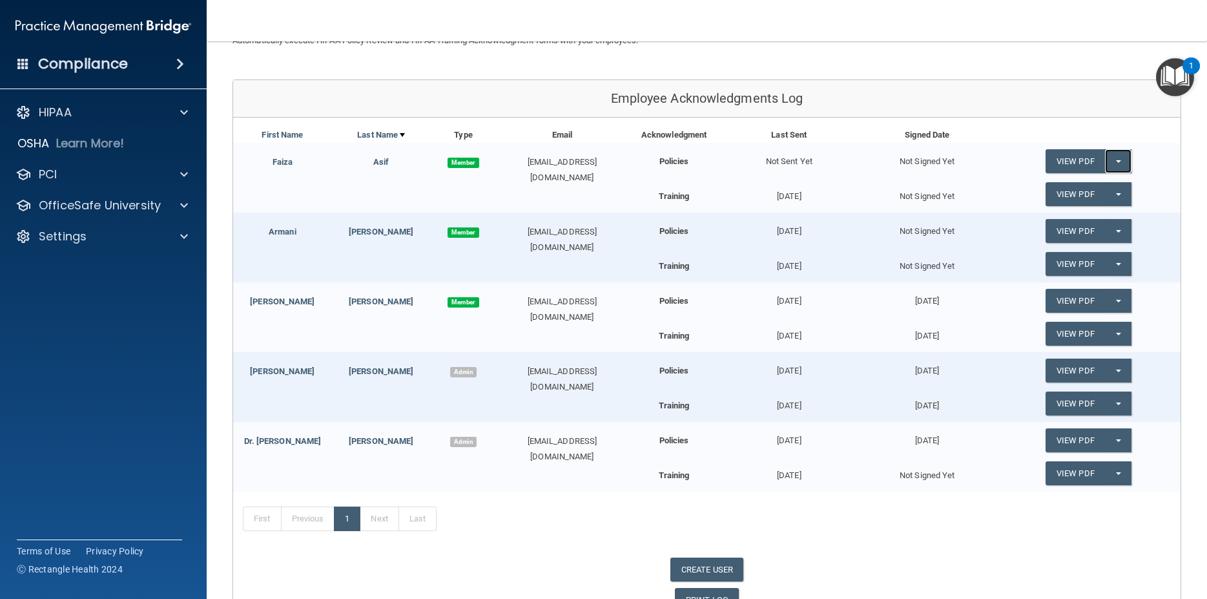
click at [1118, 159] on button "Split button!" at bounding box center [1118, 161] width 26 height 24
click at [1095, 183] on link "Send Acknowledgment" at bounding box center [1101, 187] width 112 height 19
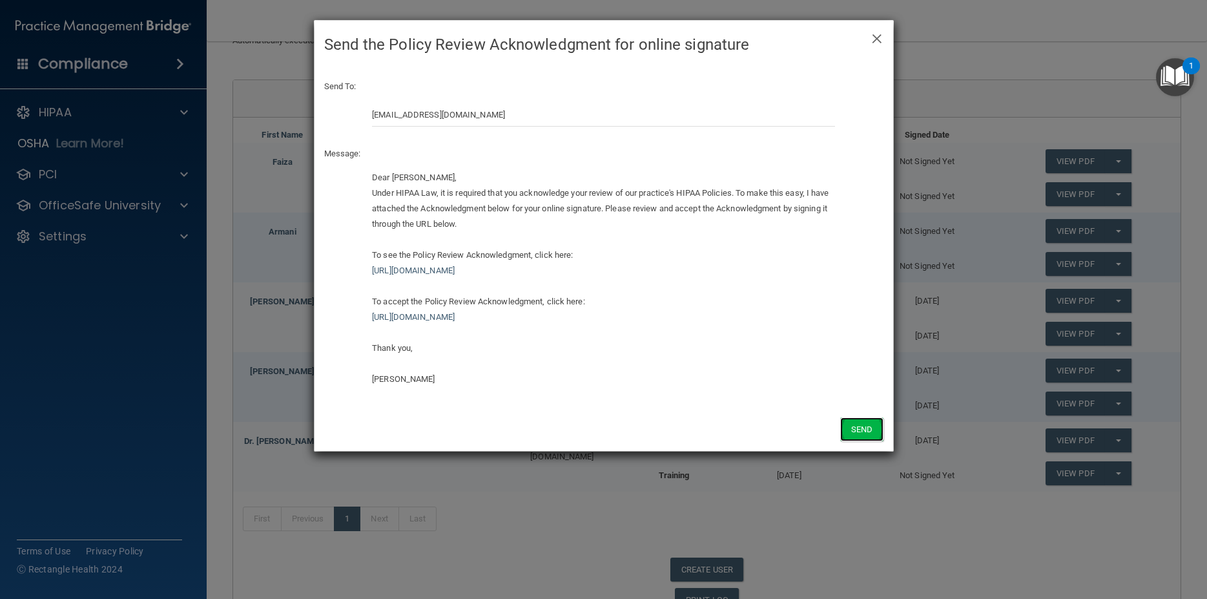
click at [850, 424] on button "Send" at bounding box center [861, 429] width 43 height 24
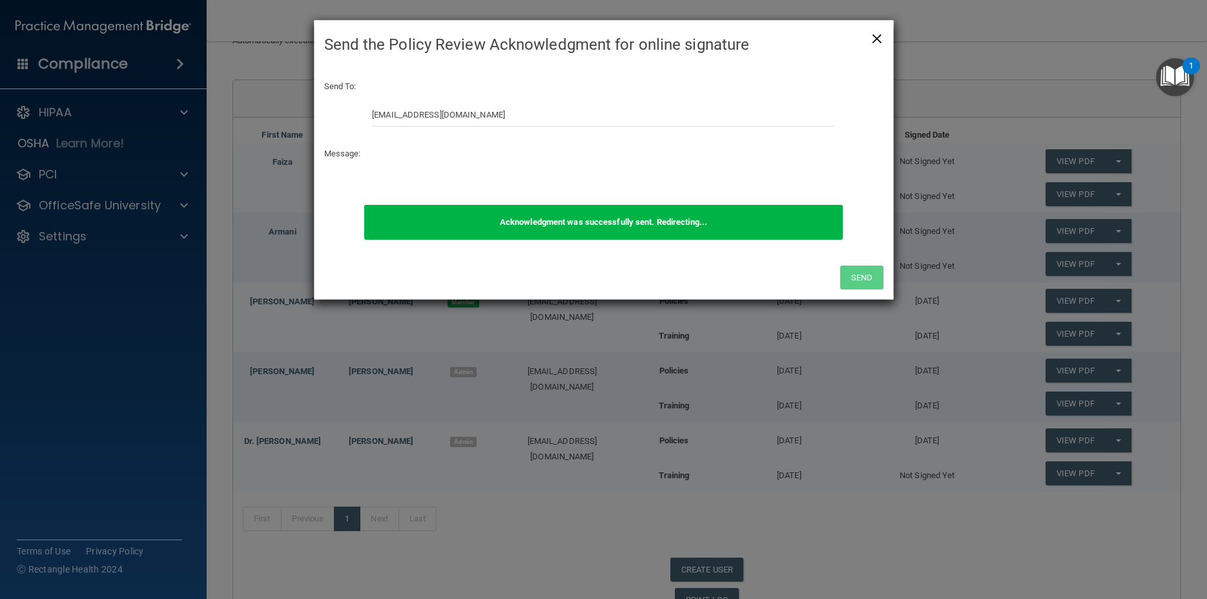
click at [878, 39] on span "×" at bounding box center [877, 37] width 12 height 26
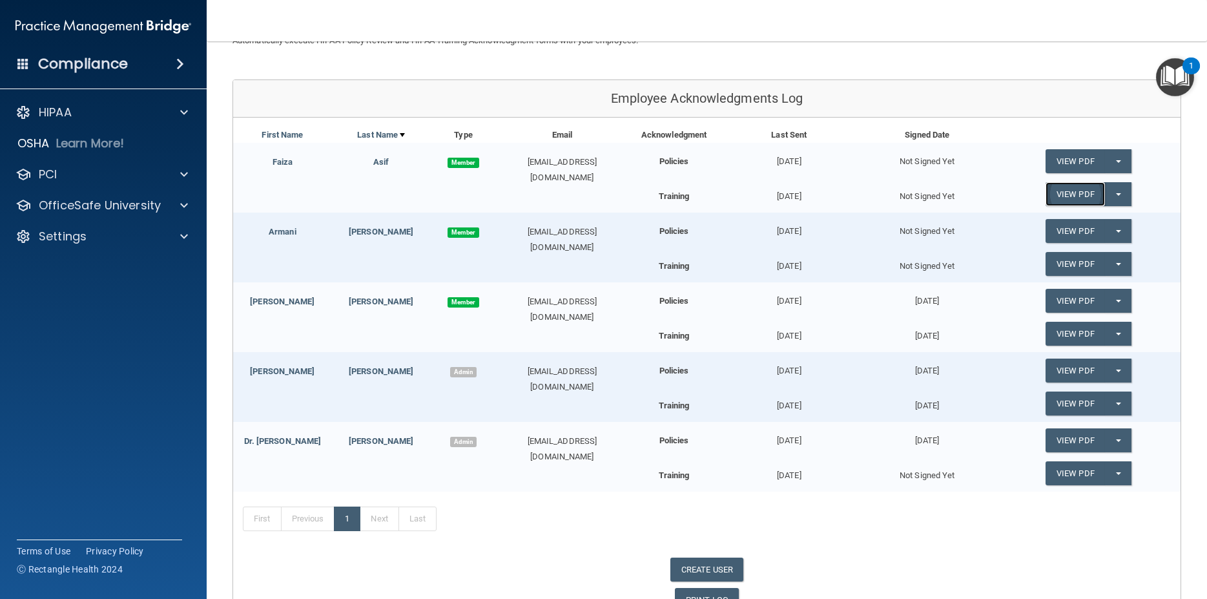
click at [1067, 201] on link "View PDF" at bounding box center [1074, 194] width 59 height 24
click at [186, 214] on div "OfficeSafe University" at bounding box center [103, 205] width 207 height 26
click at [181, 208] on span at bounding box center [184, 205] width 8 height 15
click at [109, 242] on p "HIPAA Training" at bounding box center [61, 236] width 107 height 13
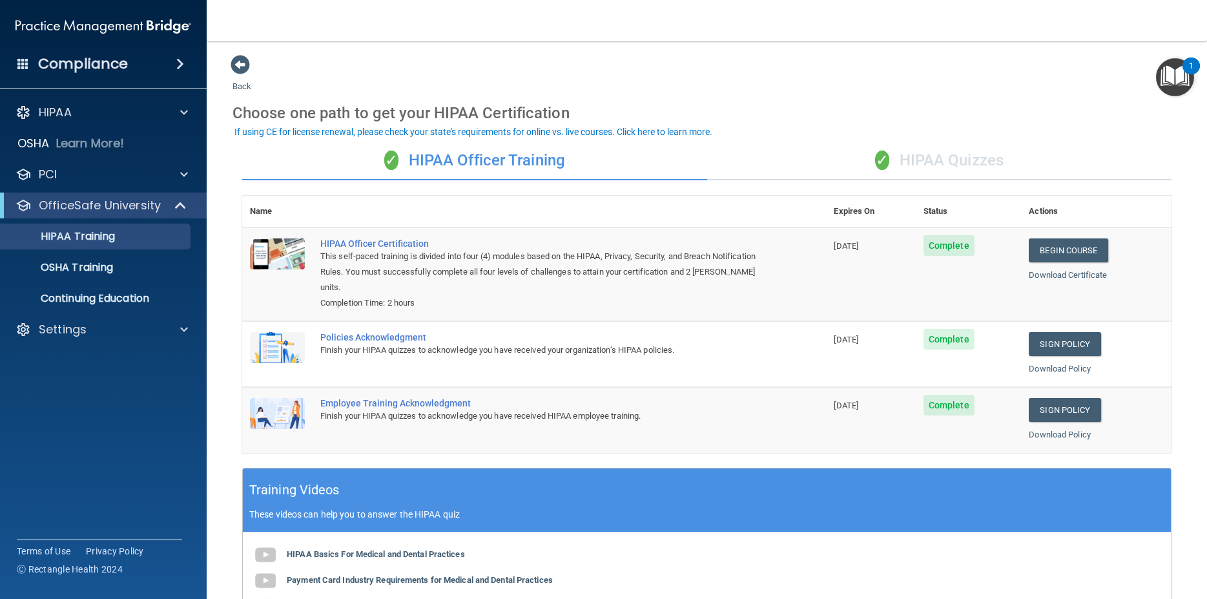
click at [154, 63] on div "Compliance" at bounding box center [103, 64] width 207 height 28
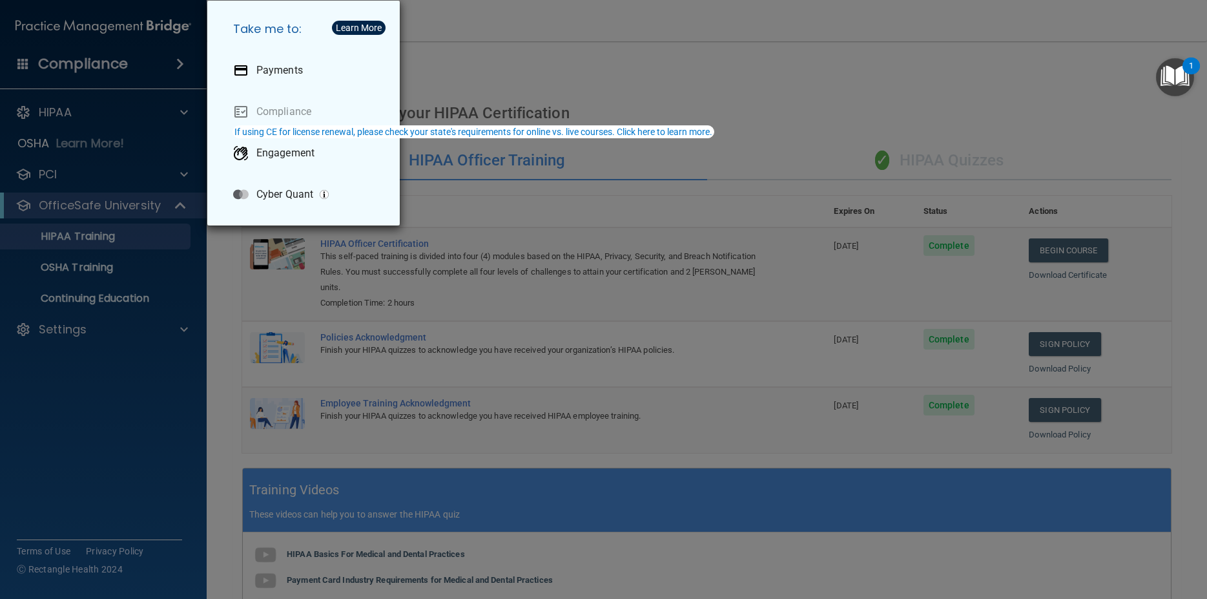
click at [725, 97] on div "Take me to: Payments Compliance Engagement Cyber Quant" at bounding box center [603, 299] width 1207 height 599
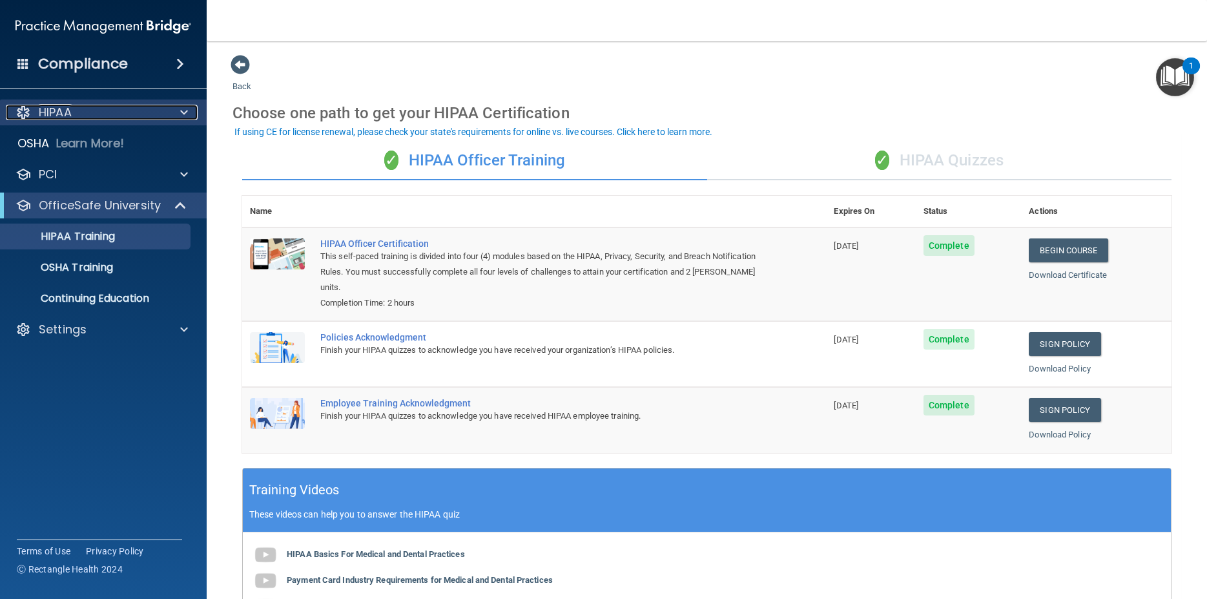
click at [172, 118] on div at bounding box center [182, 112] width 32 height 15
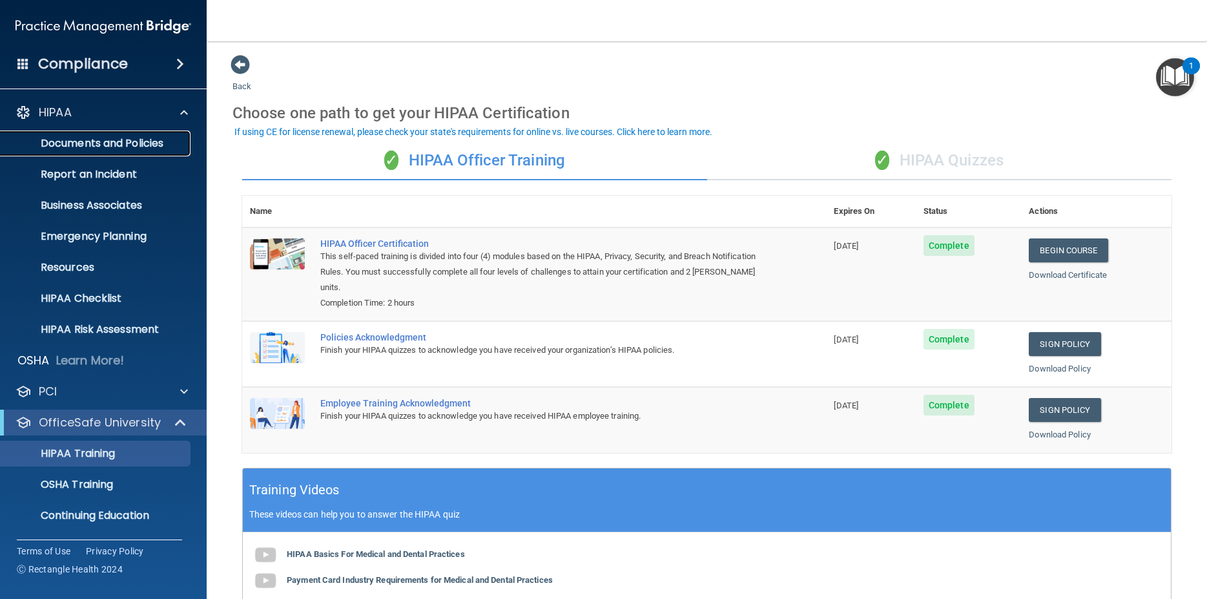
click at [152, 146] on p "Documents and Policies" at bounding box center [96, 143] width 176 height 13
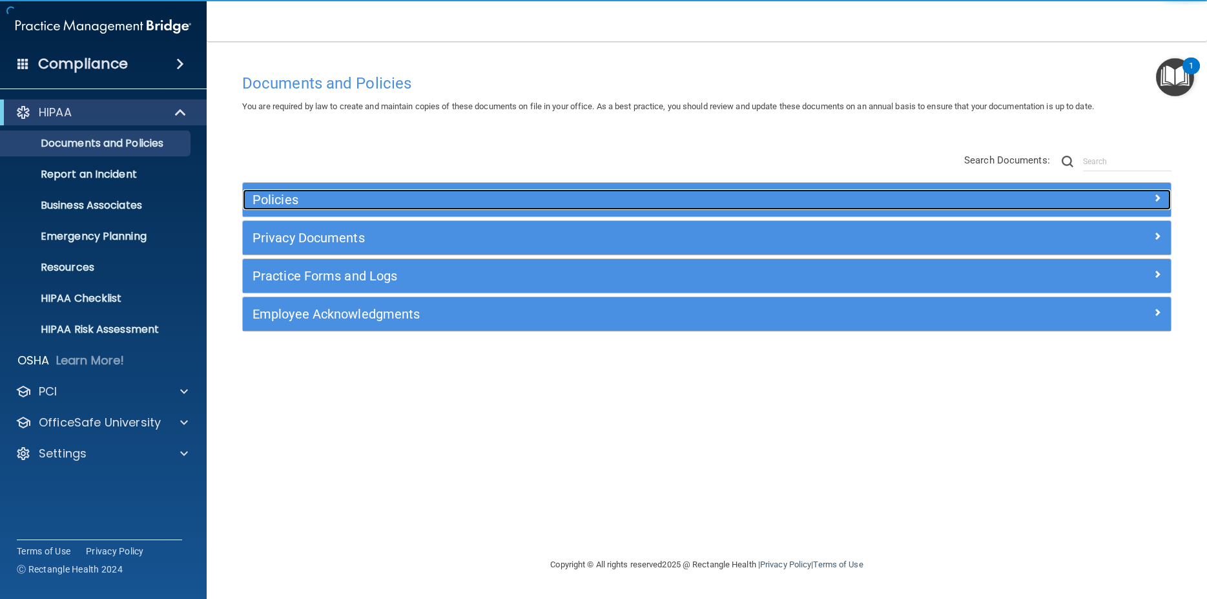
click at [299, 196] on h5 "Policies" at bounding box center [590, 199] width 677 height 14
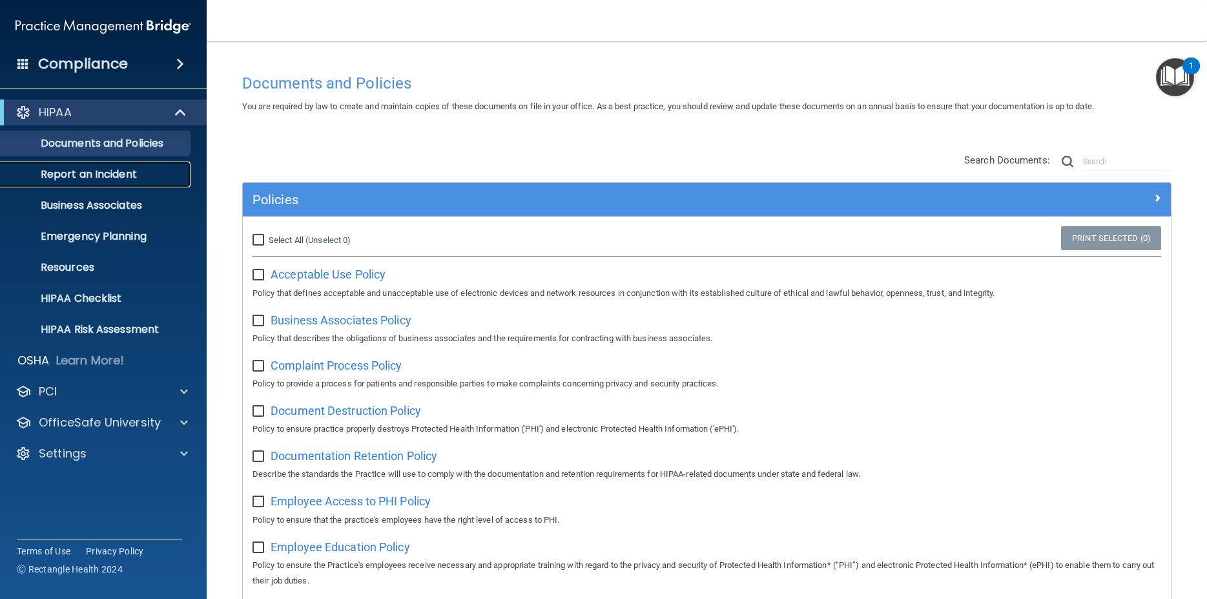
drag, startPoint x: 91, startPoint y: 180, endPoint x: 202, endPoint y: 223, distance: 119.4
click at [232, 176] on main "Documents and Policies You are required by law to create and maintain copies of…" at bounding box center [707, 319] width 1000 height 557
click at [76, 265] on p "Resources" at bounding box center [96, 267] width 176 height 13
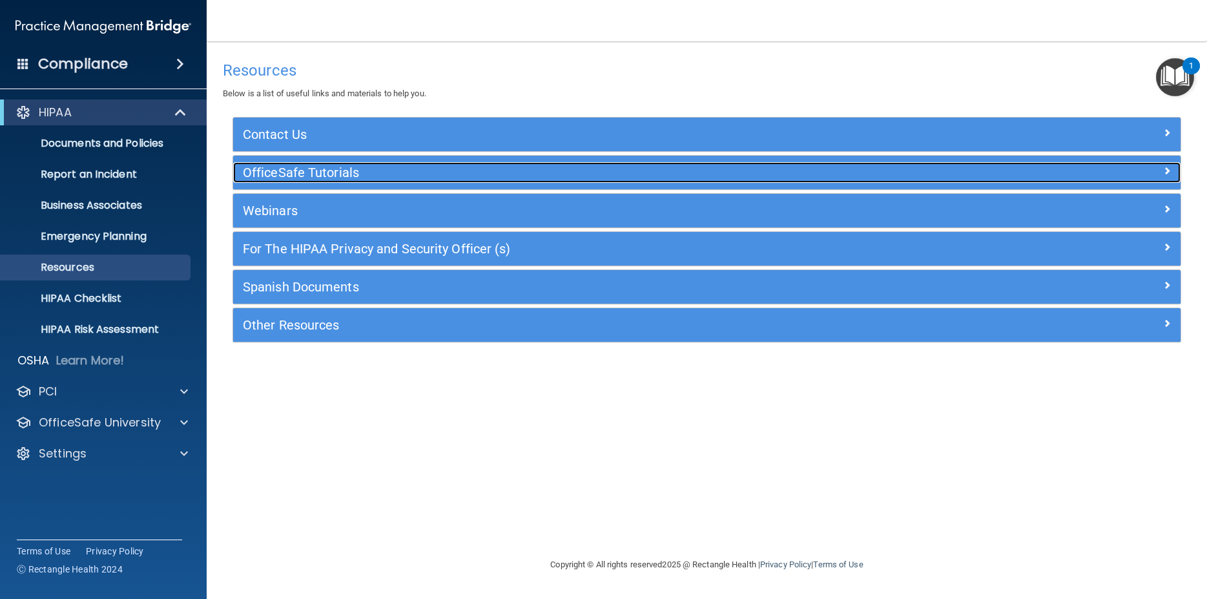
click at [315, 169] on h5 "OfficeSafe Tutorials" at bounding box center [588, 172] width 691 height 14
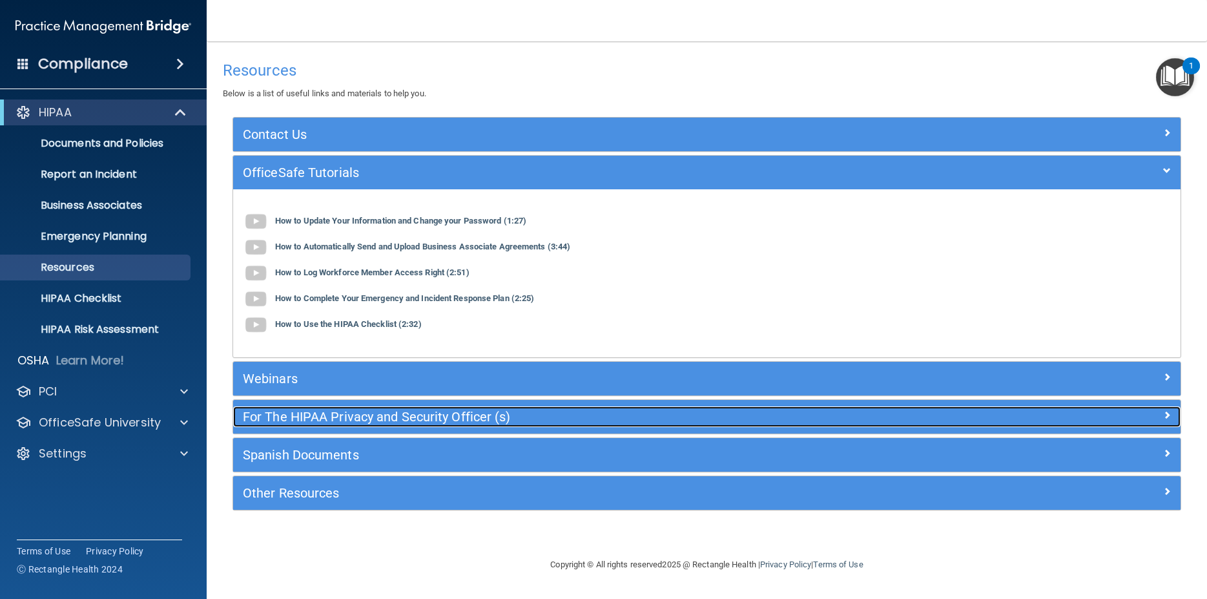
click at [329, 422] on h5 "For The HIPAA Privacy and Security Officer (s)" at bounding box center [588, 416] width 691 height 14
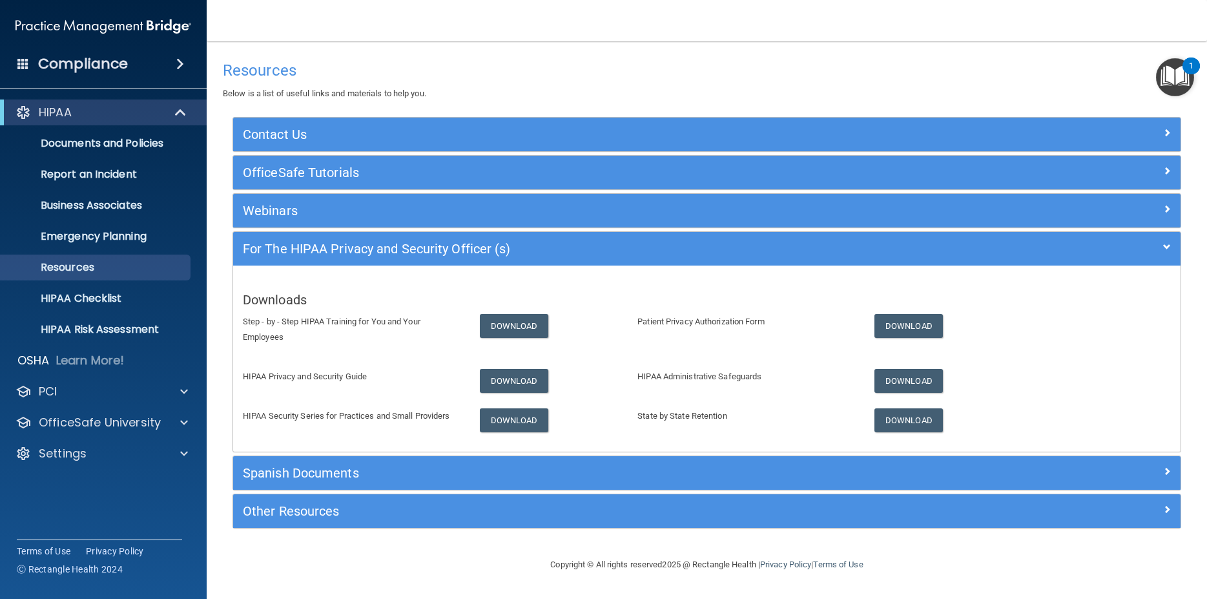
click at [274, 444] on div "Downloads Step - by - Step HIPAA Training for You and Your Employees Download P…" at bounding box center [706, 358] width 947 height 186
click at [302, 200] on div "Webinars" at bounding box center [706, 211] width 947 height 34
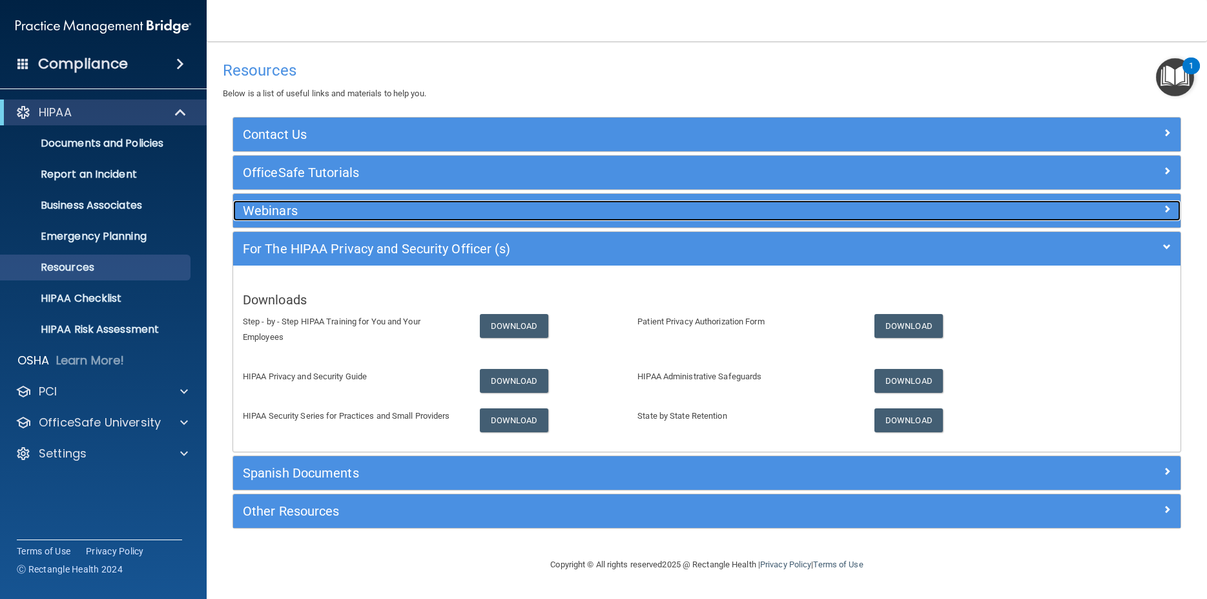
click at [298, 216] on h5 "Webinars" at bounding box center [588, 210] width 691 height 14
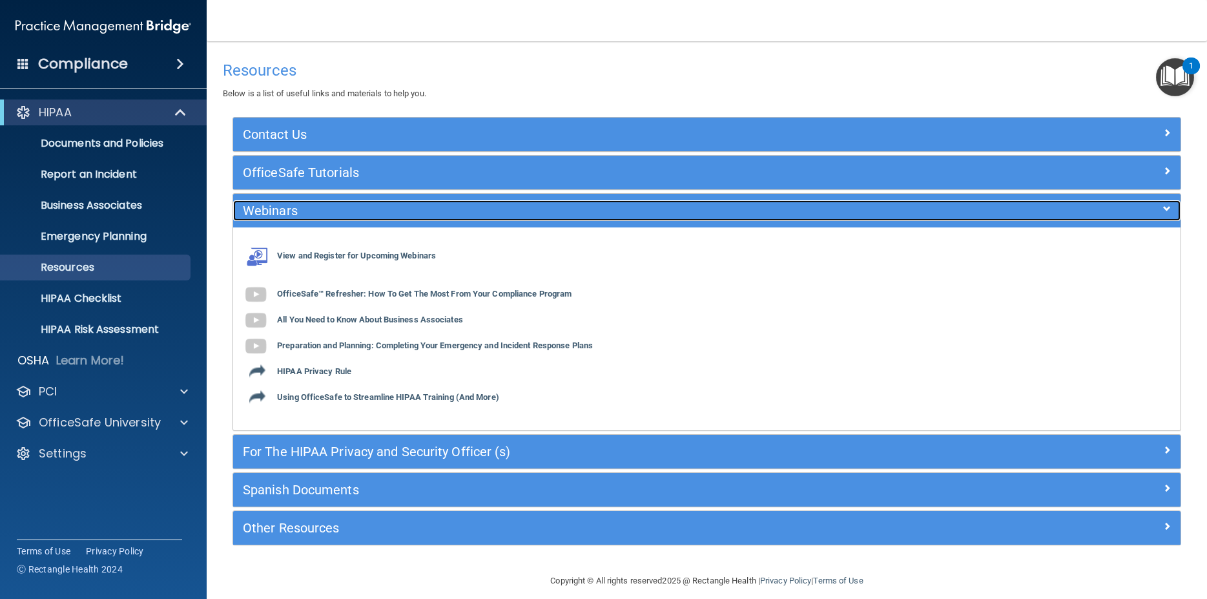
drag, startPoint x: 298, startPoint y: 216, endPoint x: 648, endPoint y: 267, distance: 354.3
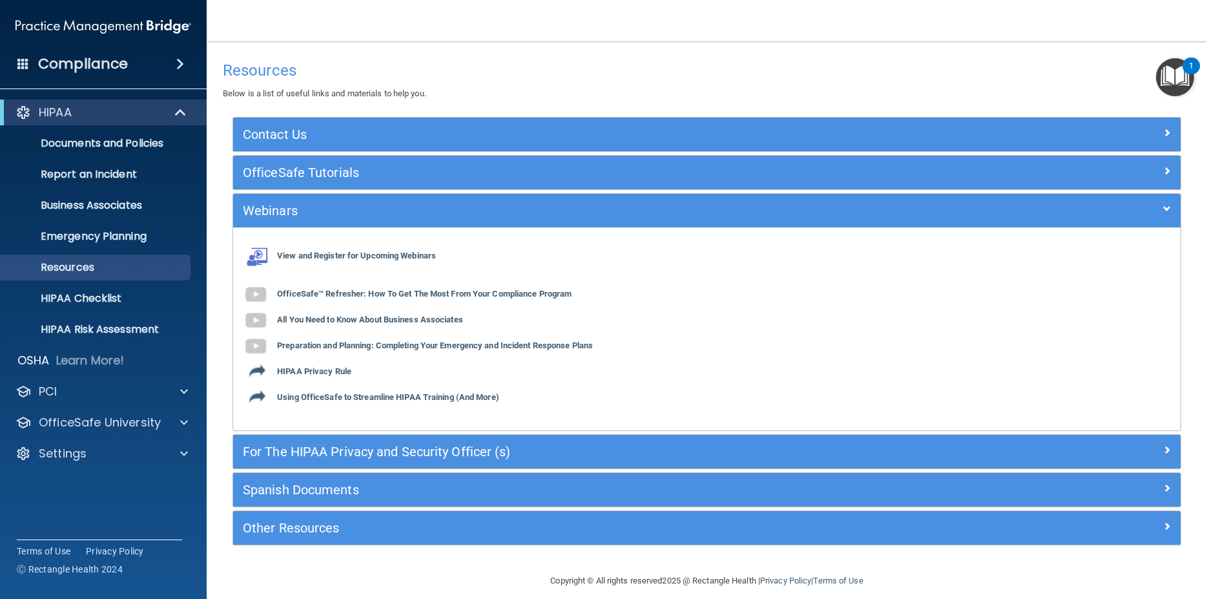
click at [864, 262] on div "View and Register for Upcoming Webinars OfficeSafe™ Refresher: How To Get The M…" at bounding box center [706, 328] width 947 height 183
drag, startPoint x: 180, startPoint y: 325, endPoint x: 112, endPoint y: 252, distance: 99.2
click at [134, 210] on p "Business Associates" at bounding box center [96, 205] width 176 height 13
